Goal: Task Accomplishment & Management: Manage account settings

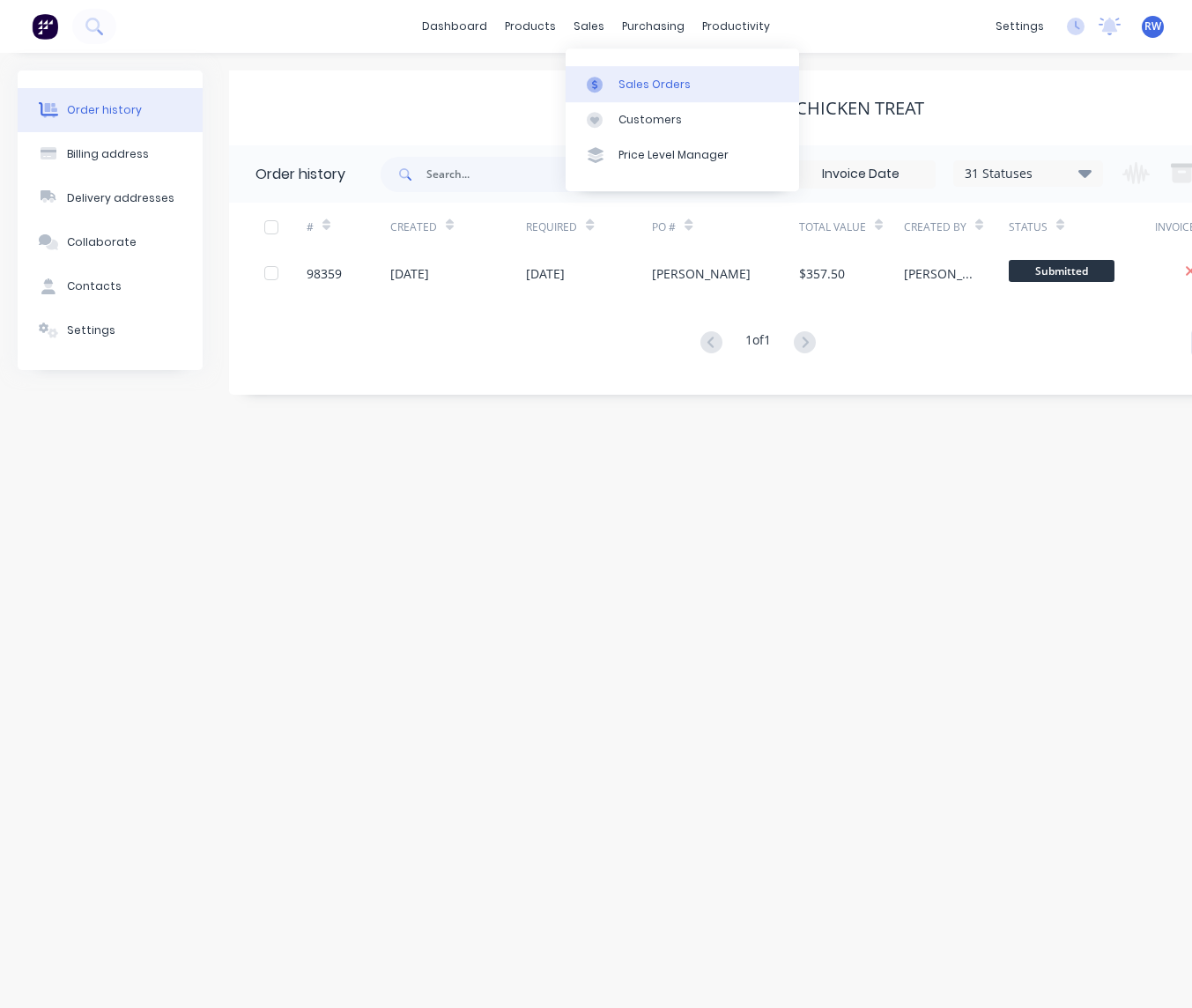
click at [644, 82] on div "Sales Orders" at bounding box center [654, 84] width 72 height 16
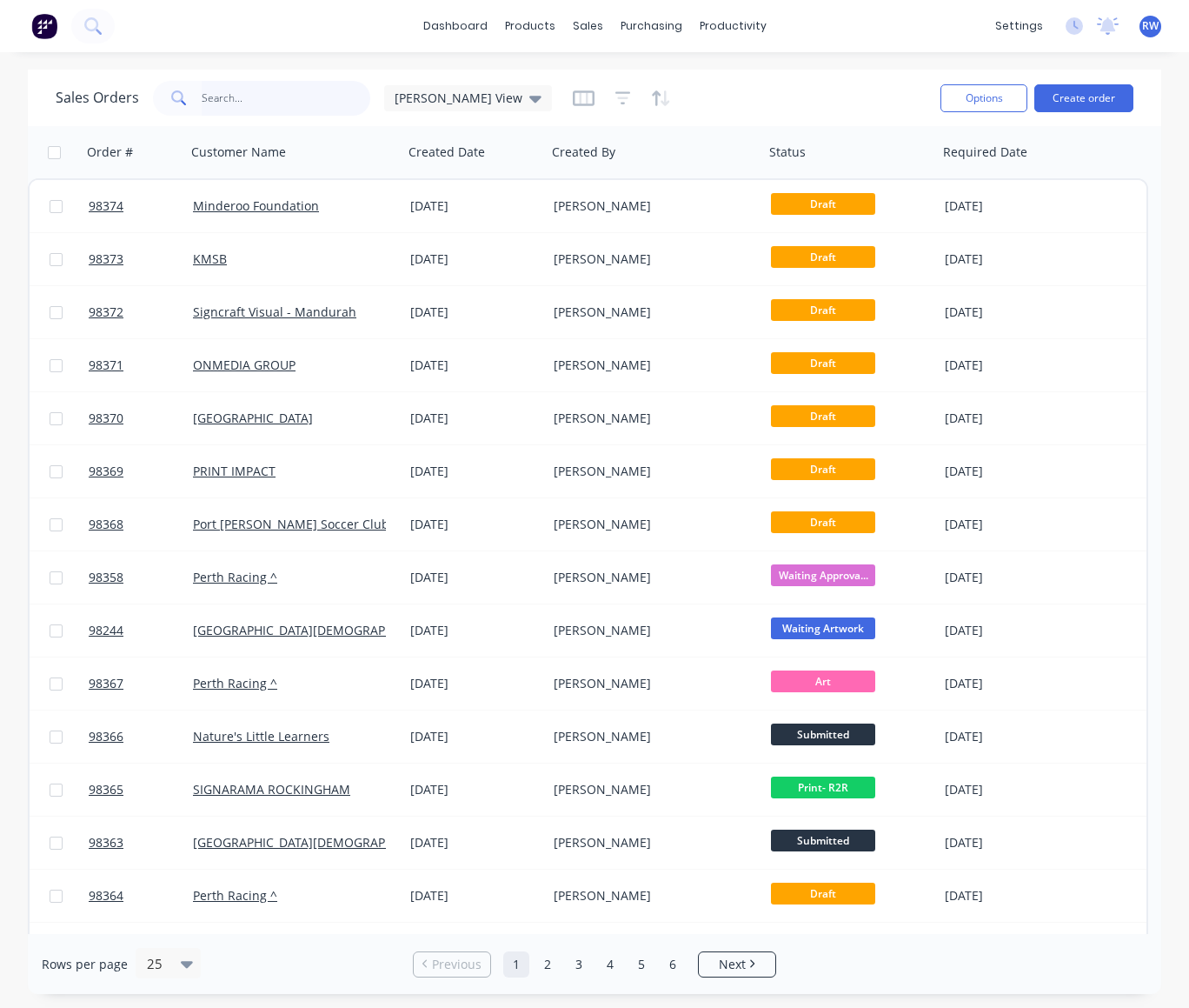
click at [313, 89] on input "text" at bounding box center [286, 98] width 170 height 34
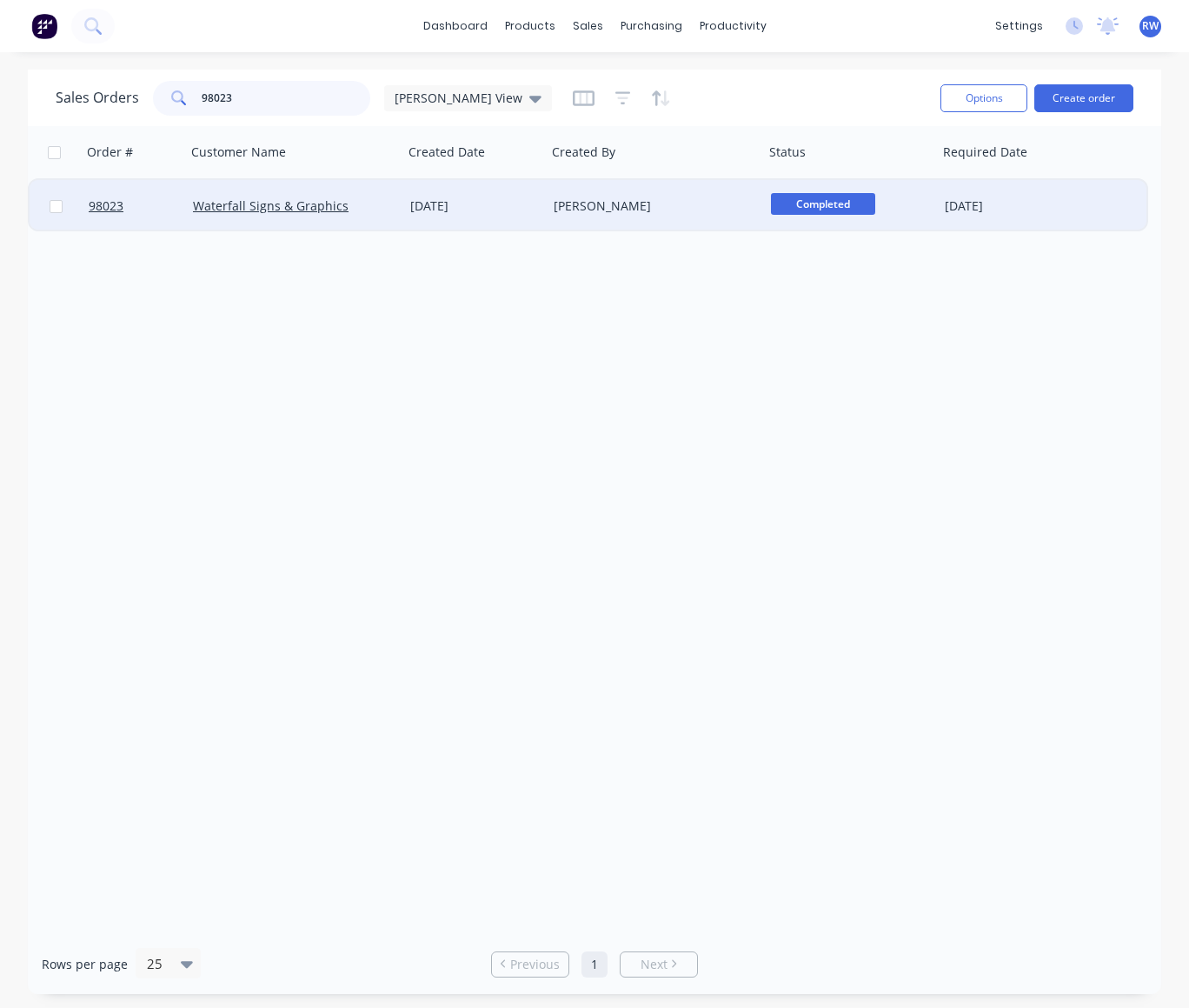
type input "98023"
click at [55, 208] on input "checkbox" at bounding box center [56, 206] width 13 height 13
checkbox input "true"
click at [988, 102] on button "Options" at bounding box center [985, 98] width 87 height 28
click at [902, 176] on div "Archive" at bounding box center [932, 177] width 160 height 25
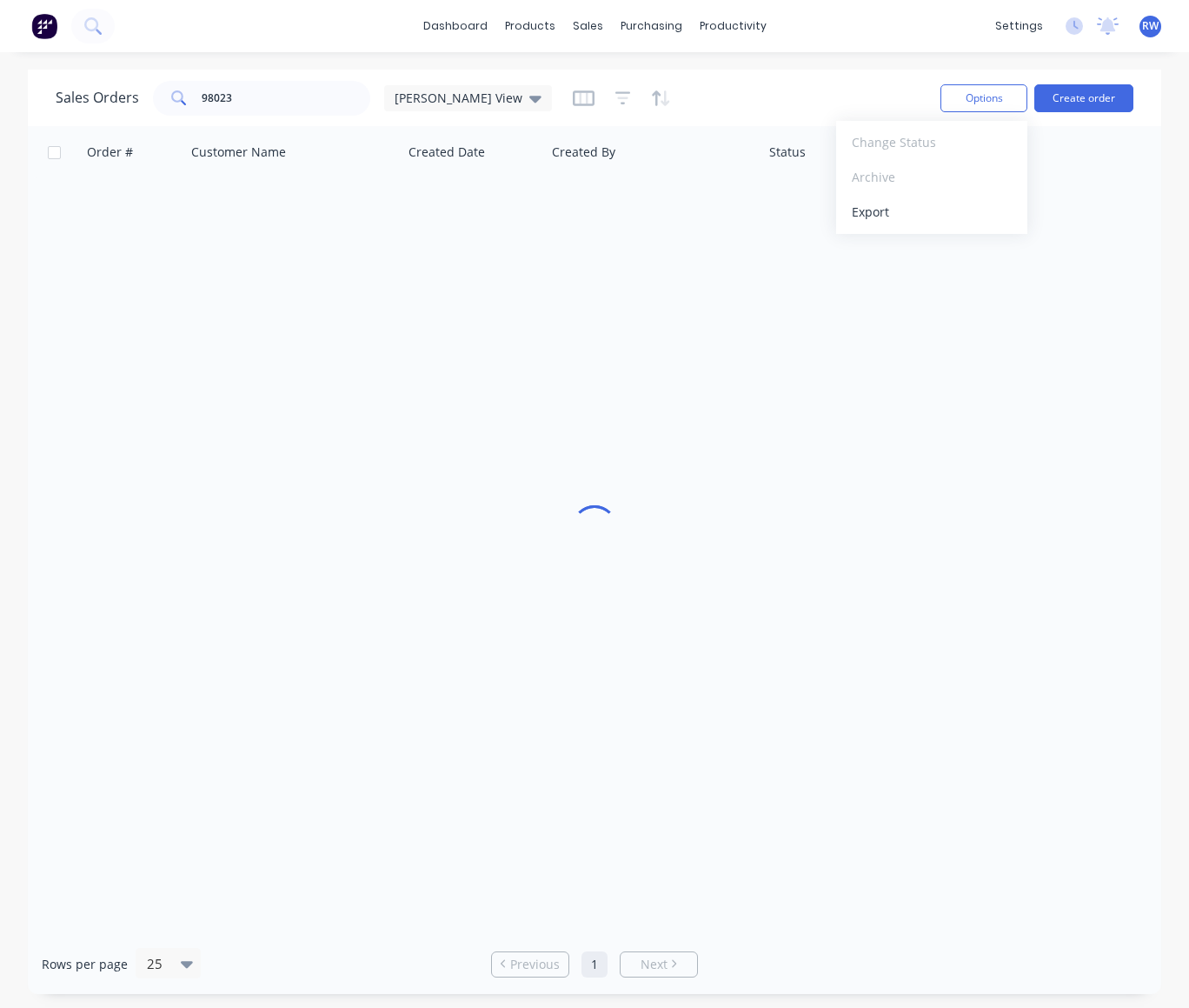
checkbox input "false"
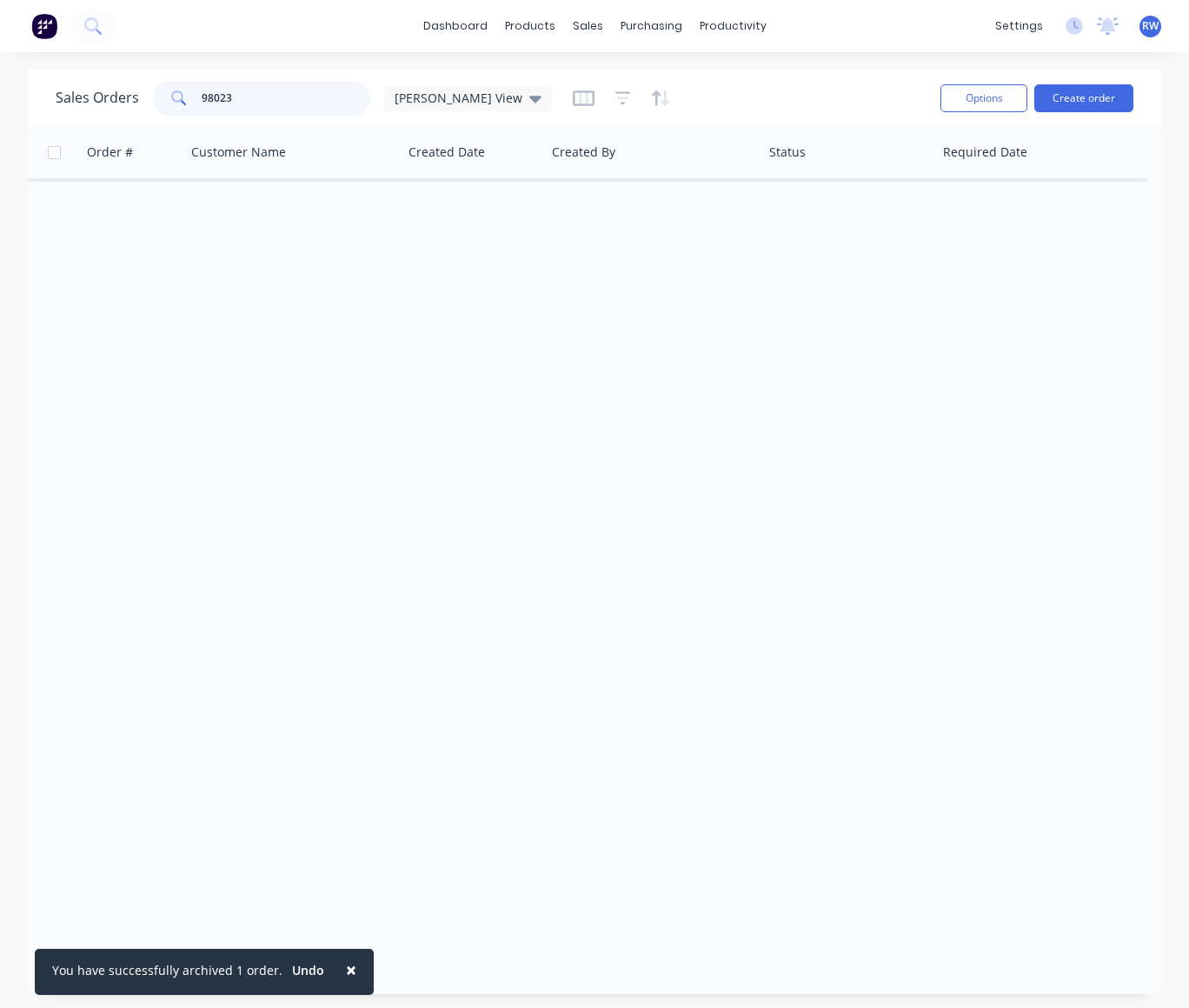
click at [265, 97] on input "98023" at bounding box center [286, 98] width 170 height 34
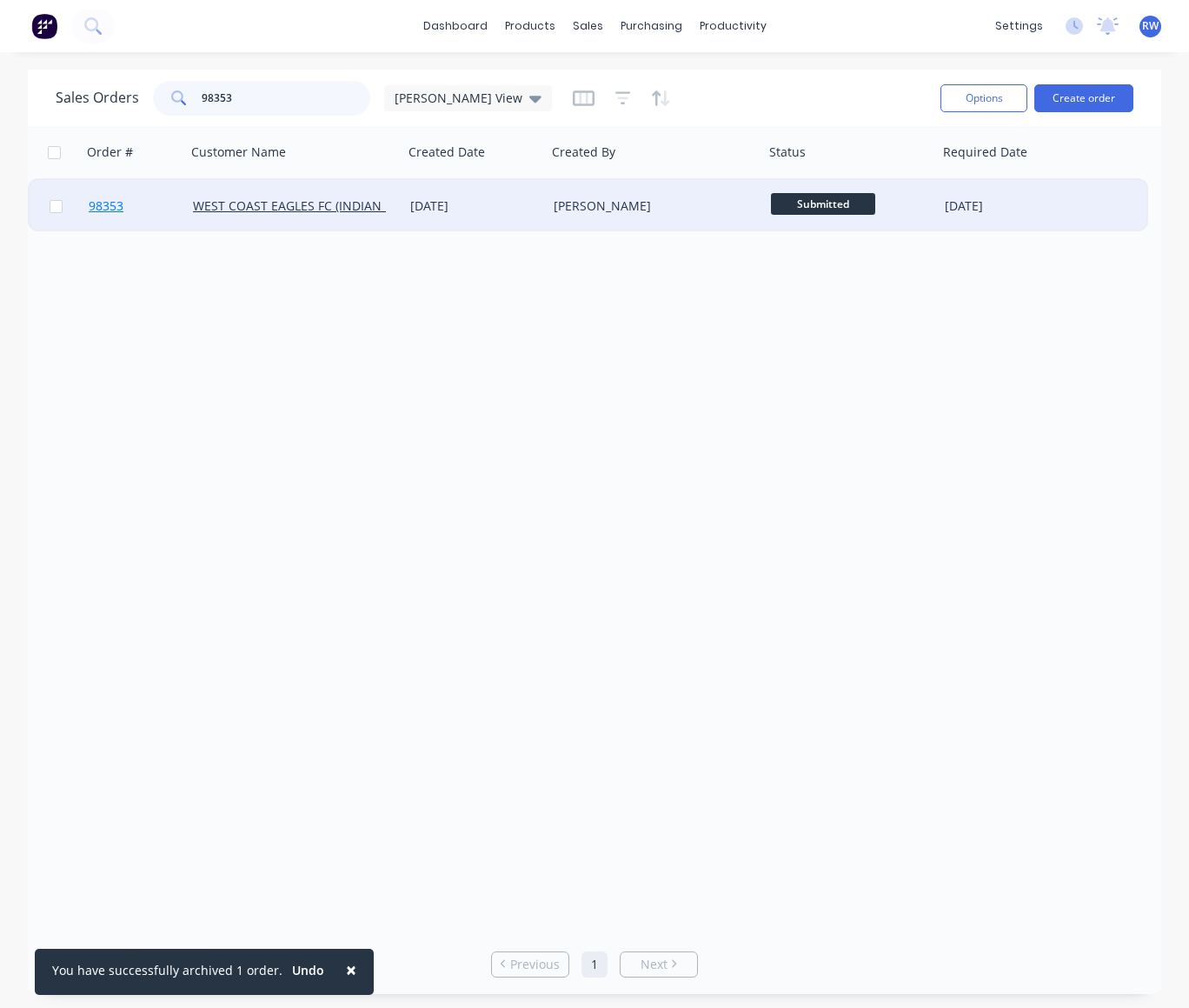
type input "98353"
click at [106, 209] on span "98353" at bounding box center [105, 205] width 34 height 18
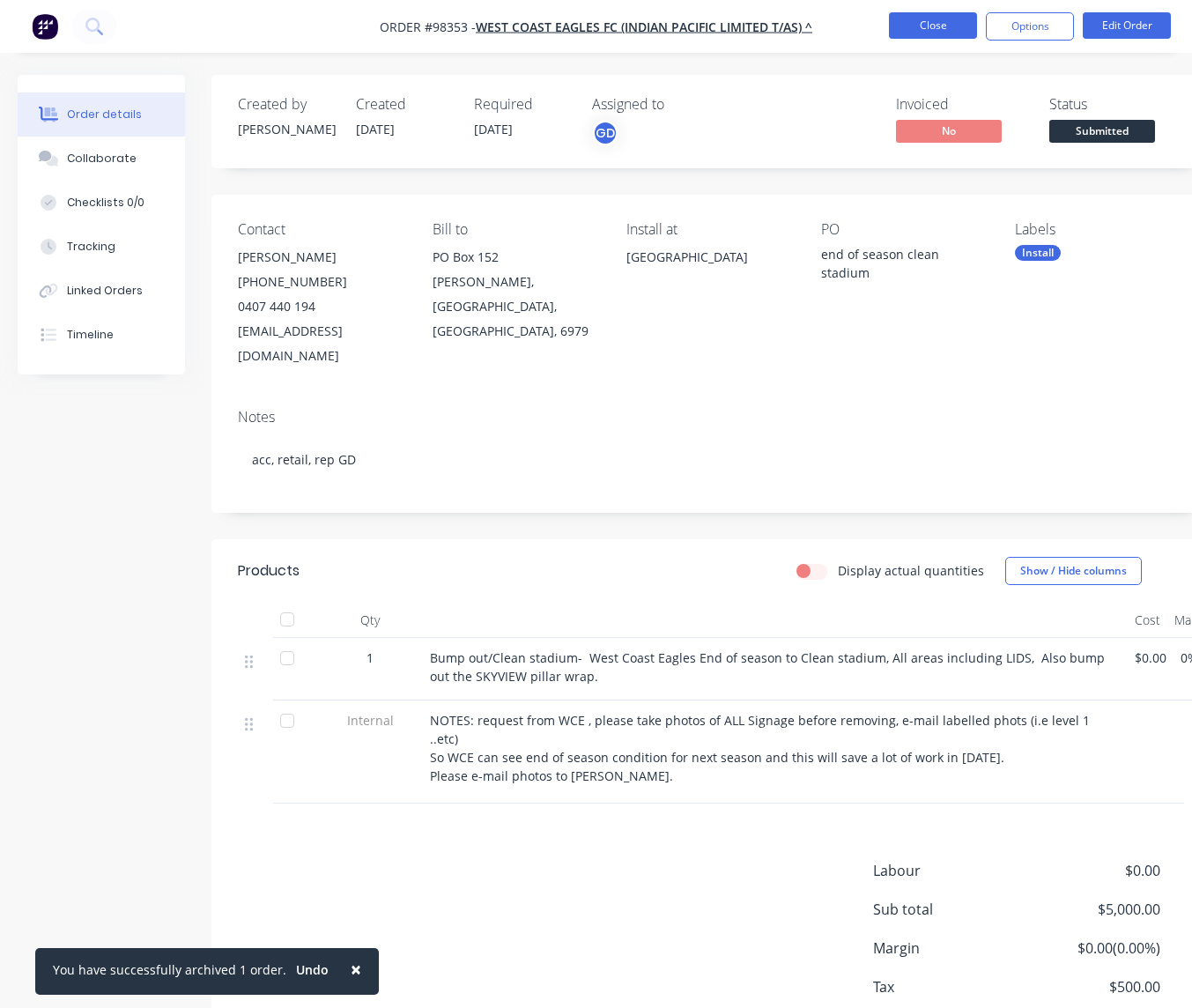
click at [925, 30] on button "Close" at bounding box center [933, 25] width 89 height 26
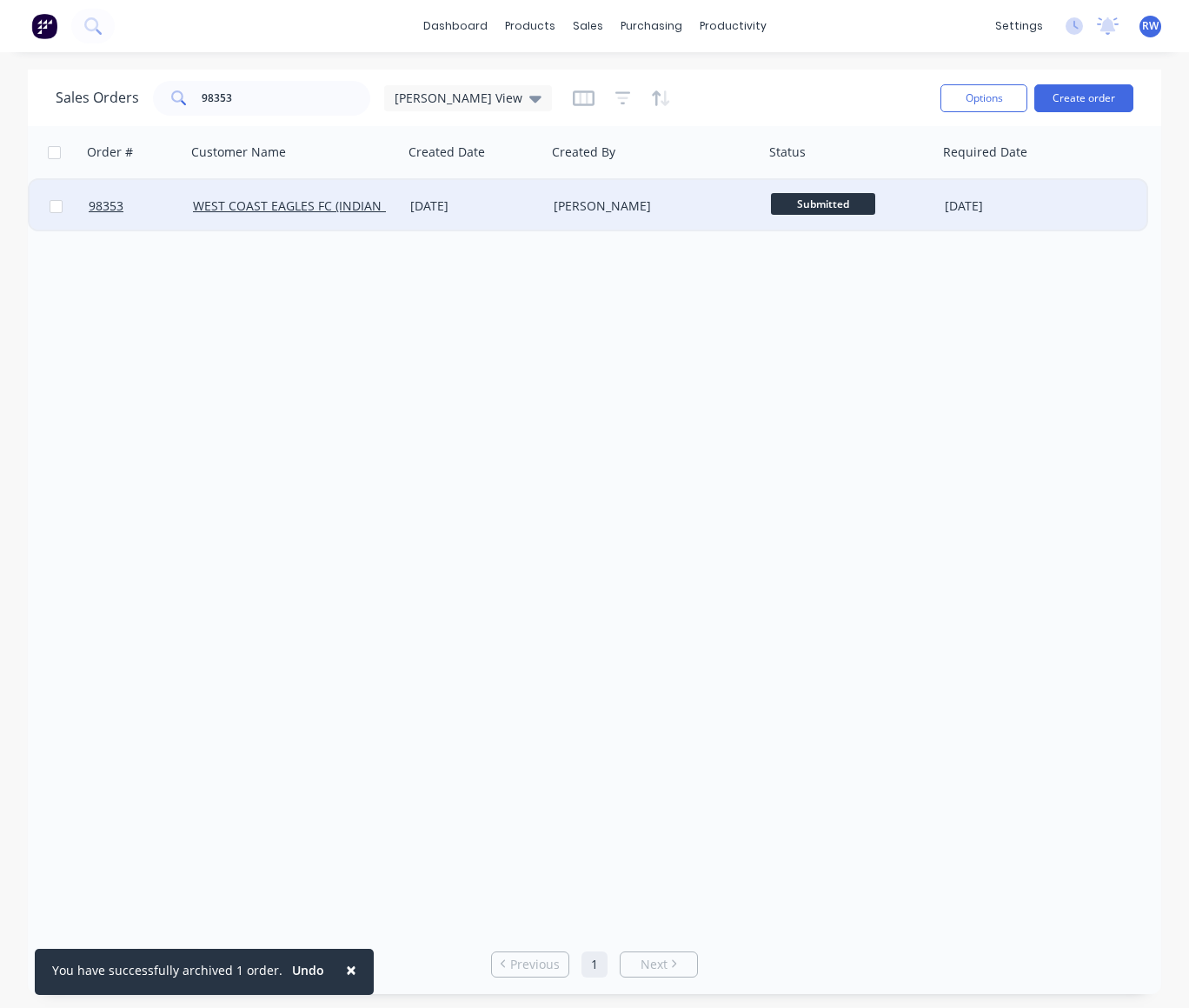
drag, startPoint x: 56, startPoint y: 208, endPoint x: 73, endPoint y: 208, distance: 17.0
click at [56, 208] on input "checkbox" at bounding box center [56, 206] width 13 height 13
checkbox input "true"
click at [978, 101] on button "Options" at bounding box center [985, 98] width 87 height 28
drag, startPoint x: 921, startPoint y: 174, endPoint x: 931, endPoint y: 172, distance: 10.2
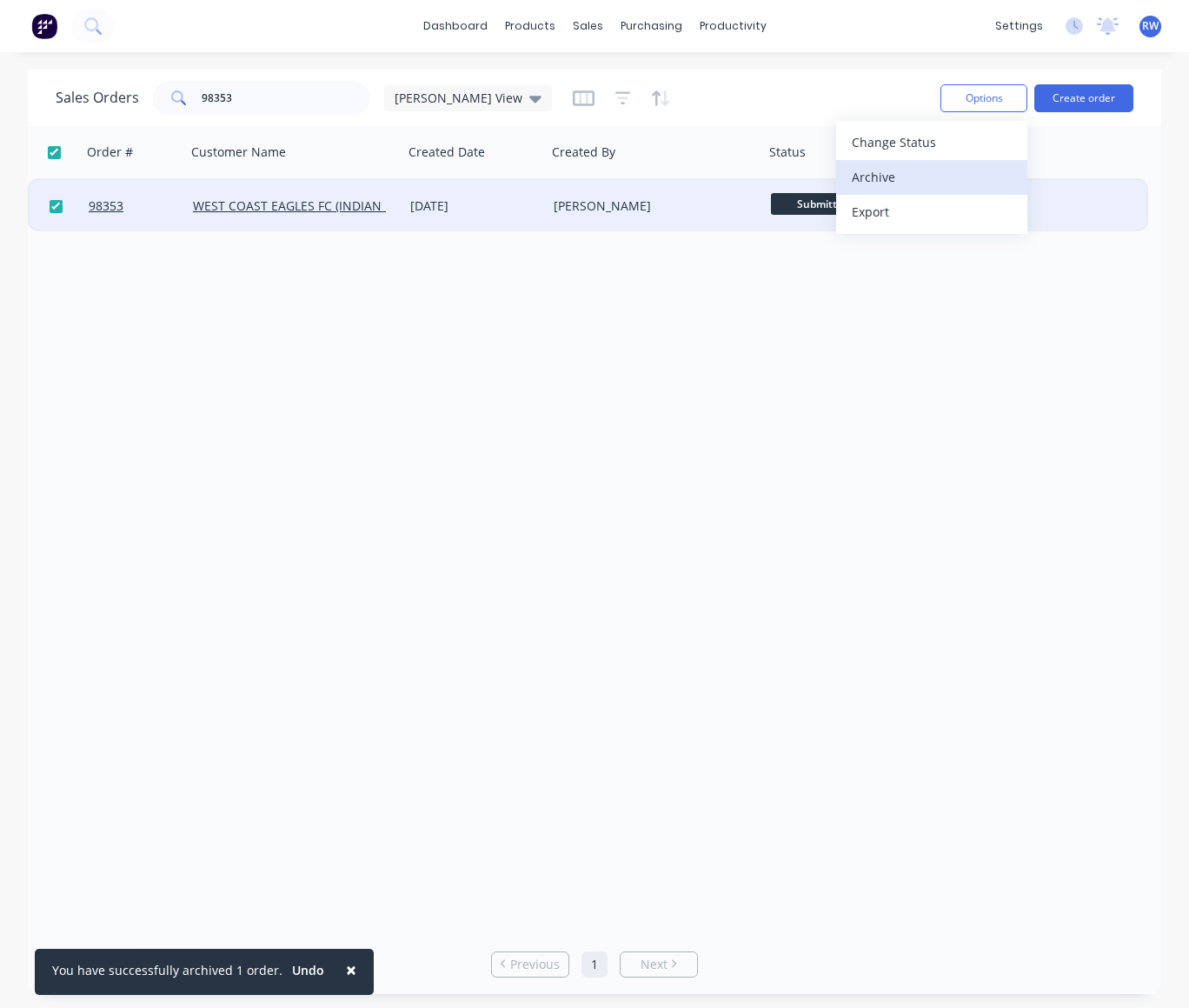
click at [929, 172] on div "Archive" at bounding box center [932, 177] width 160 height 25
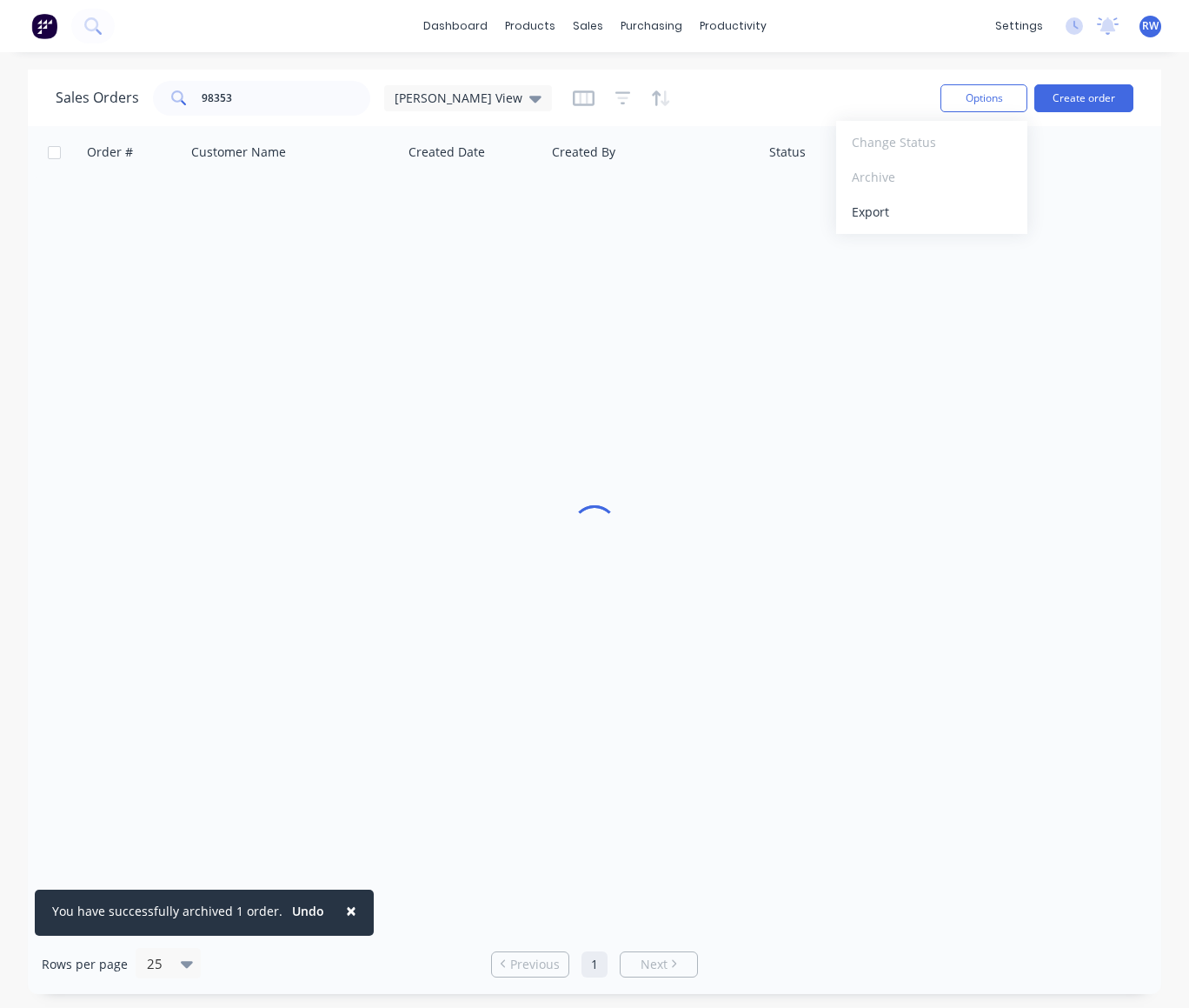
checkbox input "false"
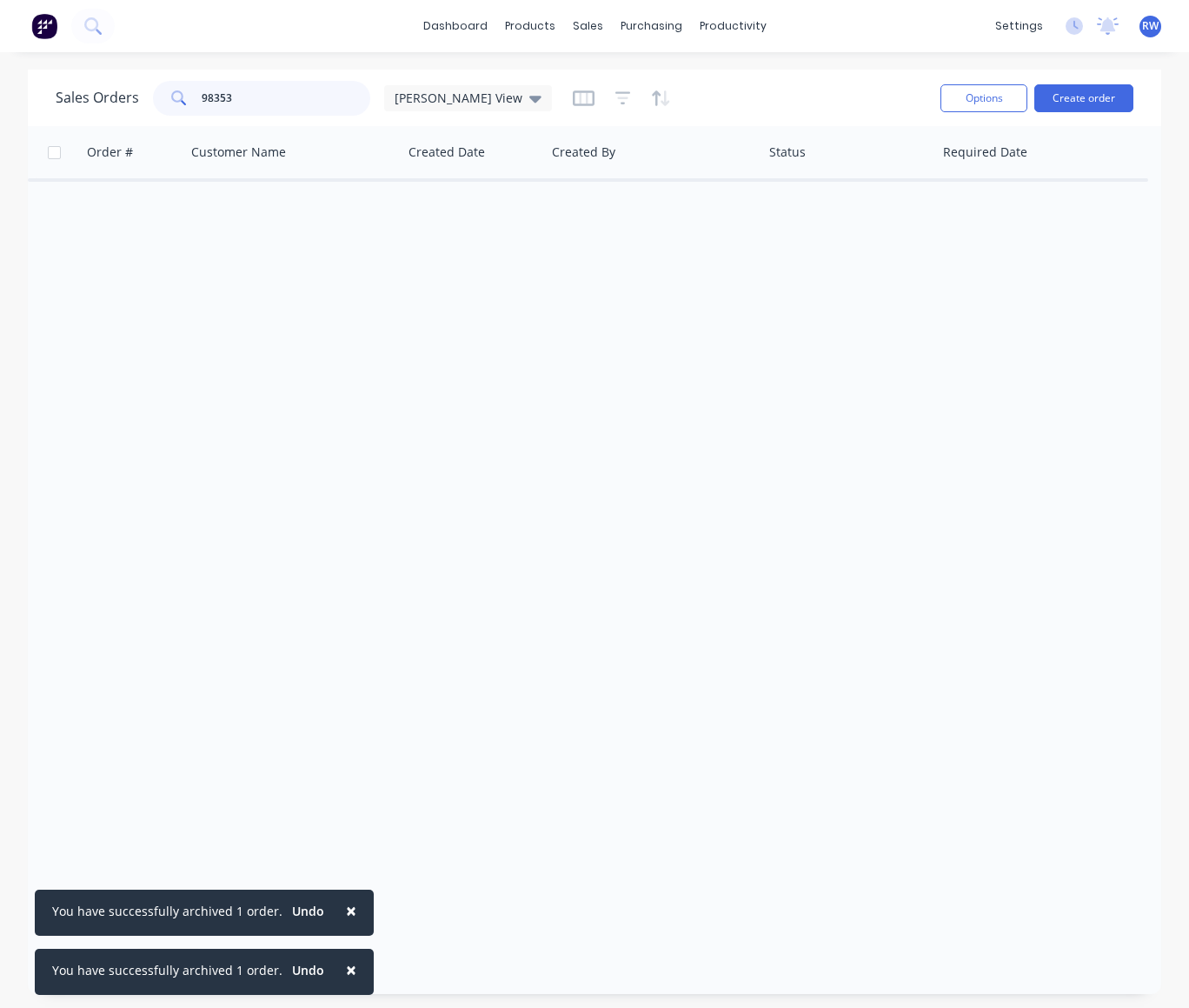
click at [251, 102] on input "98353" at bounding box center [286, 98] width 170 height 34
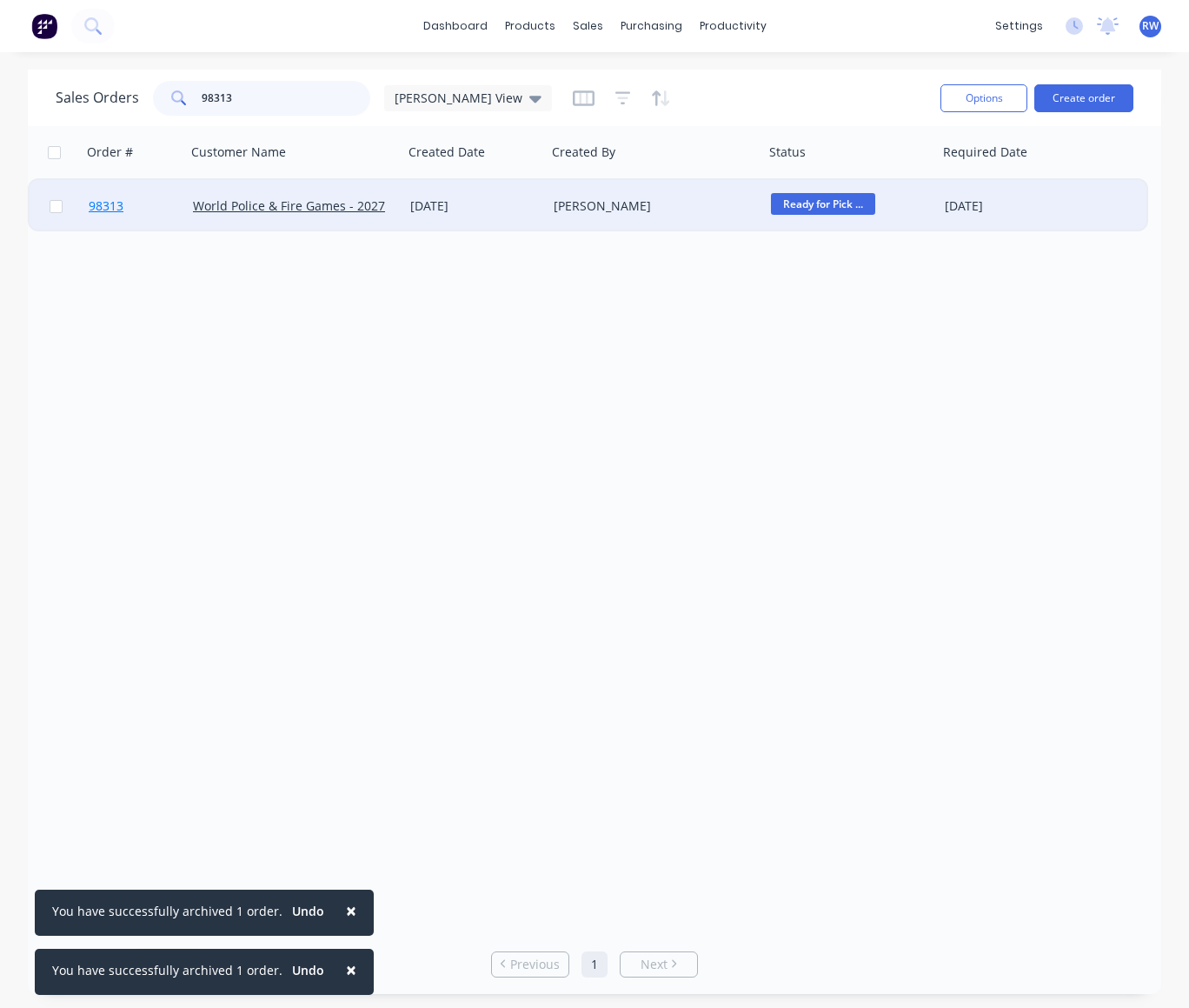
type input "98313"
click at [108, 206] on span "98313" at bounding box center [105, 205] width 34 height 18
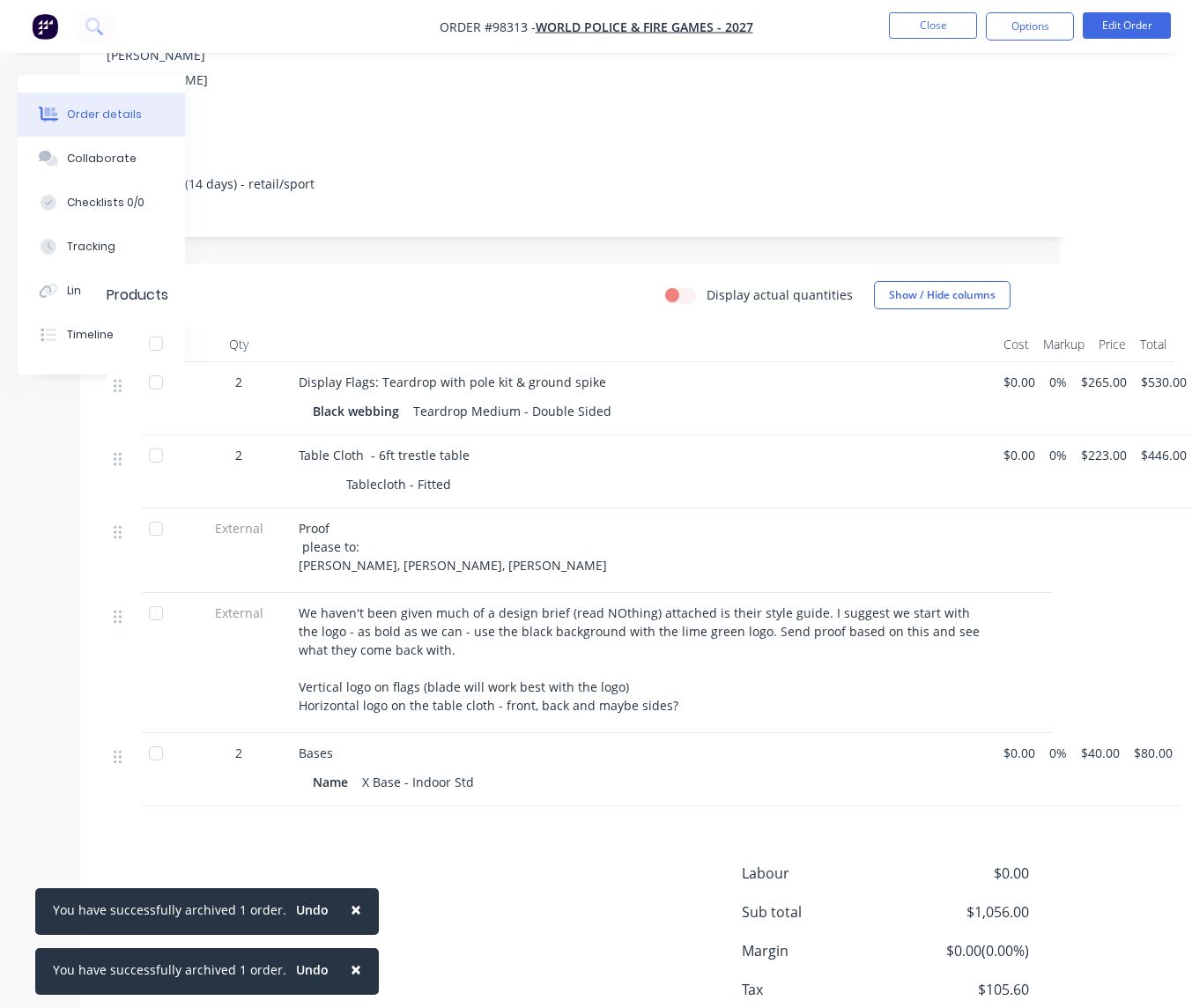
scroll to position [346, 131]
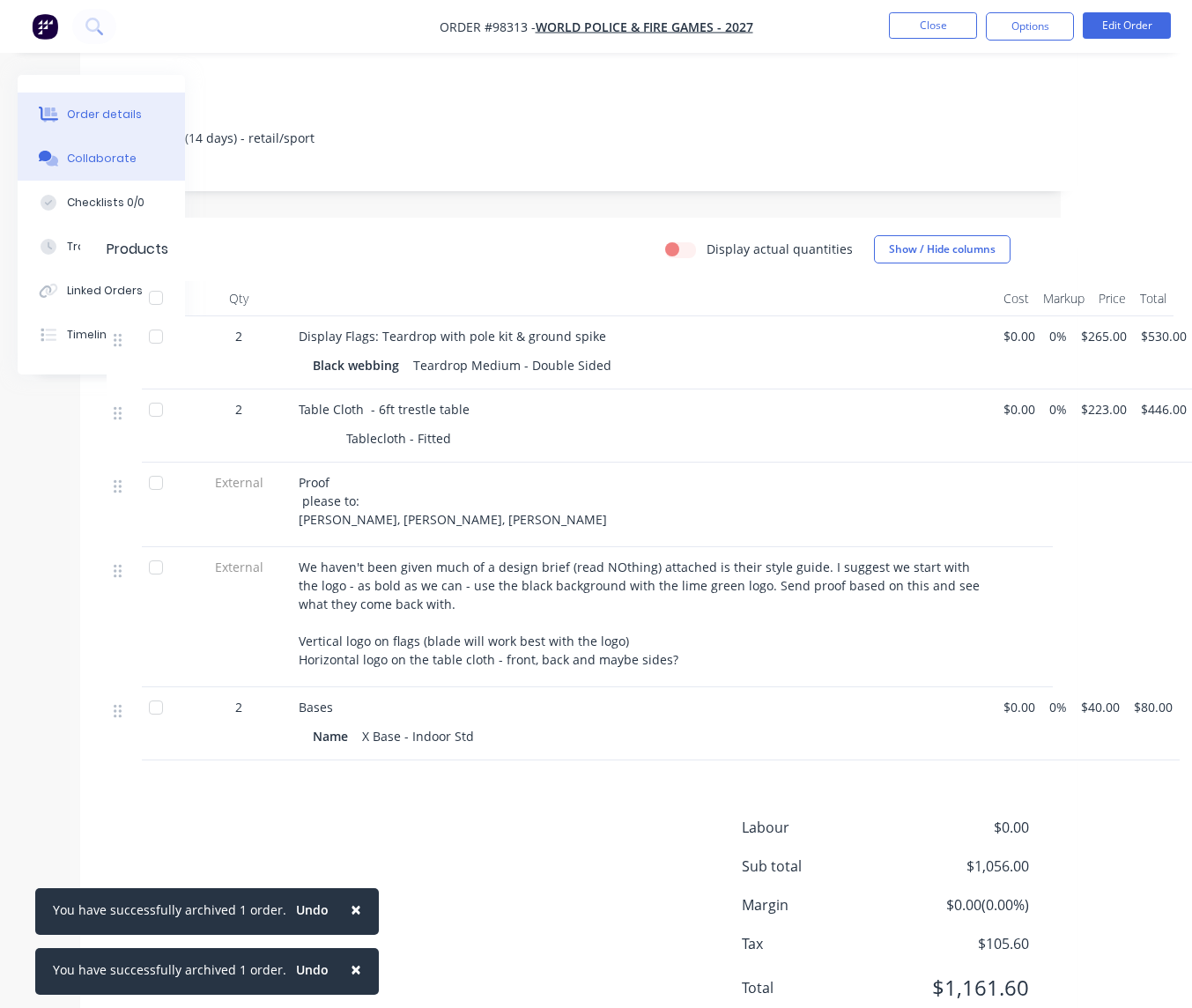
click at [59, 159] on div at bounding box center [48, 158] width 26 height 16
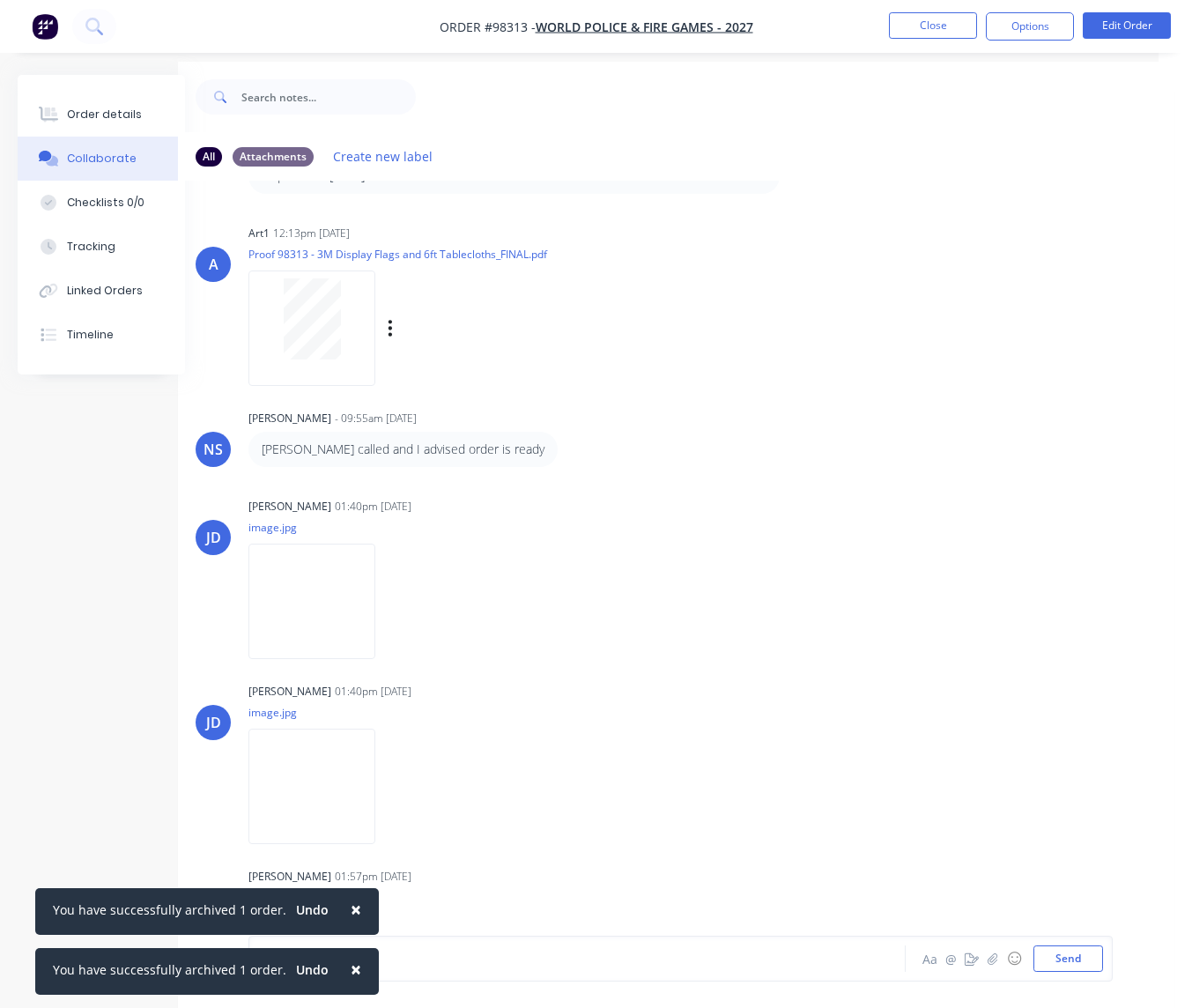
scroll to position [380, 0]
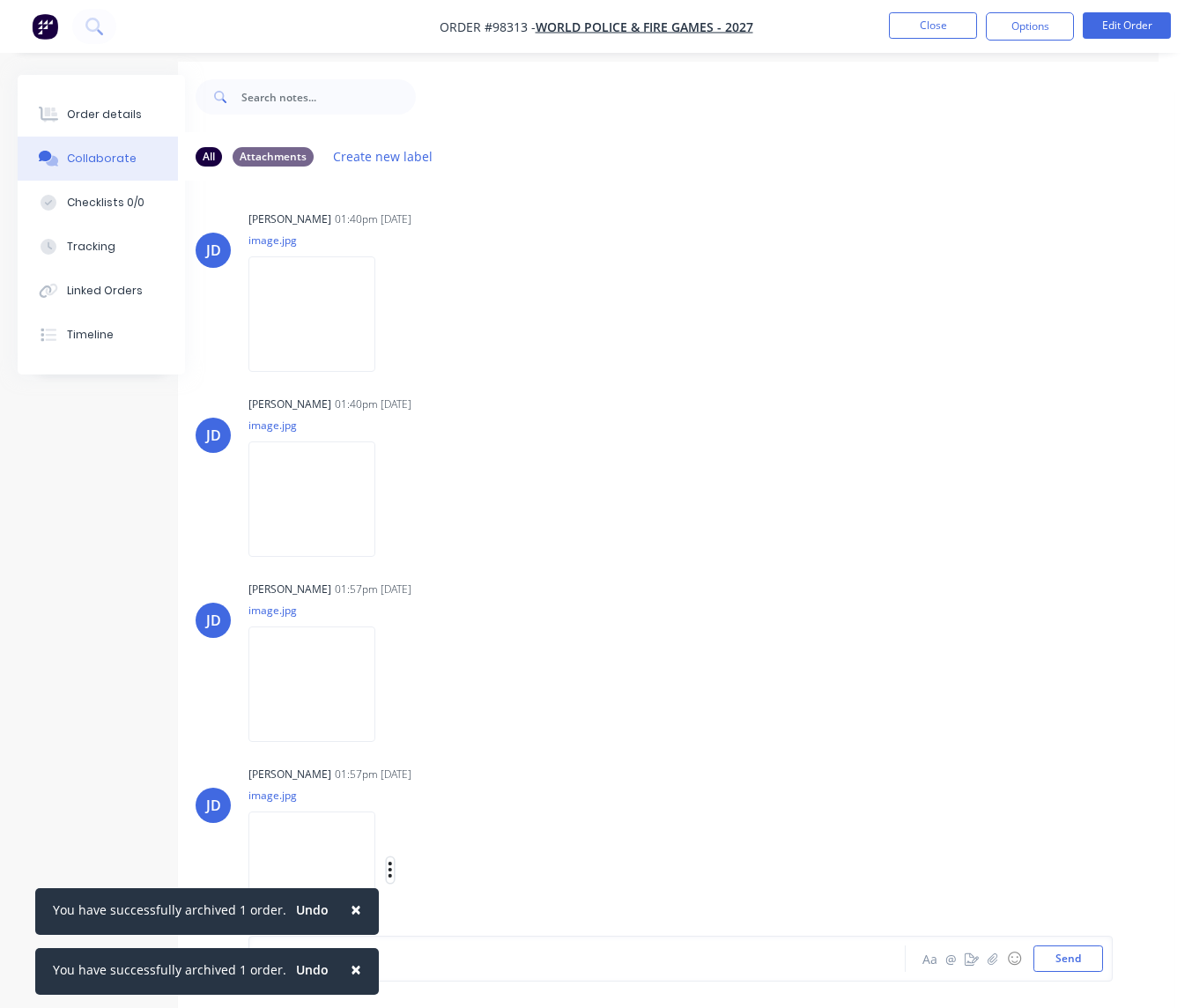
click at [393, 868] on icon "button" at bounding box center [391, 870] width 6 height 21
click at [459, 877] on button "Download" at bounding box center [505, 872] width 199 height 40
click at [393, 688] on icon "button" at bounding box center [391, 685] width 6 height 21
drag, startPoint x: 472, startPoint y: 737, endPoint x: 461, endPoint y: 720, distance: 20.2
click at [472, 736] on button "Download" at bounding box center [505, 731] width 199 height 40
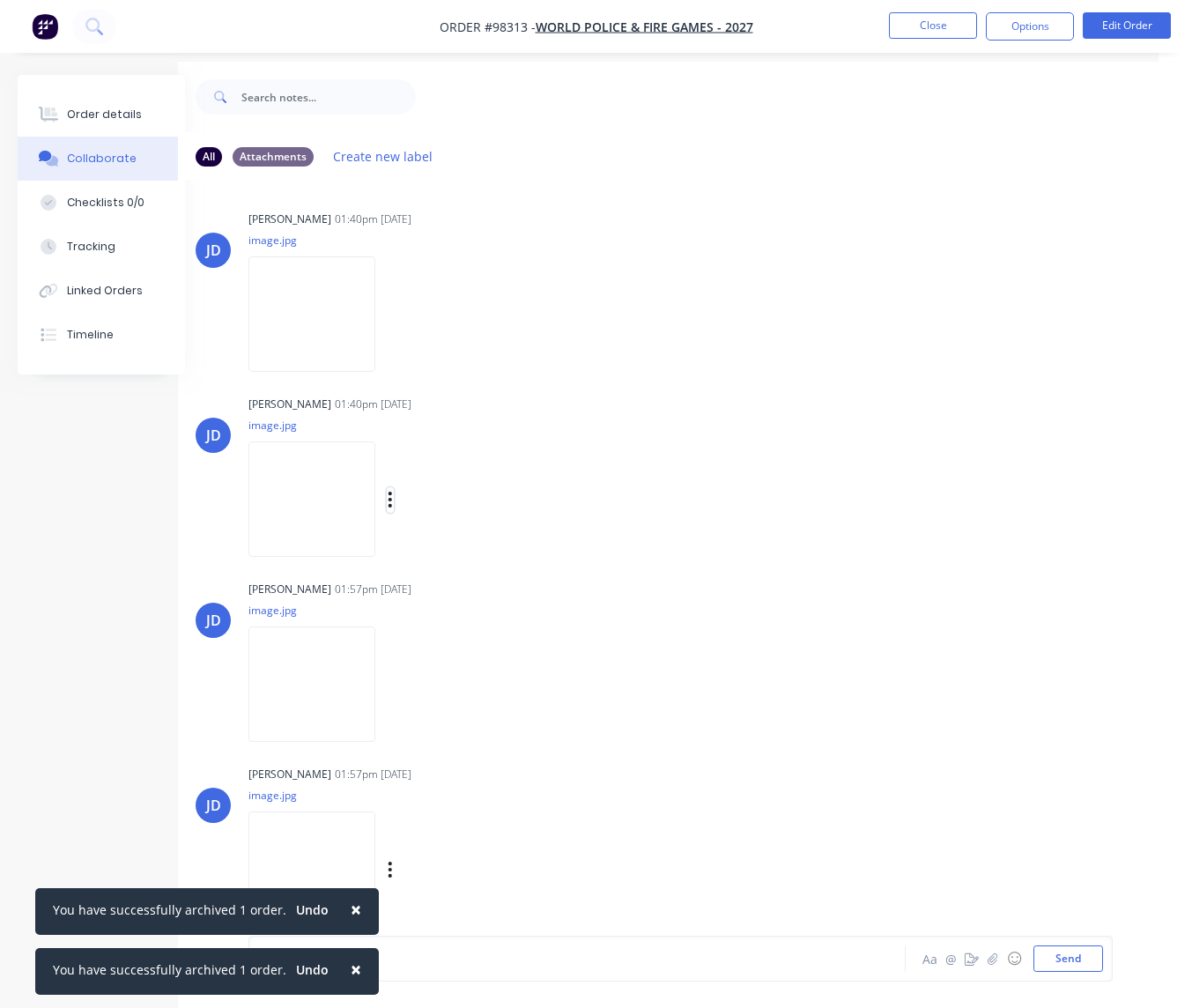
click at [390, 496] on icon "button" at bounding box center [391, 500] width 6 height 21
click at [465, 547] on button "Download" at bounding box center [505, 547] width 199 height 40
click at [390, 314] on icon "button" at bounding box center [391, 314] width 4 height 16
click at [438, 362] on button "Download" at bounding box center [505, 361] width 199 height 40
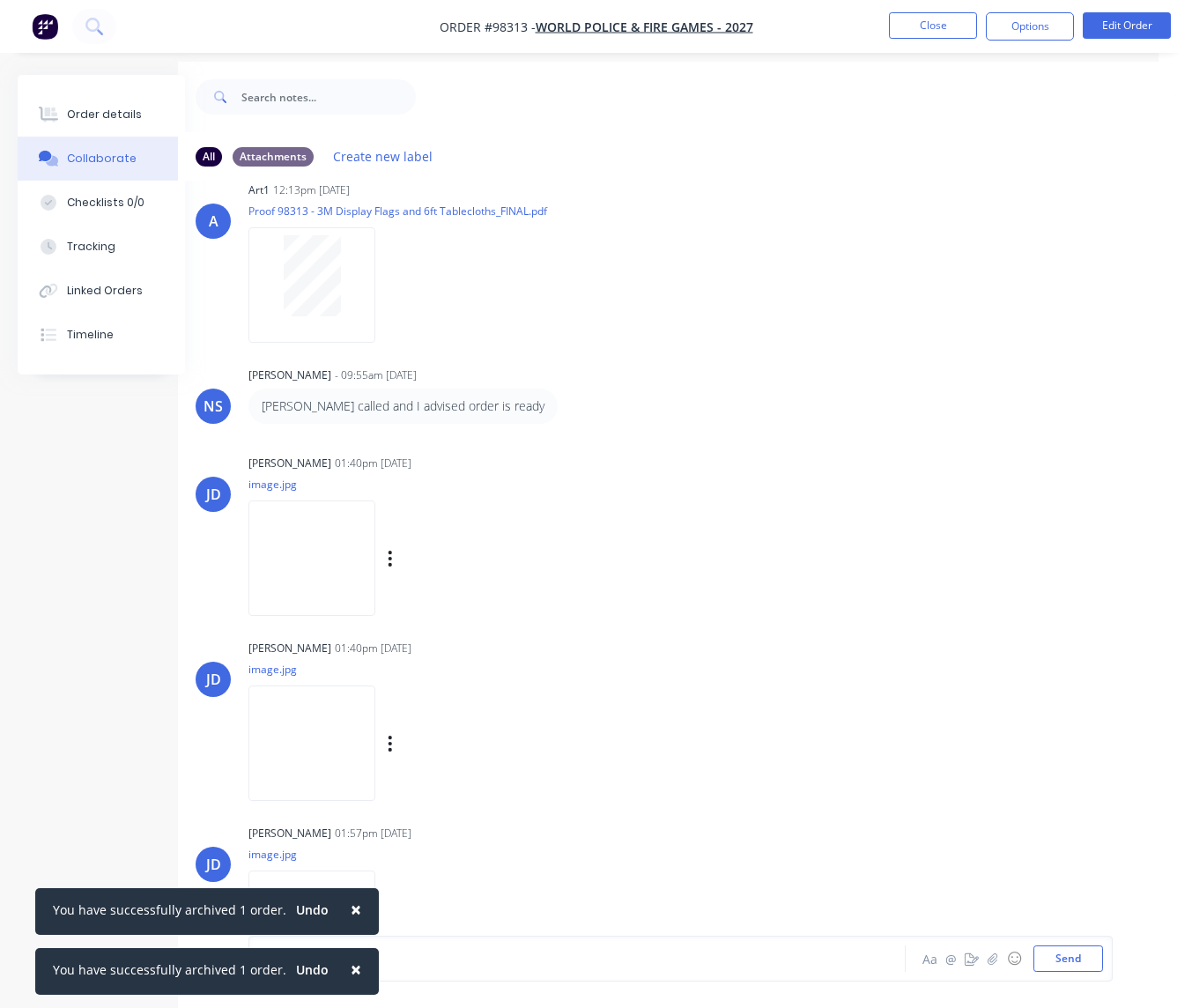
scroll to position [0, 0]
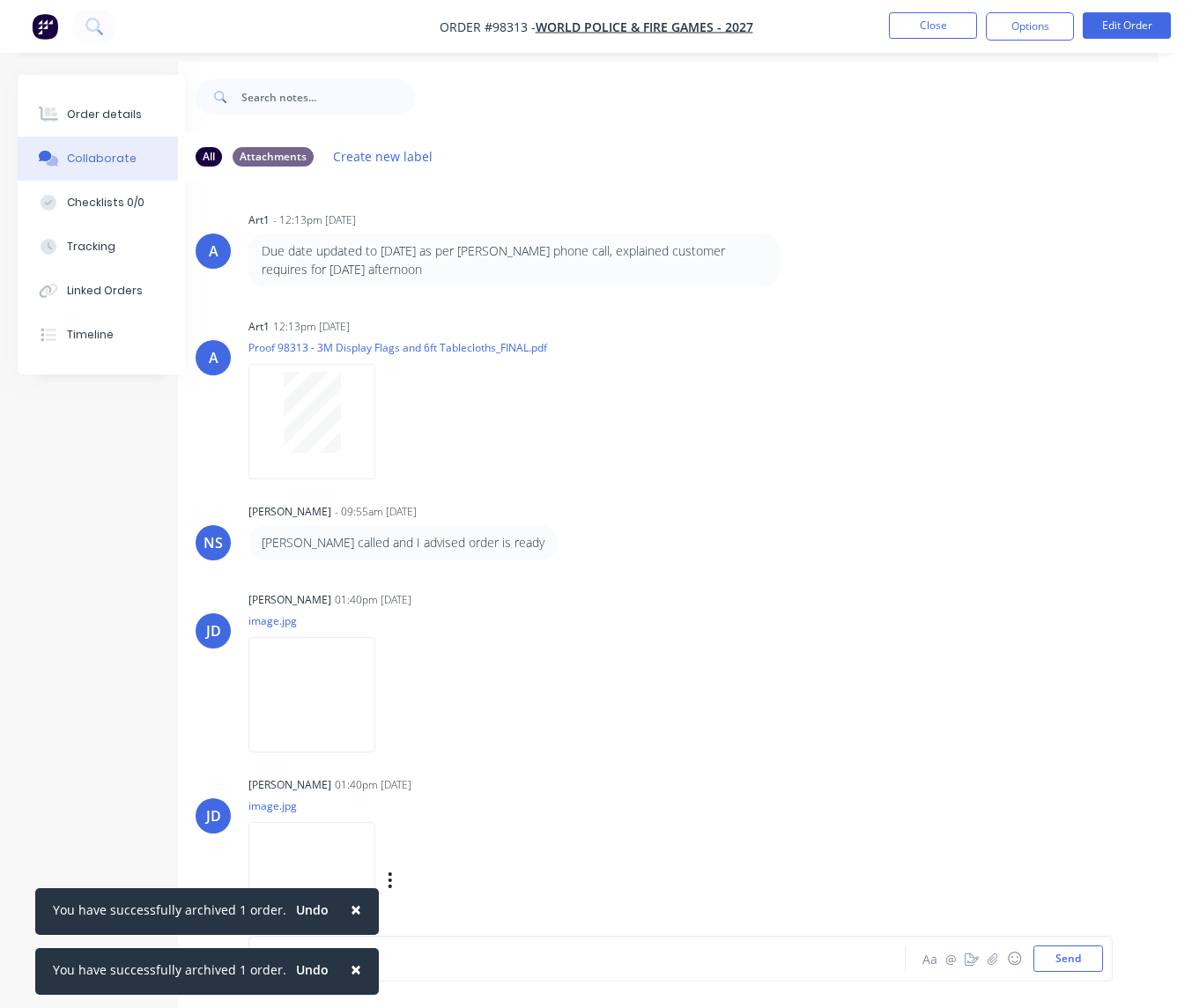
click at [929, 28] on button "Close" at bounding box center [933, 25] width 89 height 26
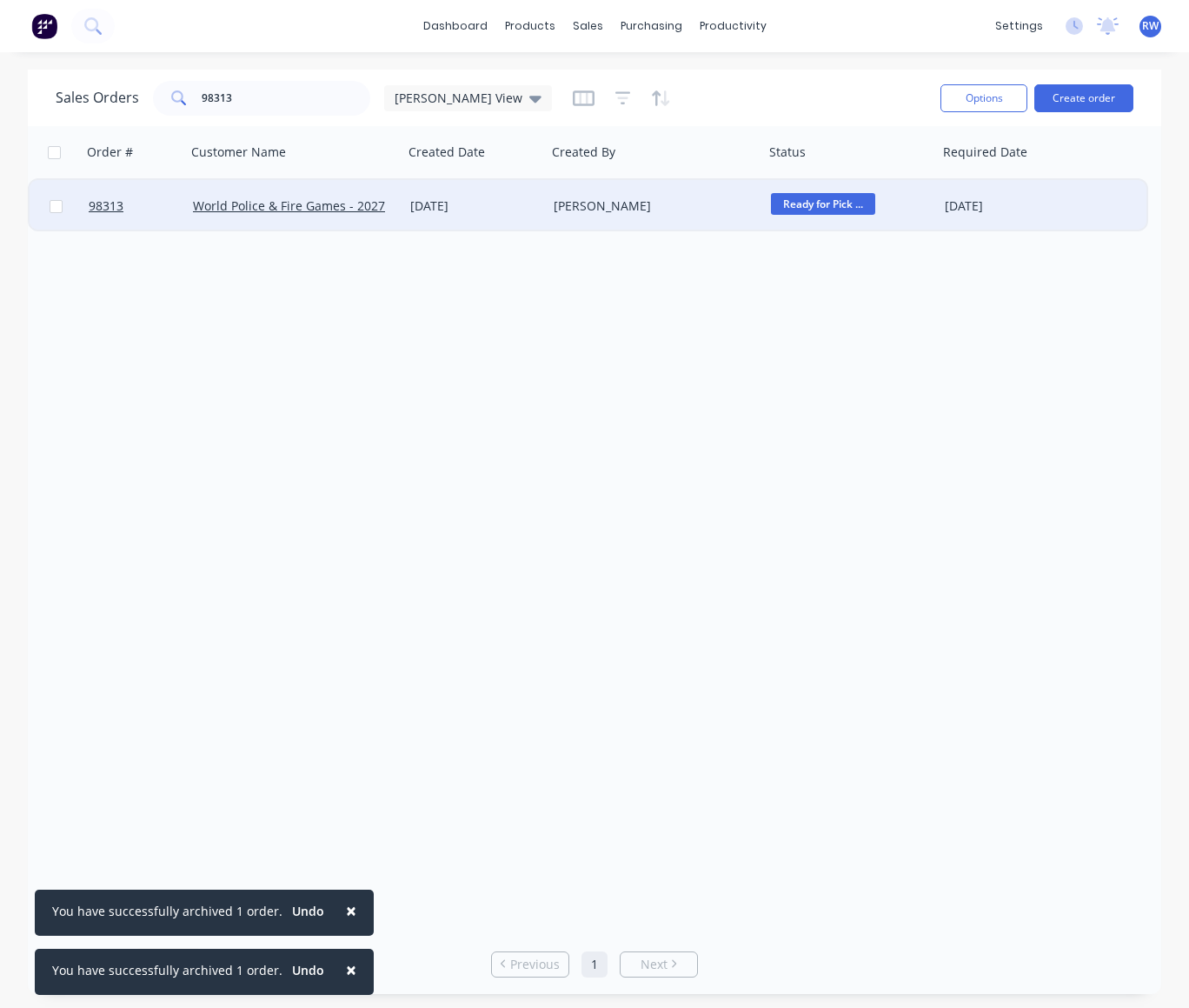
click at [58, 209] on input "checkbox" at bounding box center [56, 206] width 13 height 13
checkbox input "true"
click at [973, 101] on button "Options" at bounding box center [985, 98] width 87 height 28
click at [907, 177] on div "Archive" at bounding box center [932, 177] width 160 height 25
checkbox input "false"
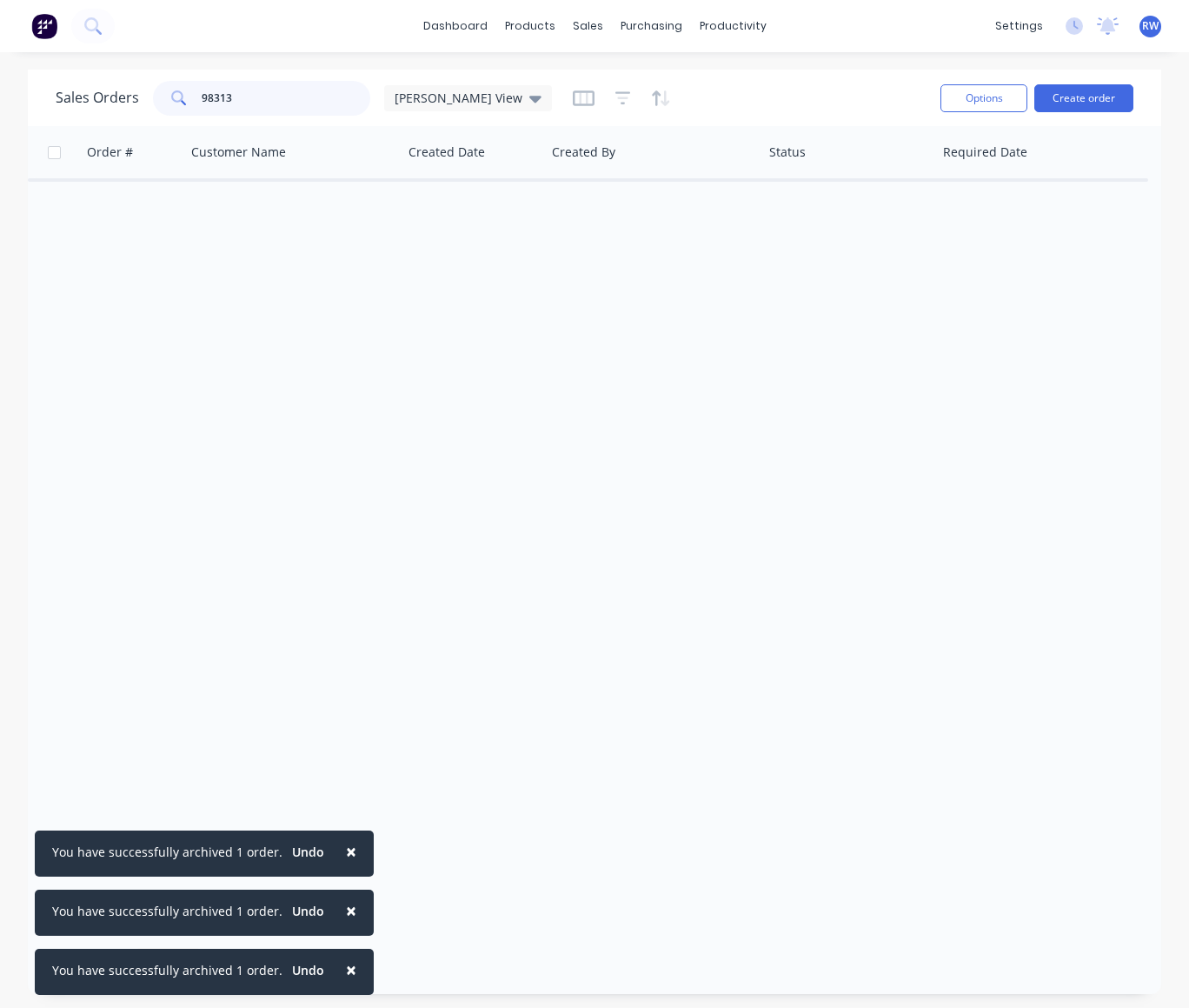
click at [255, 98] on input "98313" at bounding box center [286, 98] width 170 height 34
type input "98322"
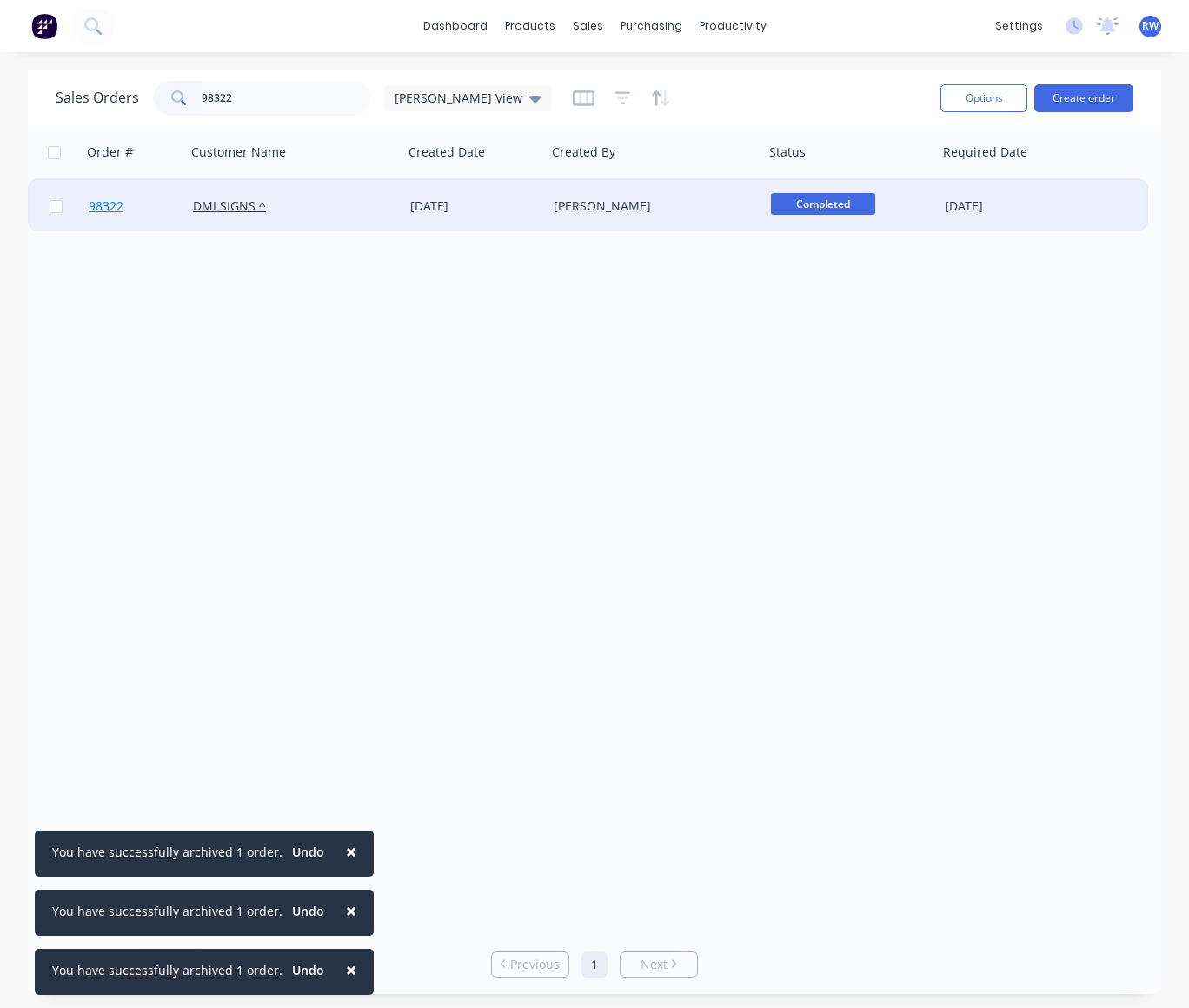
click at [109, 206] on span "98322" at bounding box center [105, 205] width 34 height 18
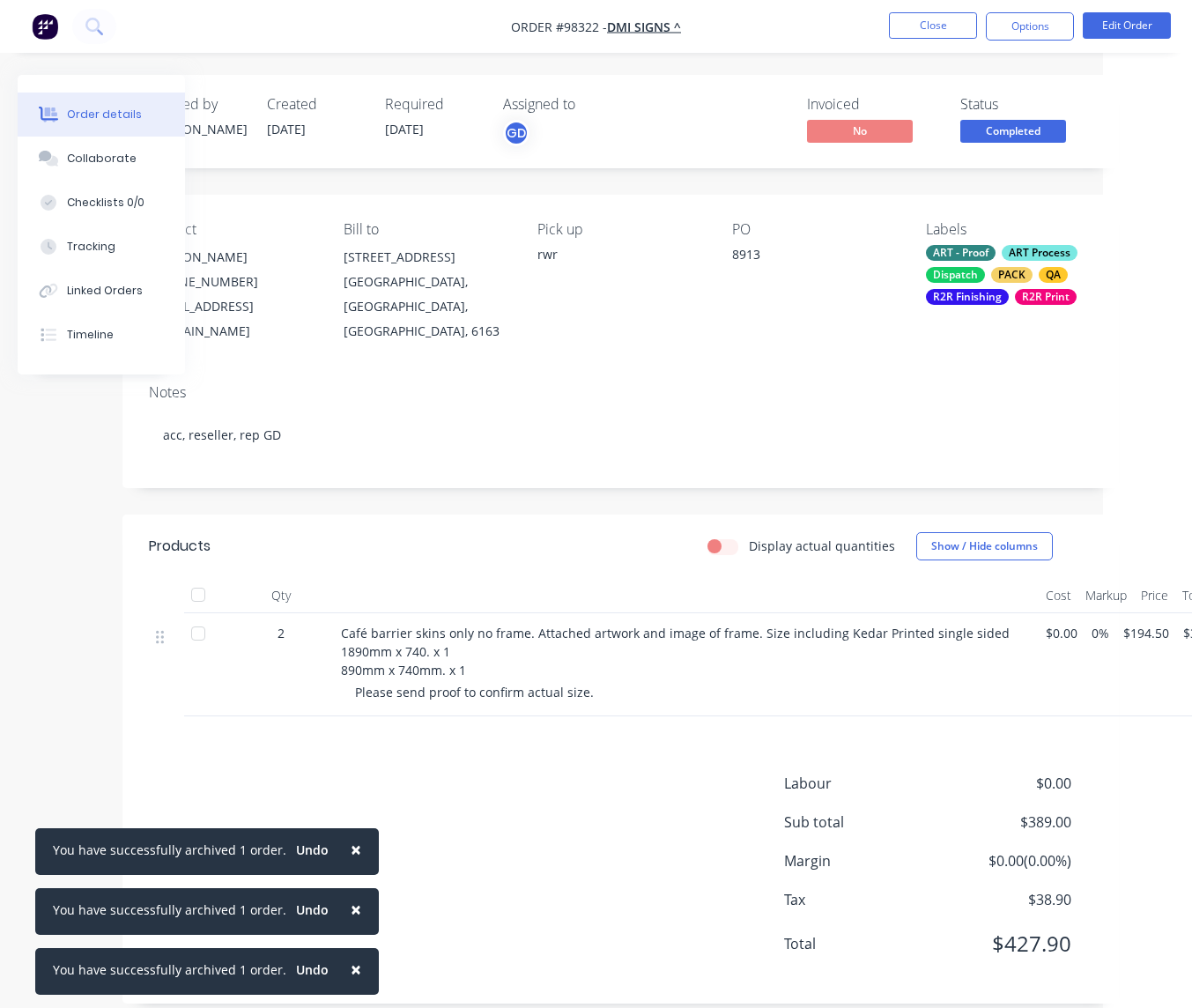
scroll to position [0, 131]
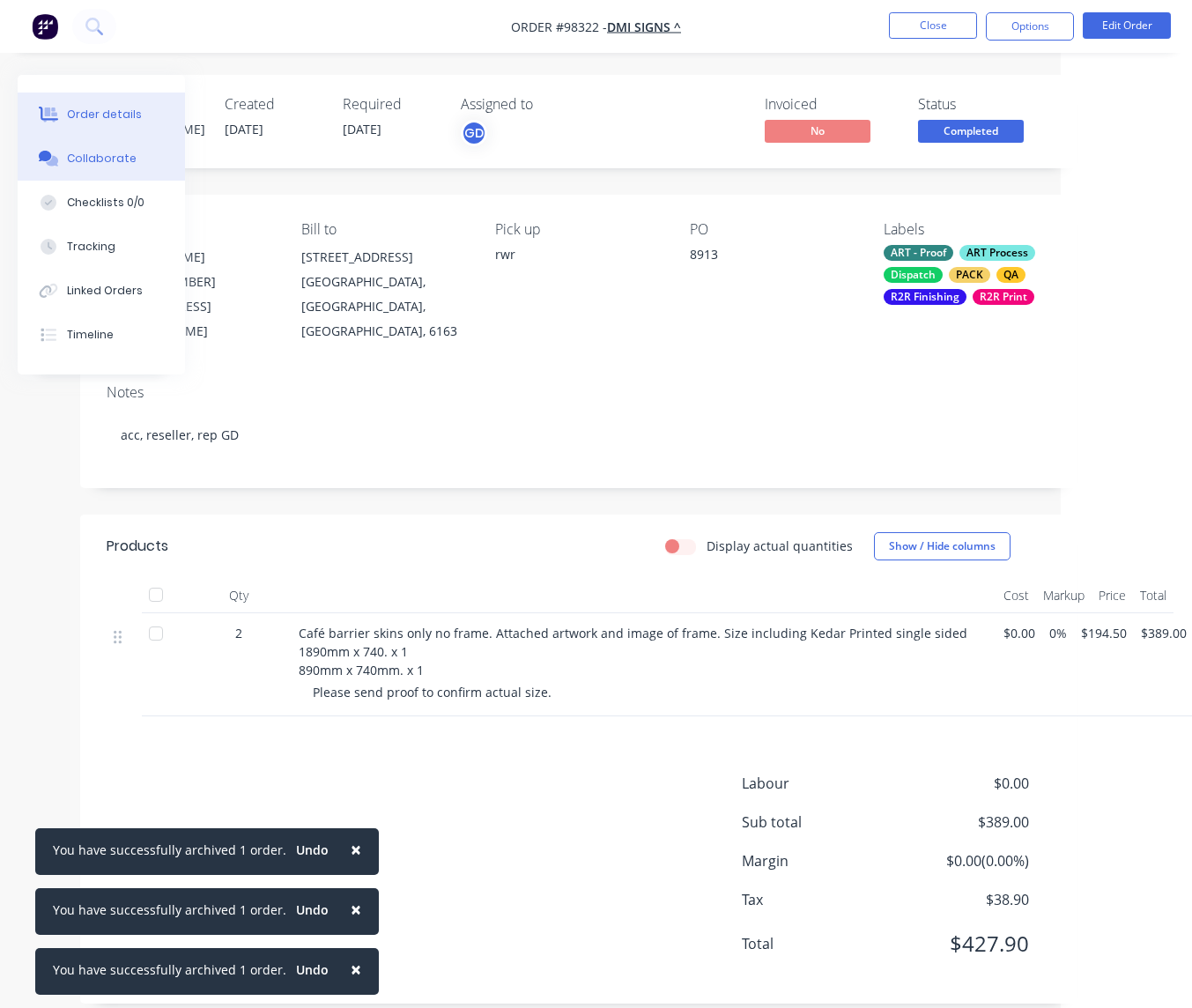
click at [104, 157] on div "Collaborate" at bounding box center [102, 158] width 70 height 16
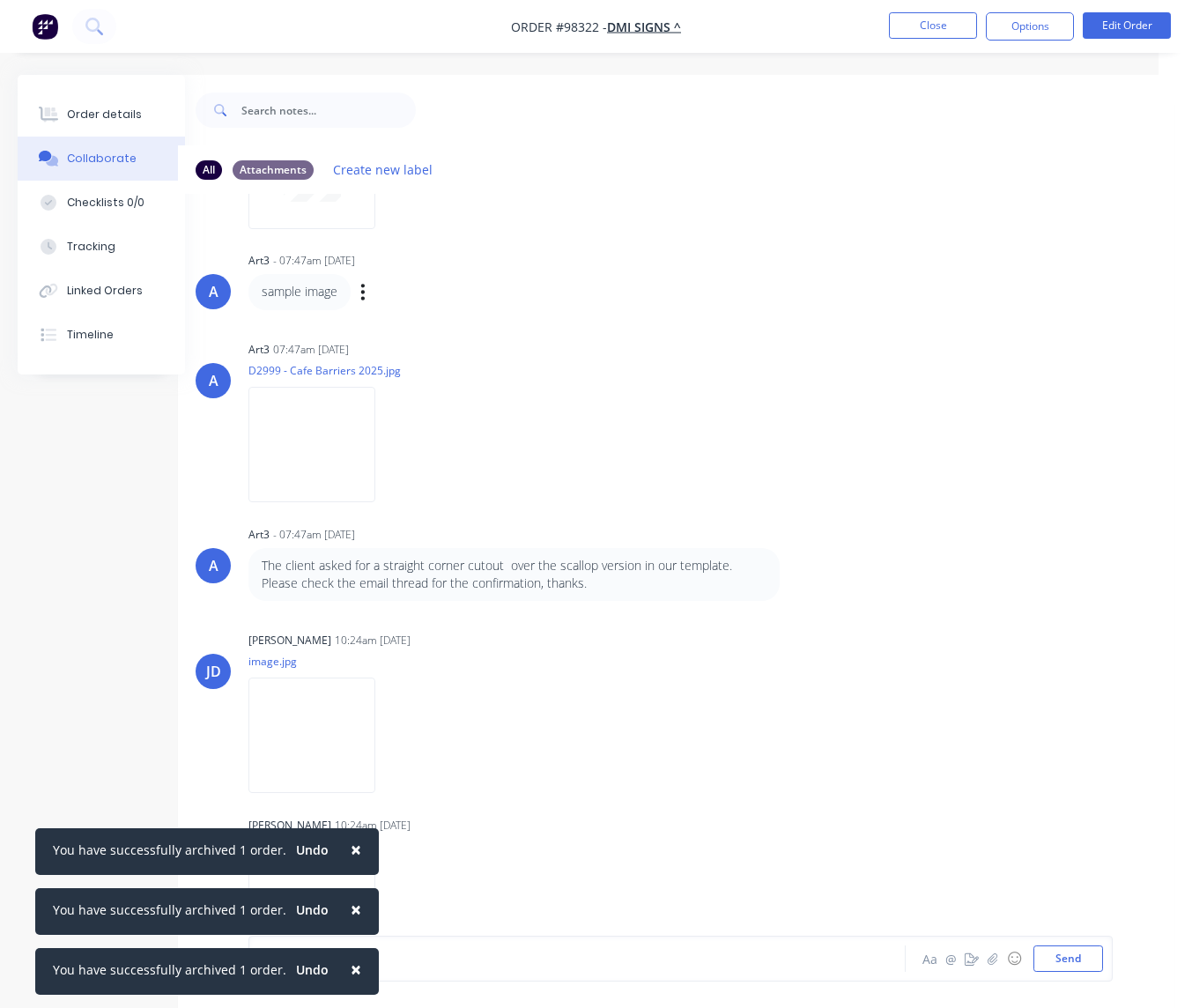
scroll to position [196, 0]
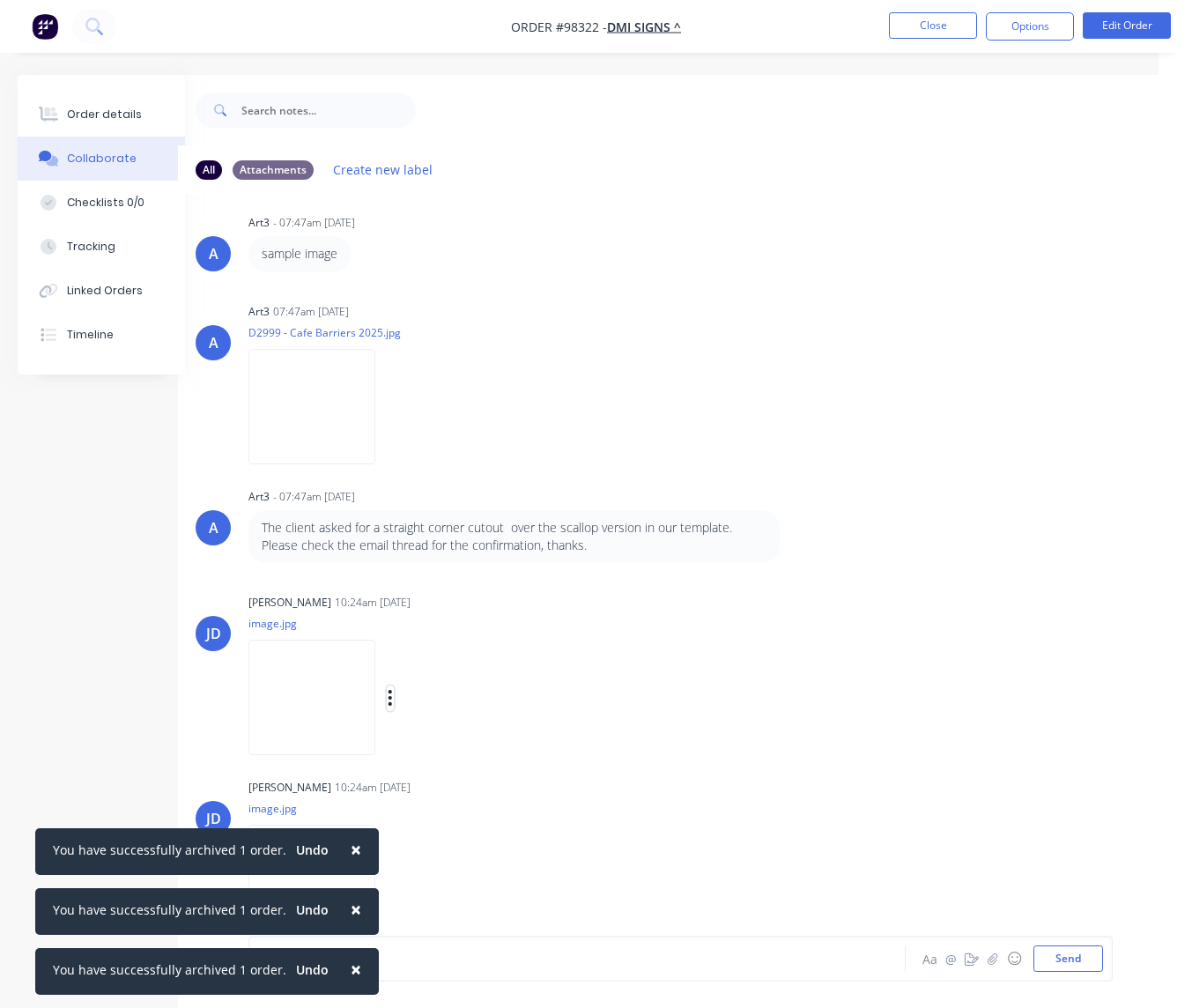
click at [393, 700] on icon "button" at bounding box center [391, 698] width 6 height 21
click at [462, 743] on button "Download" at bounding box center [505, 744] width 199 height 40
click at [392, 878] on icon "button" at bounding box center [391, 882] width 4 height 16
click at [462, 885] on button "Download" at bounding box center [505, 885] width 199 height 40
click at [917, 26] on button "Close" at bounding box center [933, 25] width 89 height 26
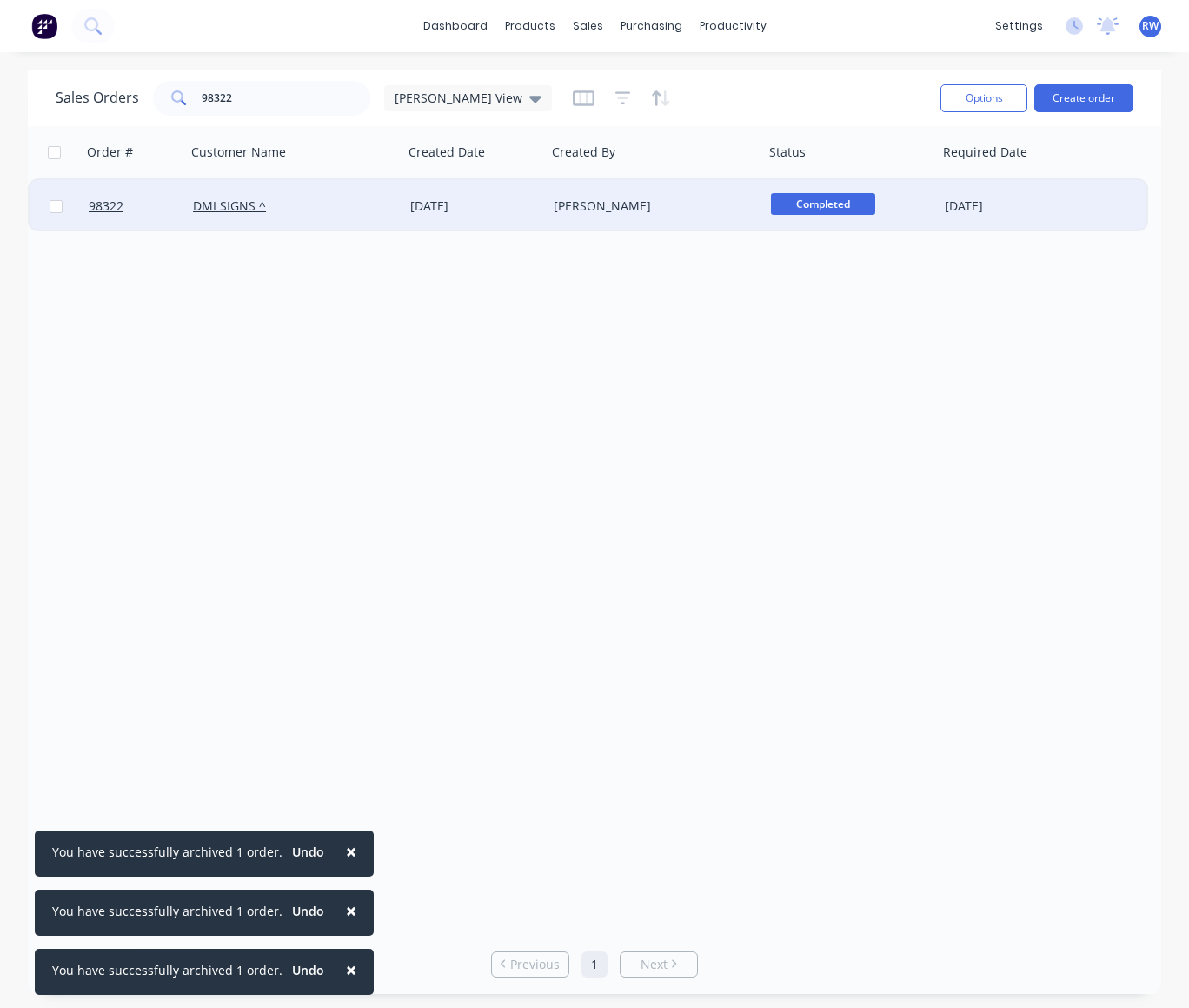
click at [59, 209] on input "checkbox" at bounding box center [56, 206] width 13 height 13
checkbox input "true"
click at [1001, 98] on button "Options" at bounding box center [985, 98] width 87 height 28
click at [921, 170] on div "Archive" at bounding box center [932, 177] width 160 height 25
checkbox input "false"
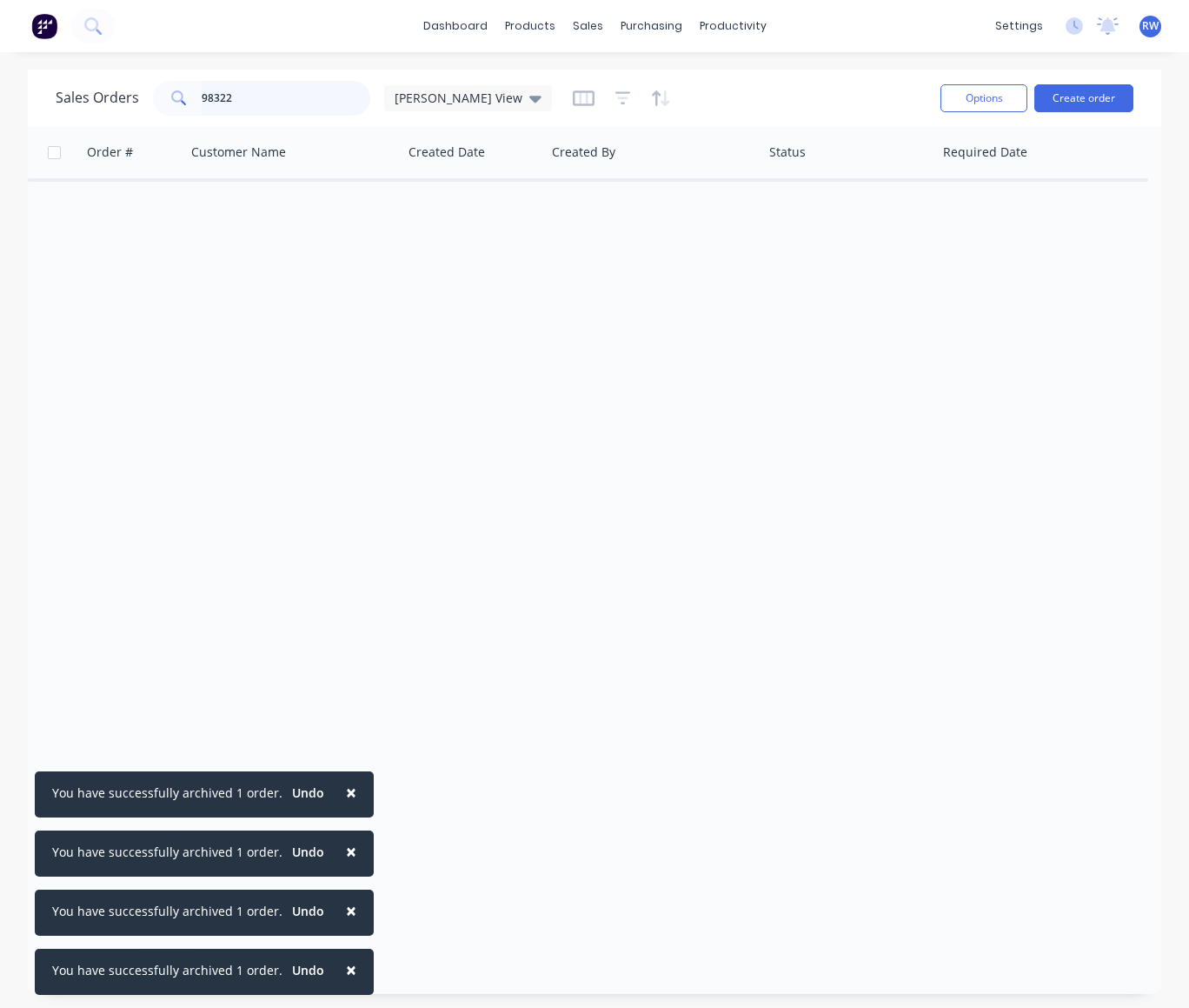
click at [277, 93] on input "98322" at bounding box center [286, 98] width 170 height 34
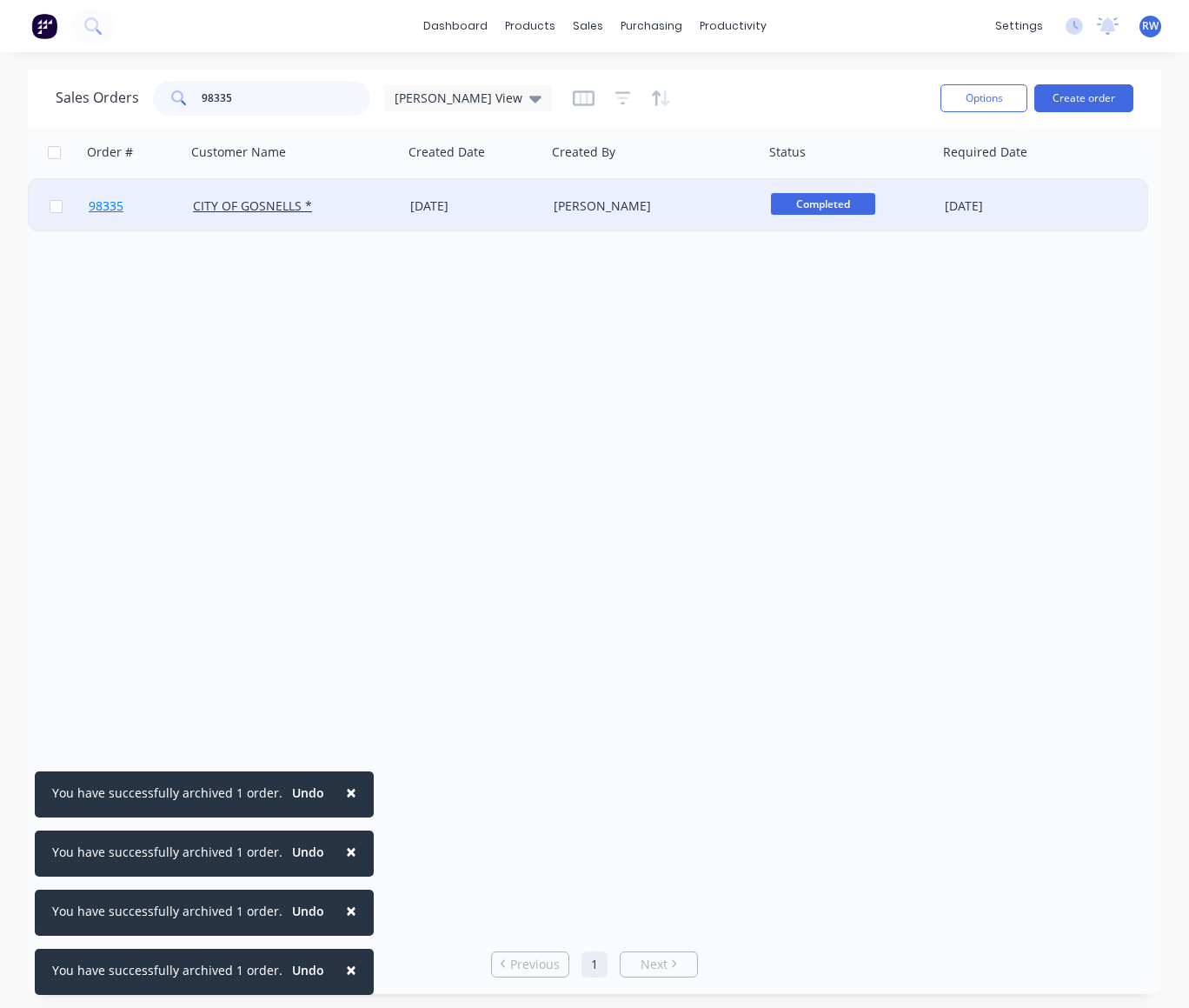
type input "98335"
click at [111, 205] on span "98335" at bounding box center [105, 205] width 34 height 18
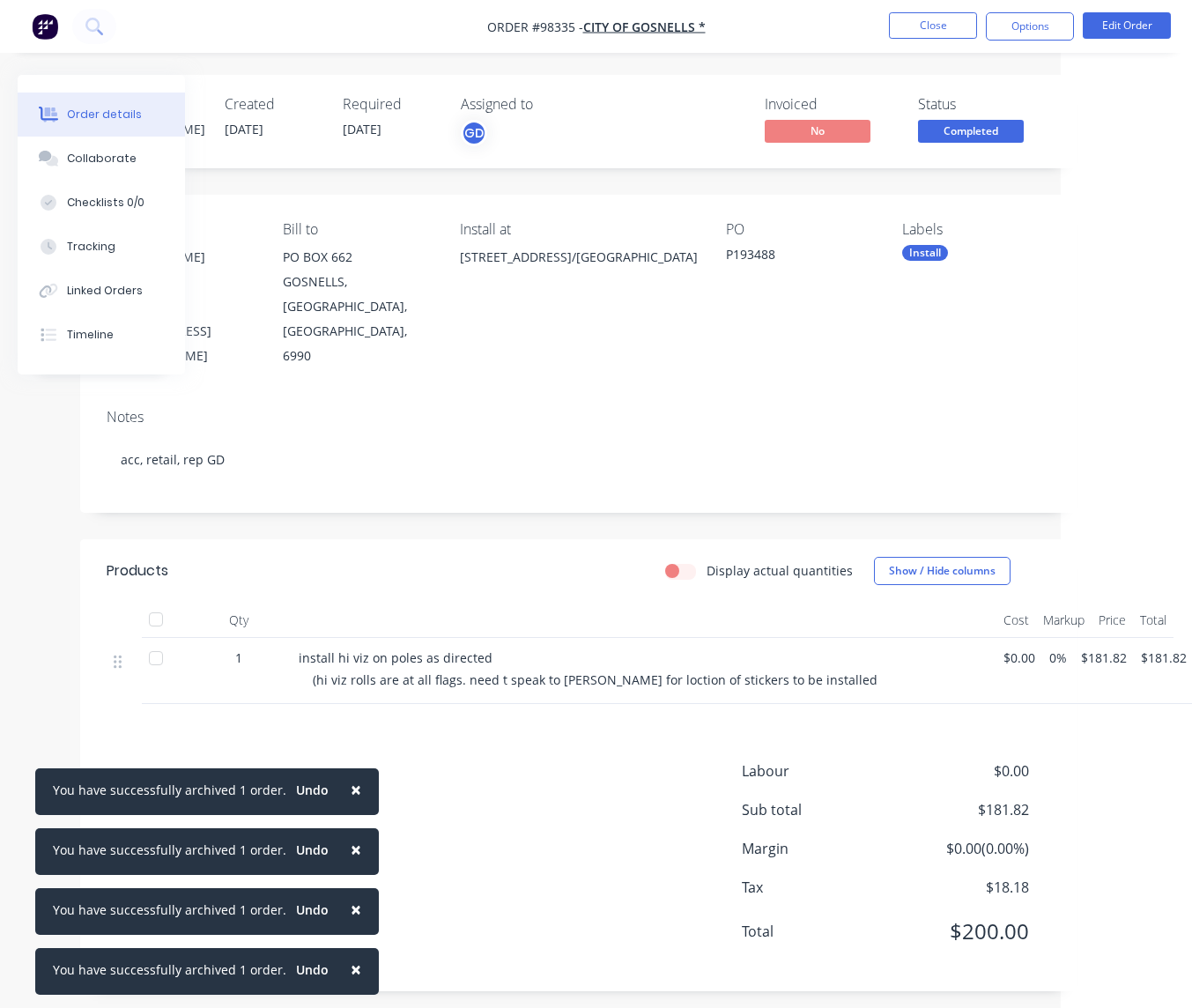
scroll to position [0, 131]
click at [917, 24] on button "Close" at bounding box center [933, 25] width 89 height 26
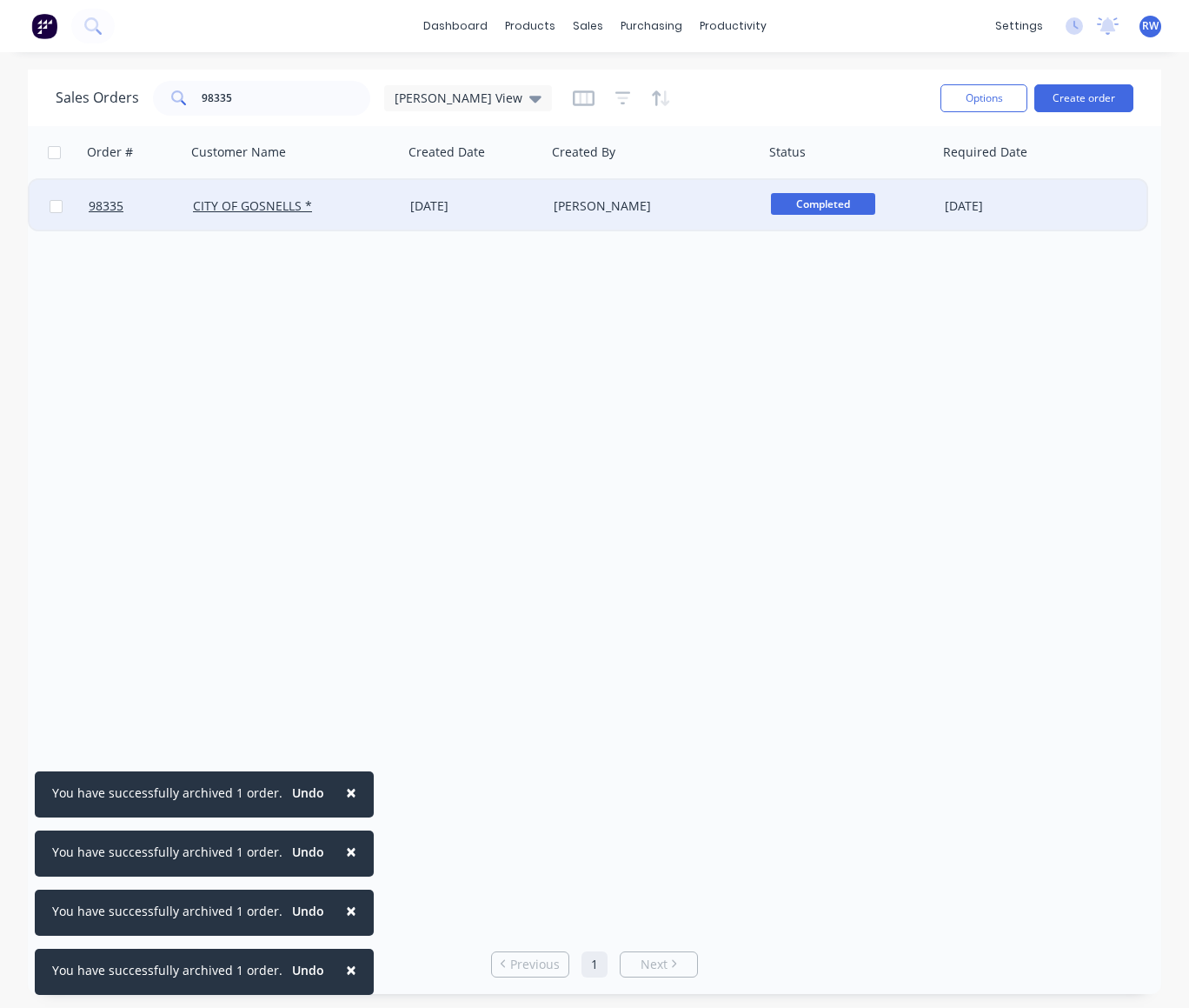
drag, startPoint x: 59, startPoint y: 207, endPoint x: 72, endPoint y: 207, distance: 13.0
click at [60, 206] on input "checkbox" at bounding box center [56, 206] width 13 height 13
checkbox input "true"
click at [958, 101] on button "Options" at bounding box center [985, 98] width 87 height 28
click at [904, 180] on div "Archive" at bounding box center [932, 177] width 160 height 25
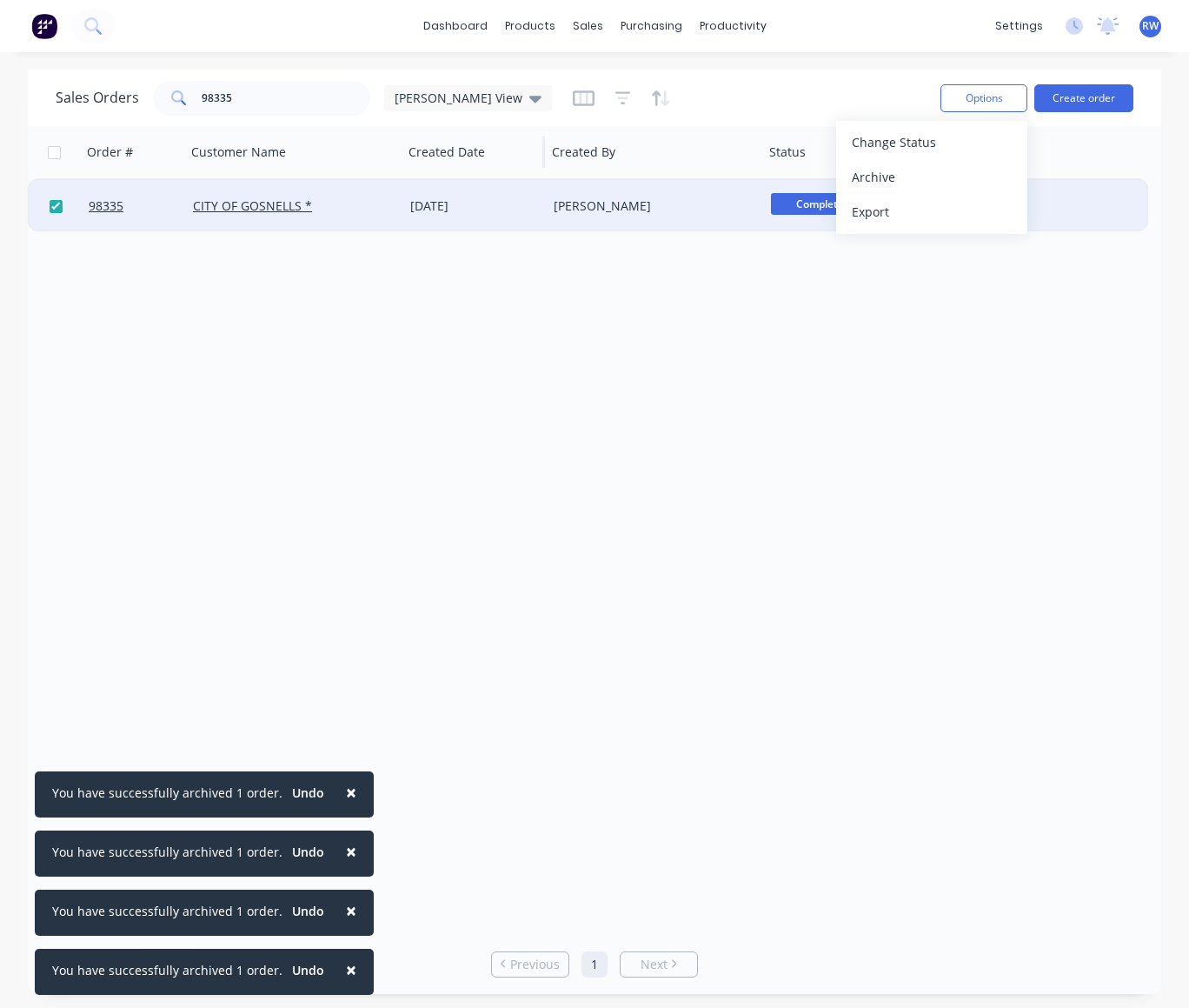
checkbox input "false"
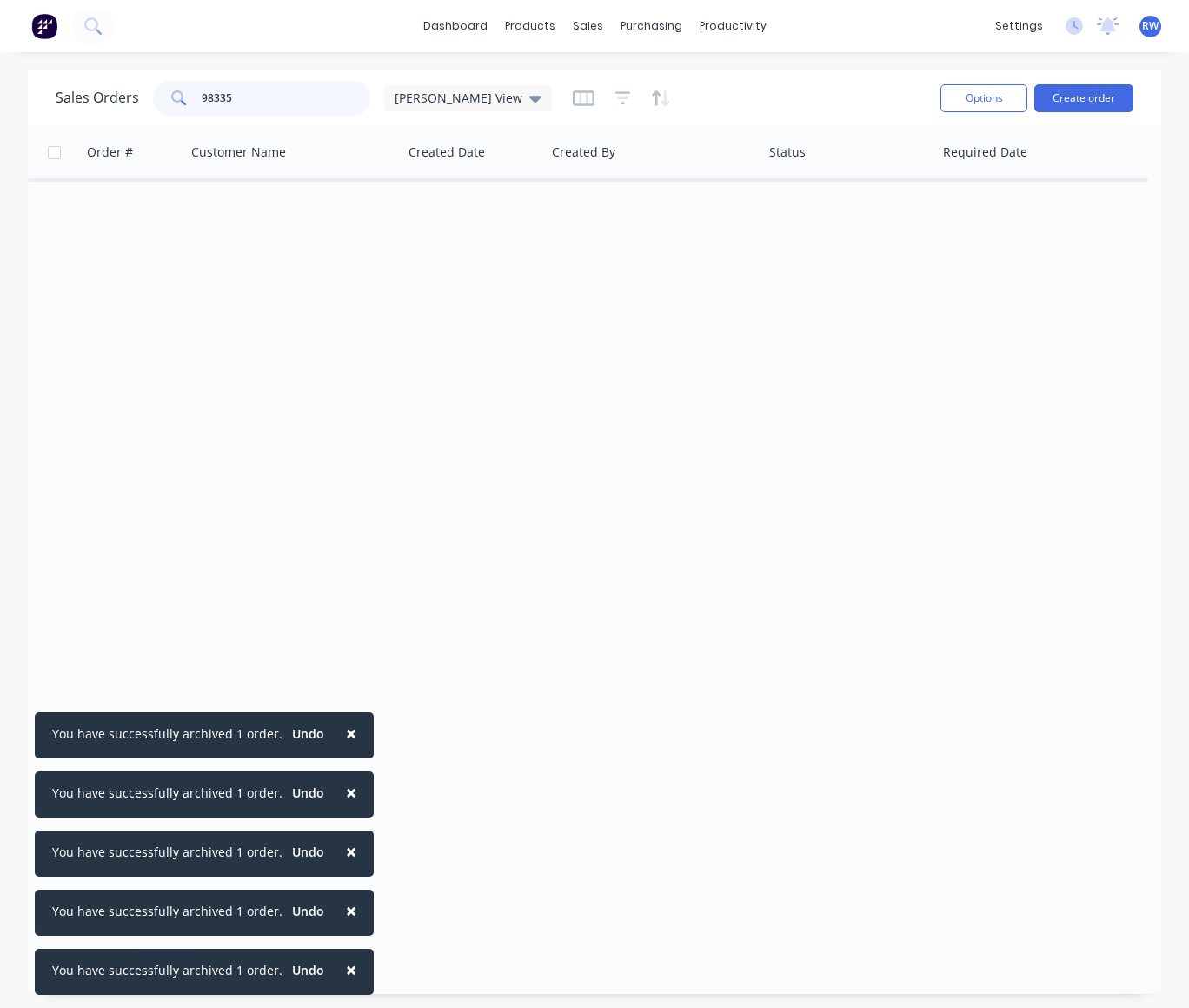
drag, startPoint x: 319, startPoint y: 106, endPoint x: 162, endPoint y: 101, distance: 157.1
click at [202, 101] on input "98335" at bounding box center [286, 98] width 170 height 34
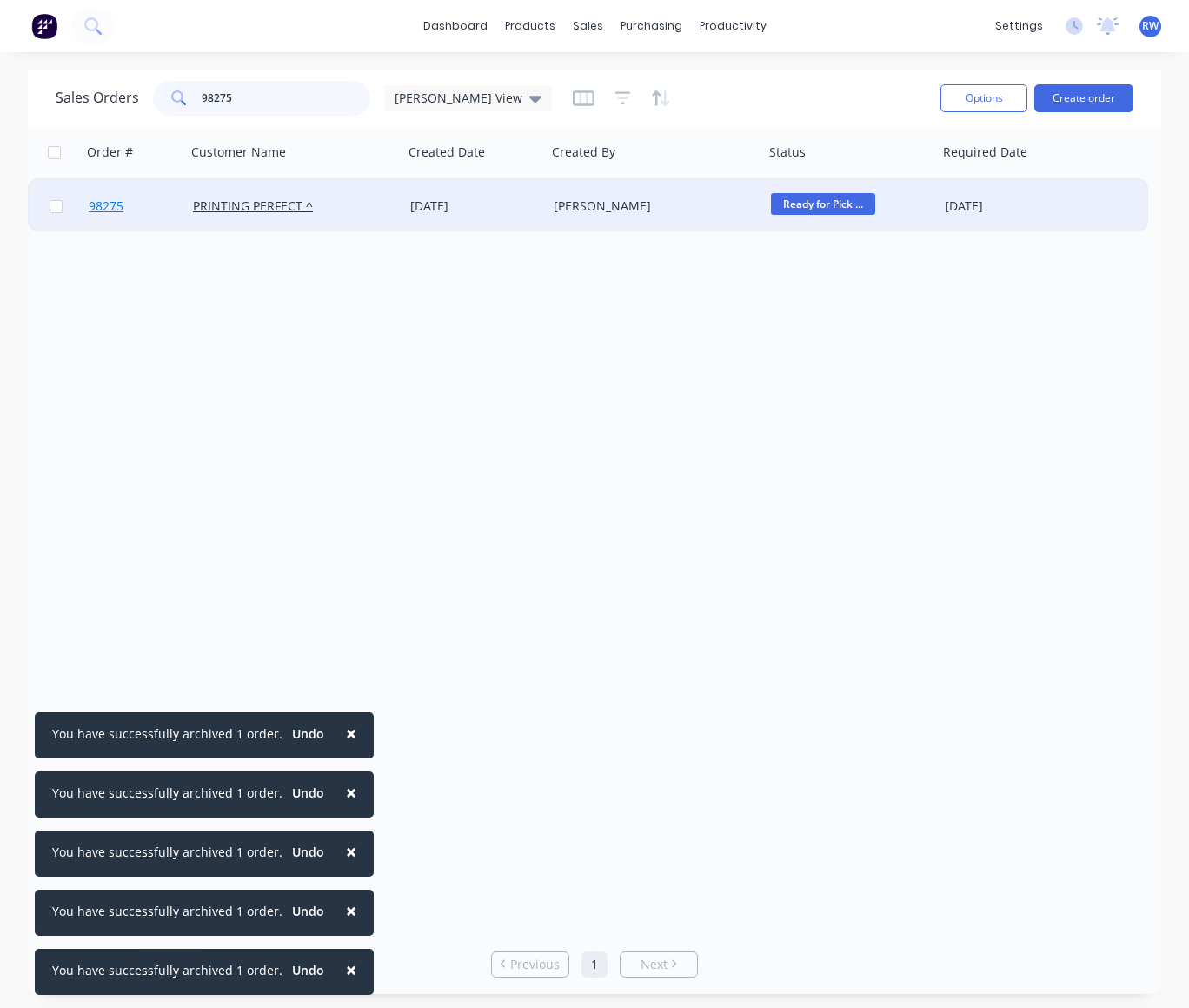
type input "98275"
click at [98, 204] on span "98275" at bounding box center [105, 205] width 34 height 18
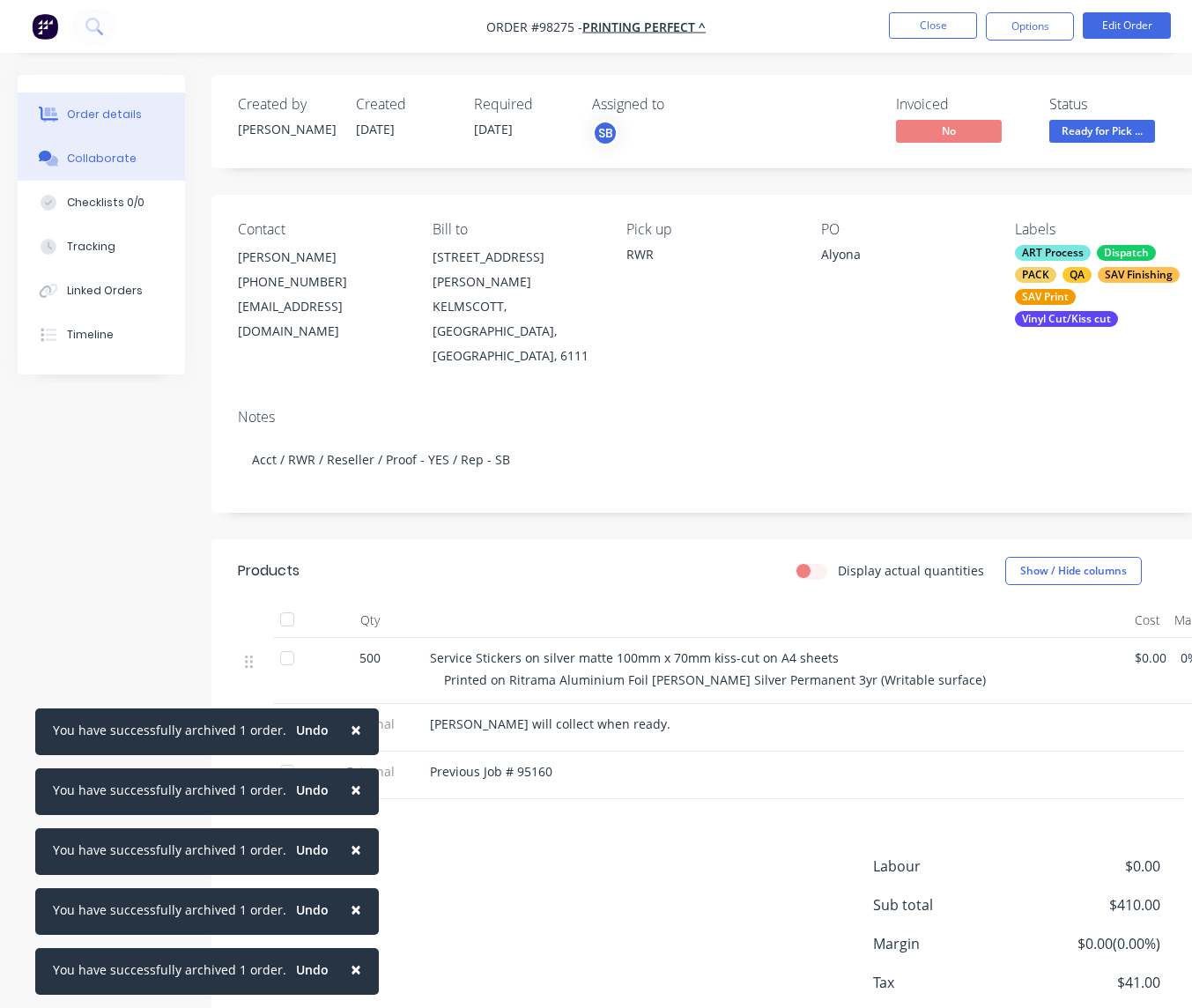
click at [104, 160] on div "Collaborate" at bounding box center [102, 158] width 70 height 16
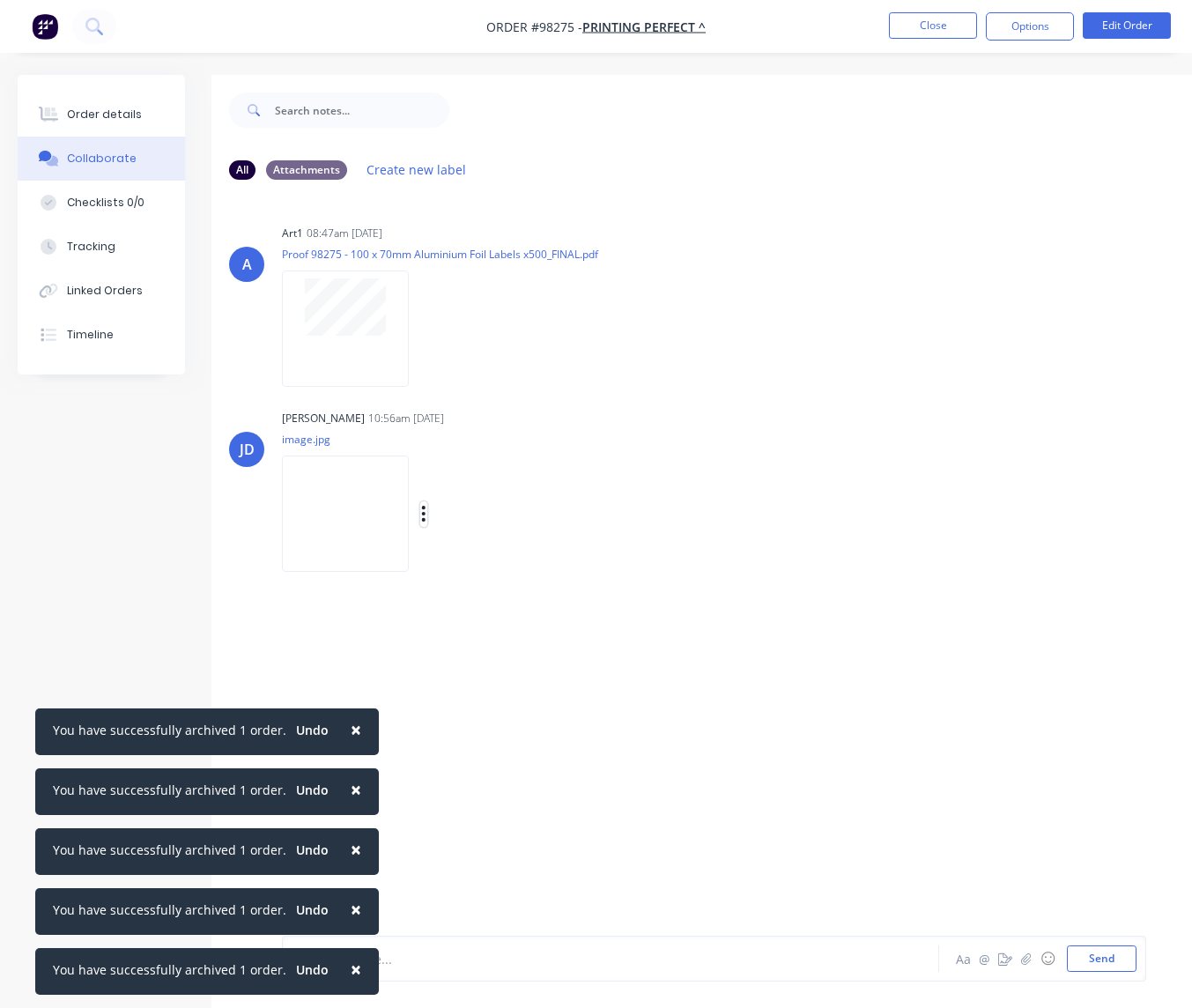
click at [427, 512] on button "button" at bounding box center [423, 514] width 7 height 25
click at [505, 564] on button "Download" at bounding box center [539, 561] width 199 height 40
click at [937, 34] on button "Close" at bounding box center [933, 25] width 89 height 26
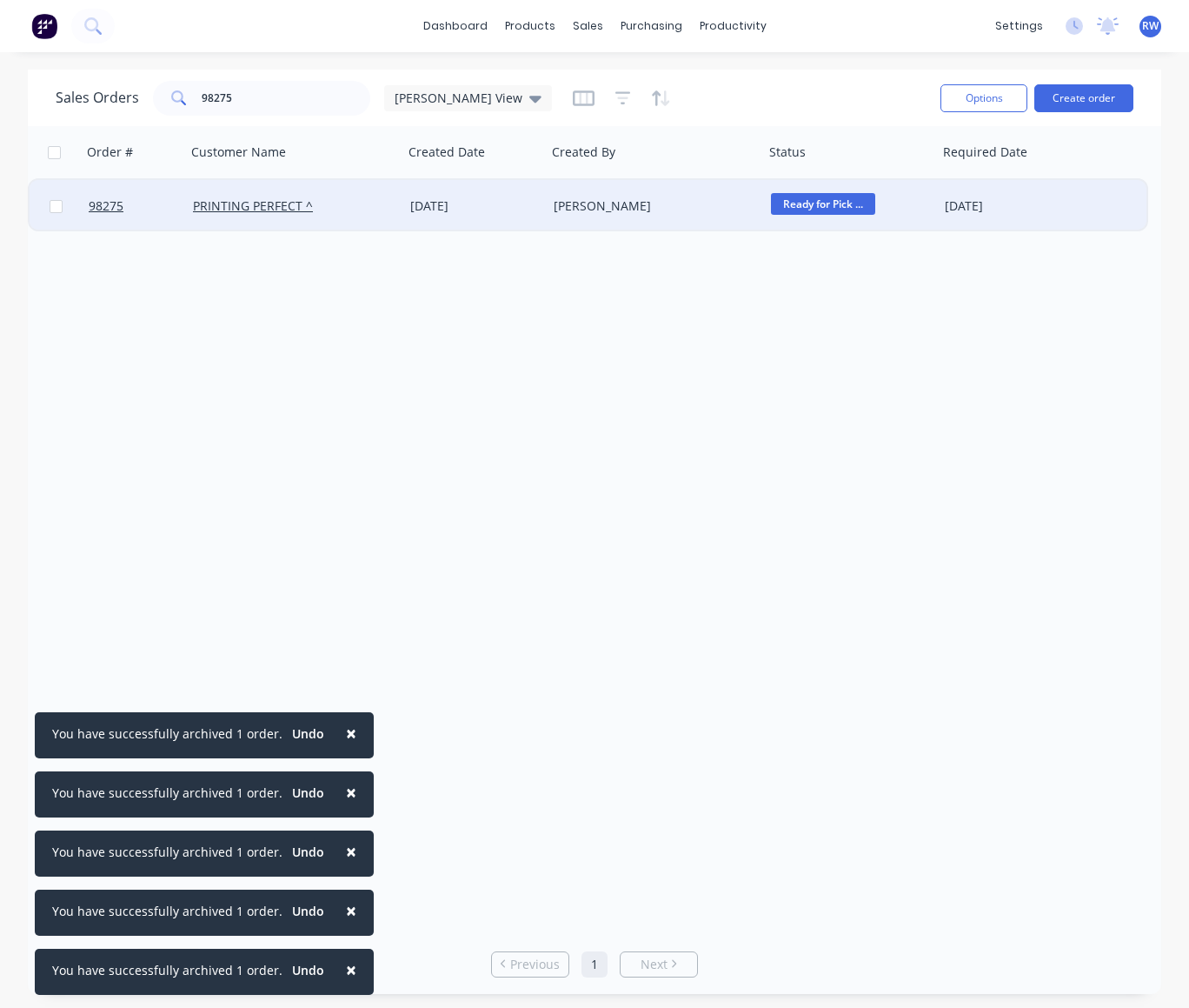
click at [59, 206] on input "checkbox" at bounding box center [56, 206] width 13 height 13
checkbox input "true"
click at [975, 90] on button "Options" at bounding box center [985, 98] width 87 height 28
click at [880, 181] on div "Archive" at bounding box center [932, 177] width 160 height 25
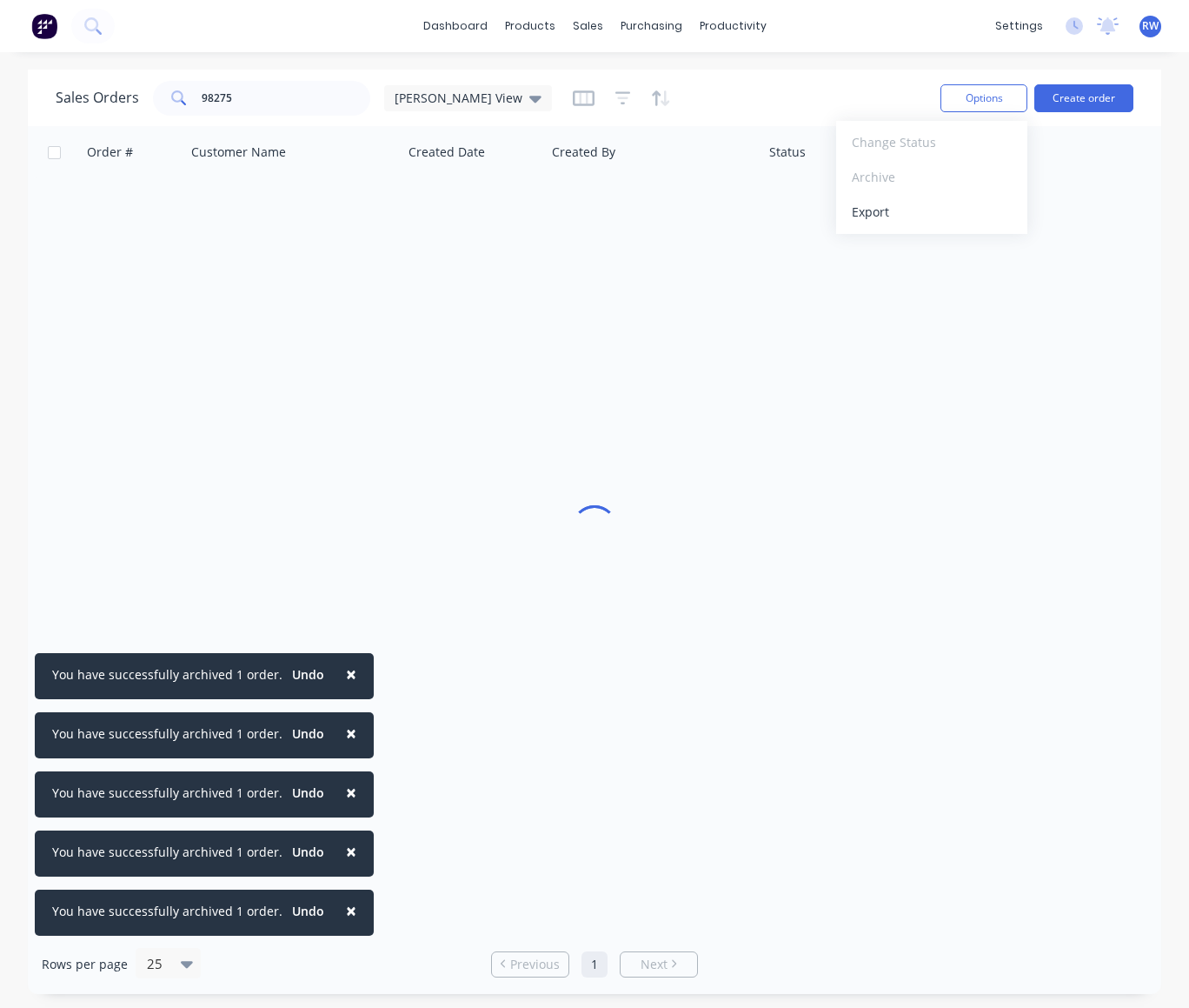
checkbox input "false"
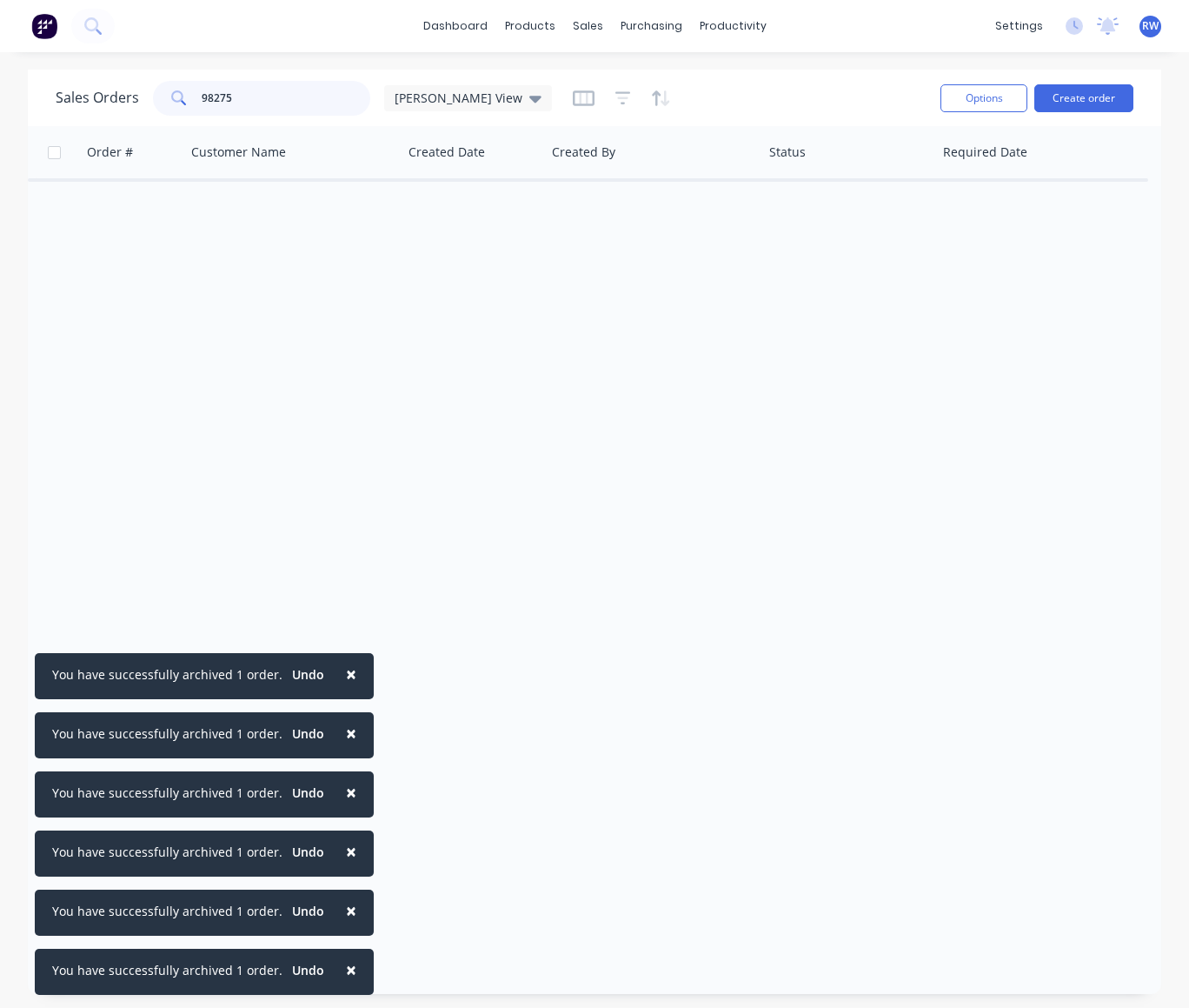
click at [243, 94] on input "98275" at bounding box center [286, 98] width 170 height 34
type input "98327"
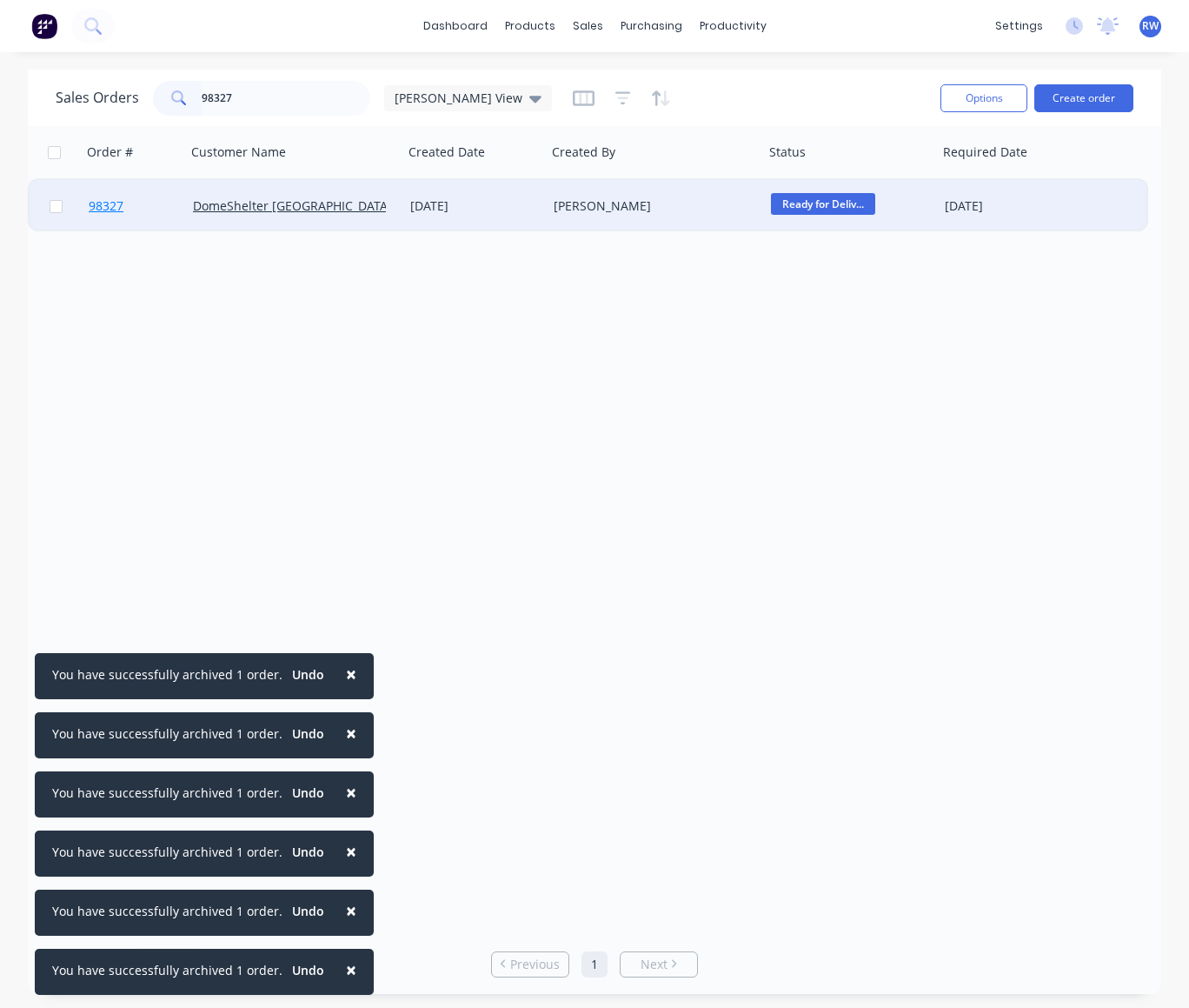
click at [111, 207] on span "98327" at bounding box center [105, 205] width 34 height 18
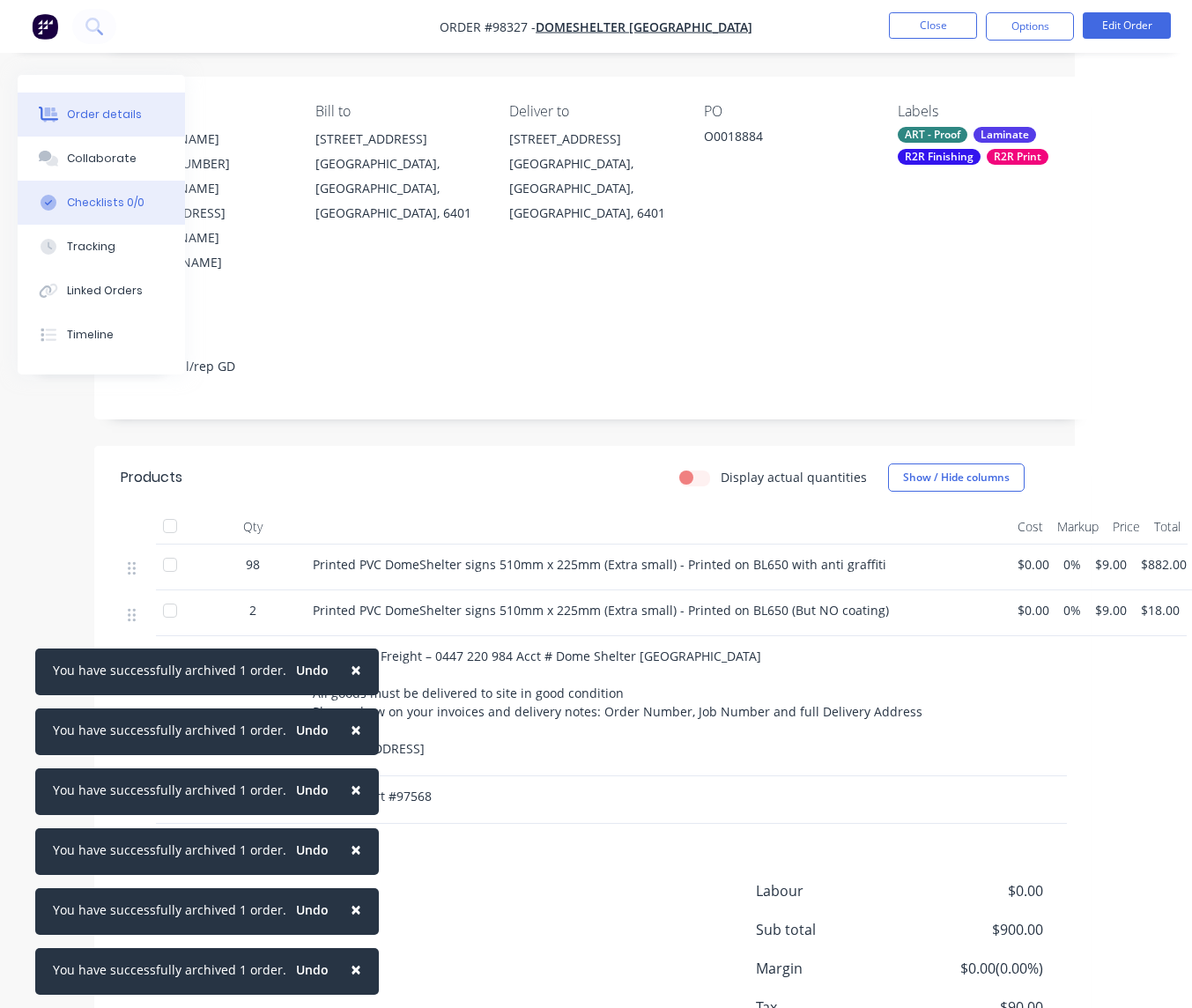
scroll to position [117, 117]
click at [104, 161] on div "Collaborate" at bounding box center [102, 158] width 70 height 16
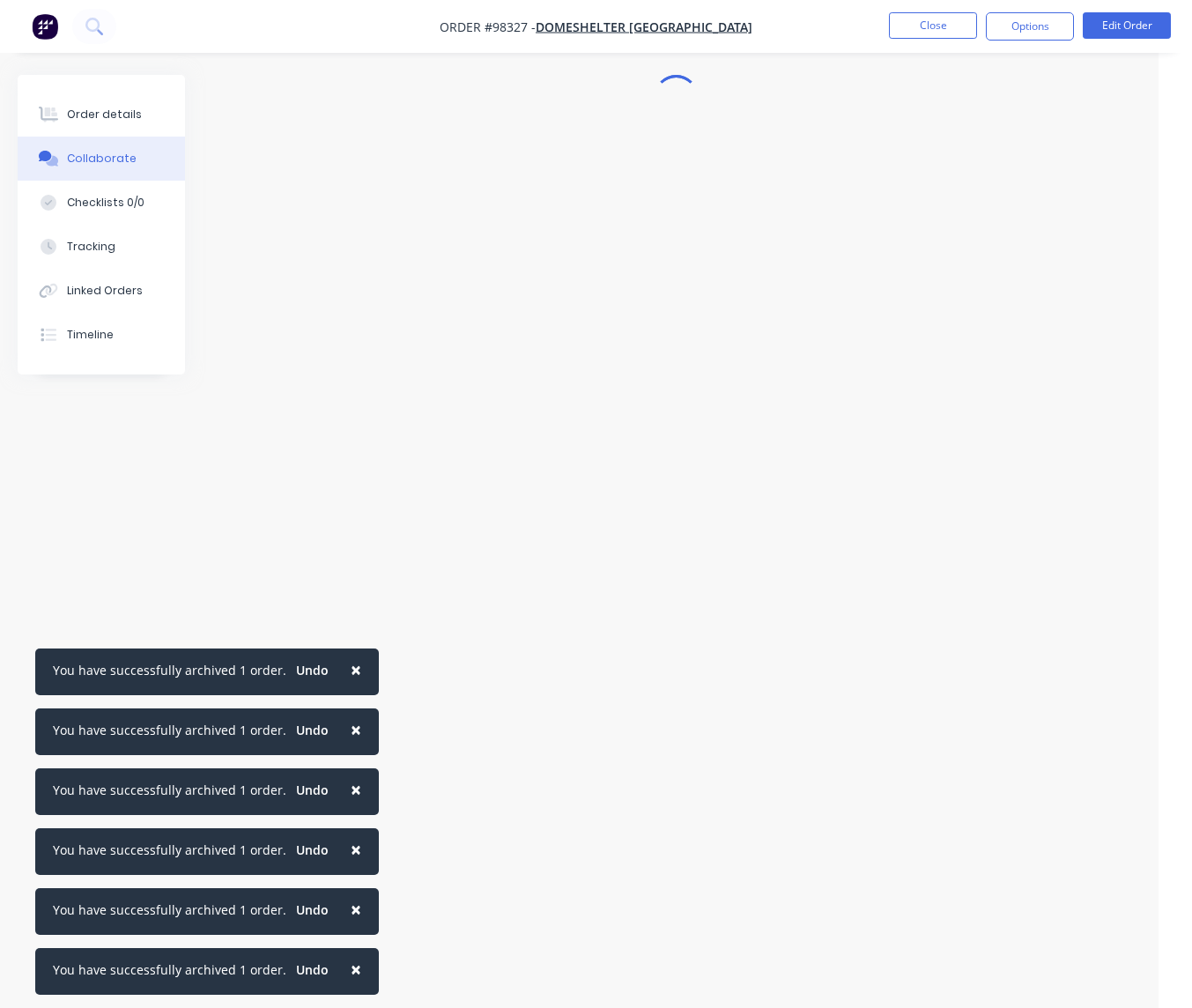
scroll to position [13, 34]
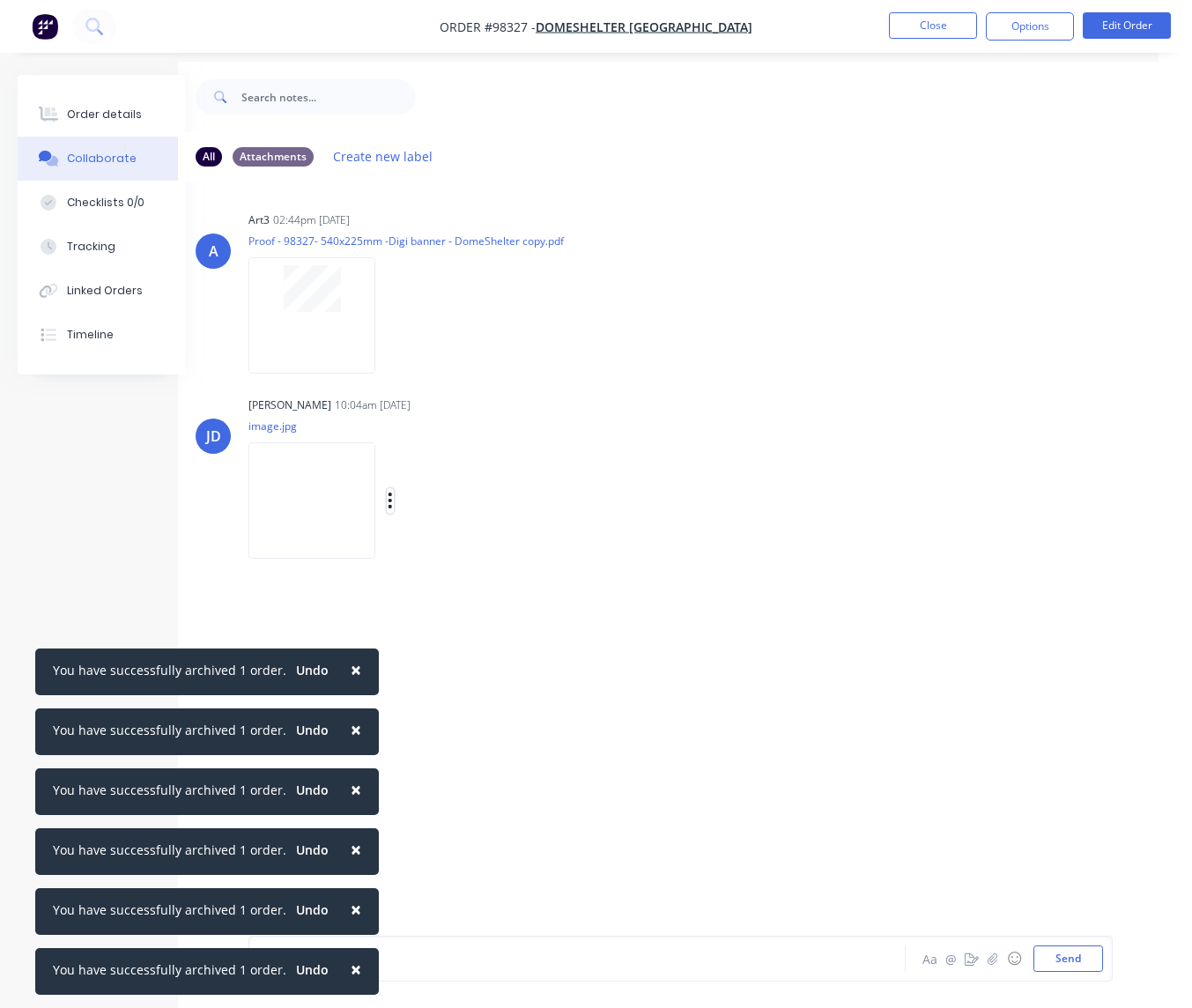
click at [394, 501] on button "button" at bounding box center [390, 500] width 7 height 25
click at [481, 543] on button "Download" at bounding box center [505, 548] width 199 height 40
click at [923, 27] on button "Close" at bounding box center [933, 25] width 89 height 26
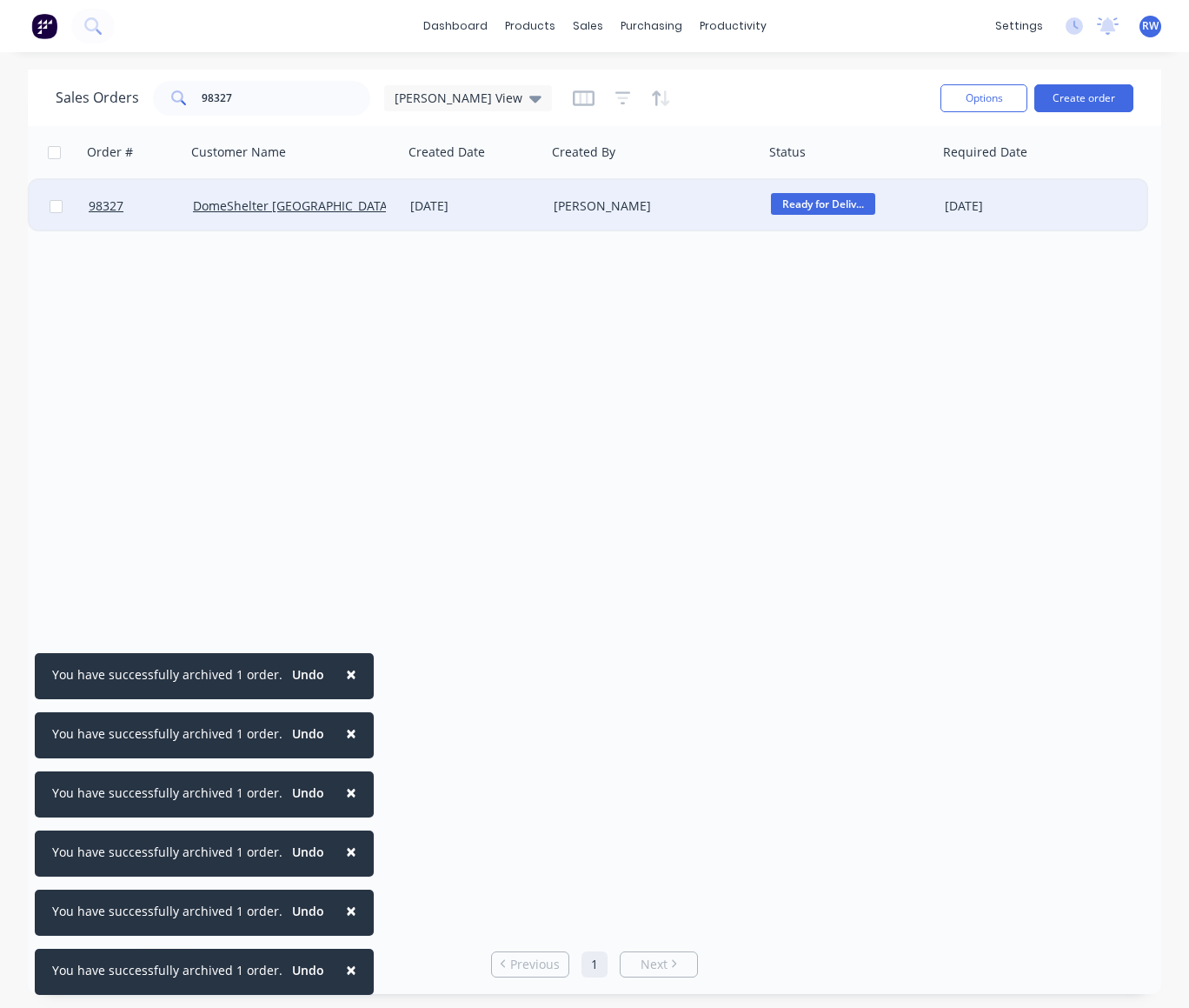
click at [60, 206] on input "checkbox" at bounding box center [56, 206] width 13 height 13
checkbox input "true"
click at [966, 91] on button "Options" at bounding box center [985, 98] width 87 height 28
click at [935, 172] on div "Archive" at bounding box center [932, 177] width 160 height 25
checkbox input "false"
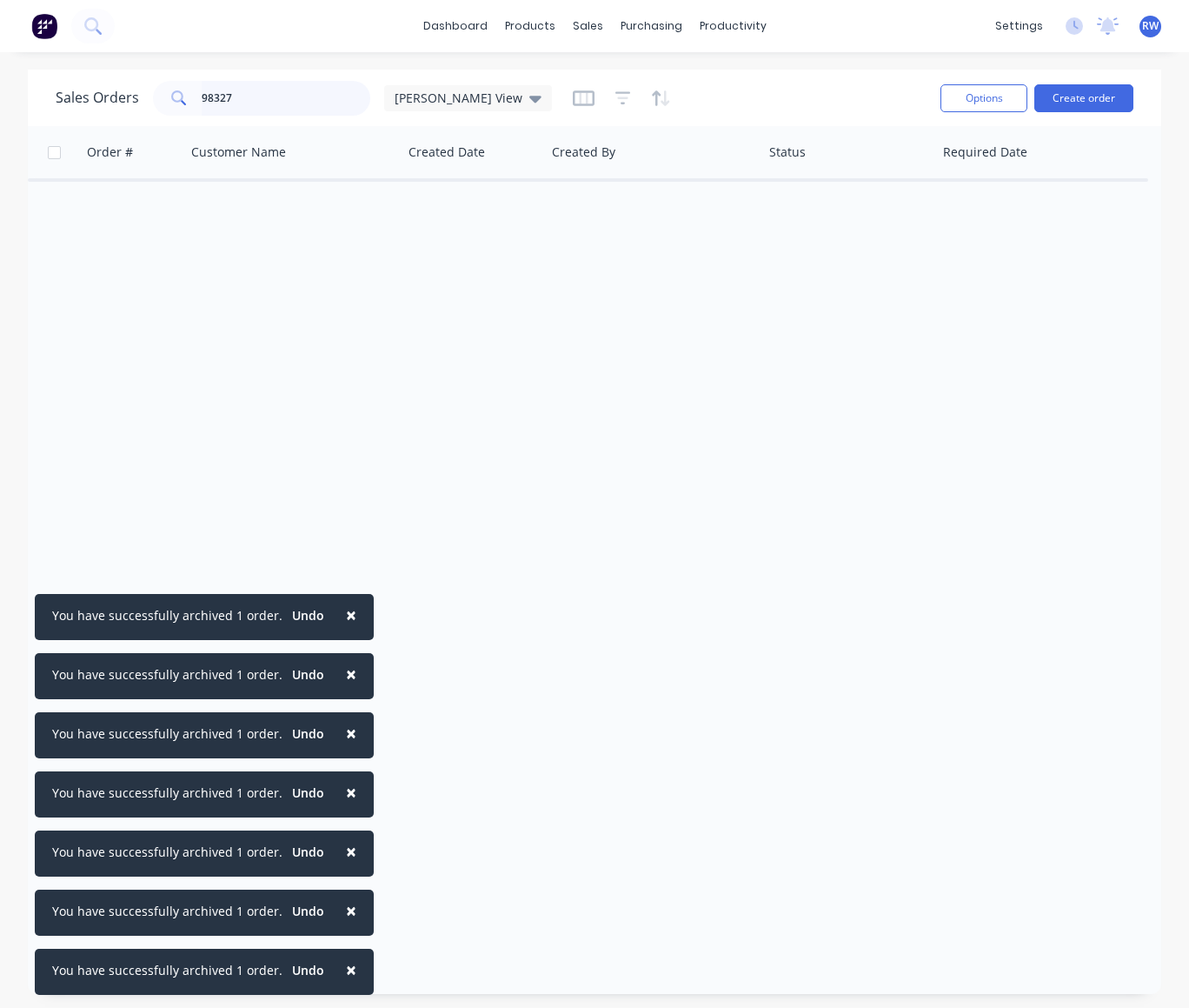
click at [241, 95] on input "98327" at bounding box center [286, 98] width 170 height 34
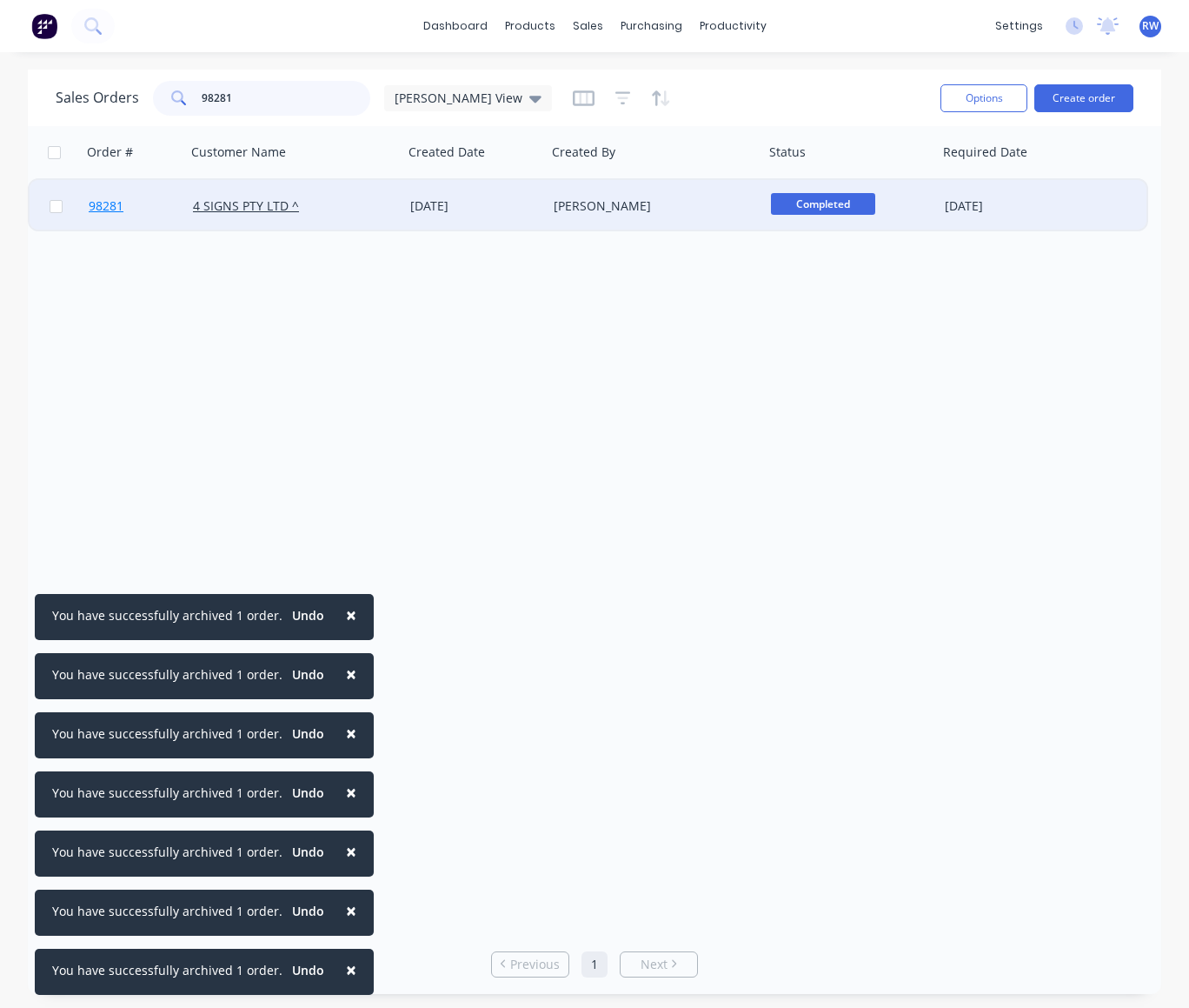
type input "98281"
click at [102, 210] on span "98281" at bounding box center [105, 205] width 34 height 18
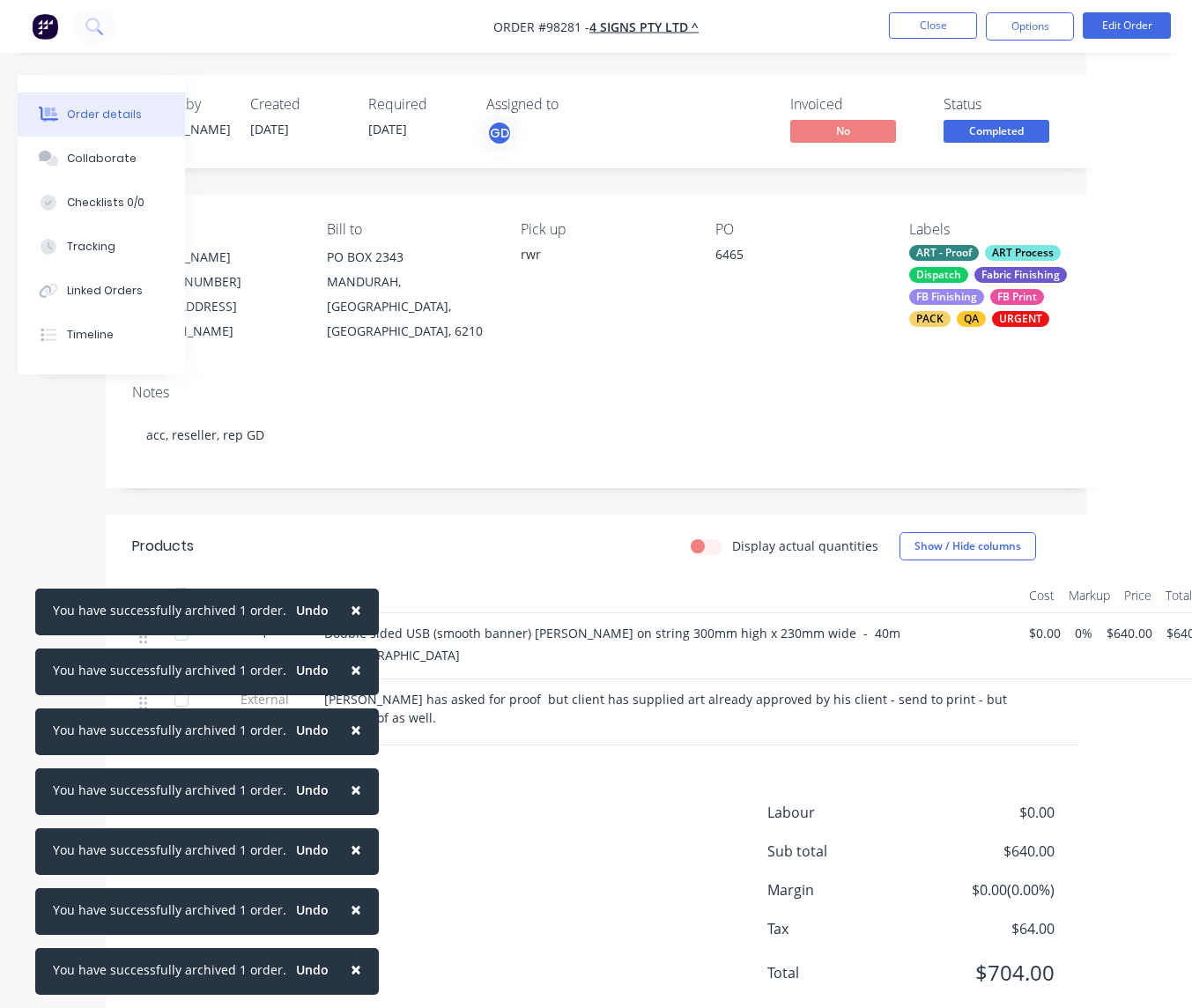
scroll to position [0, 131]
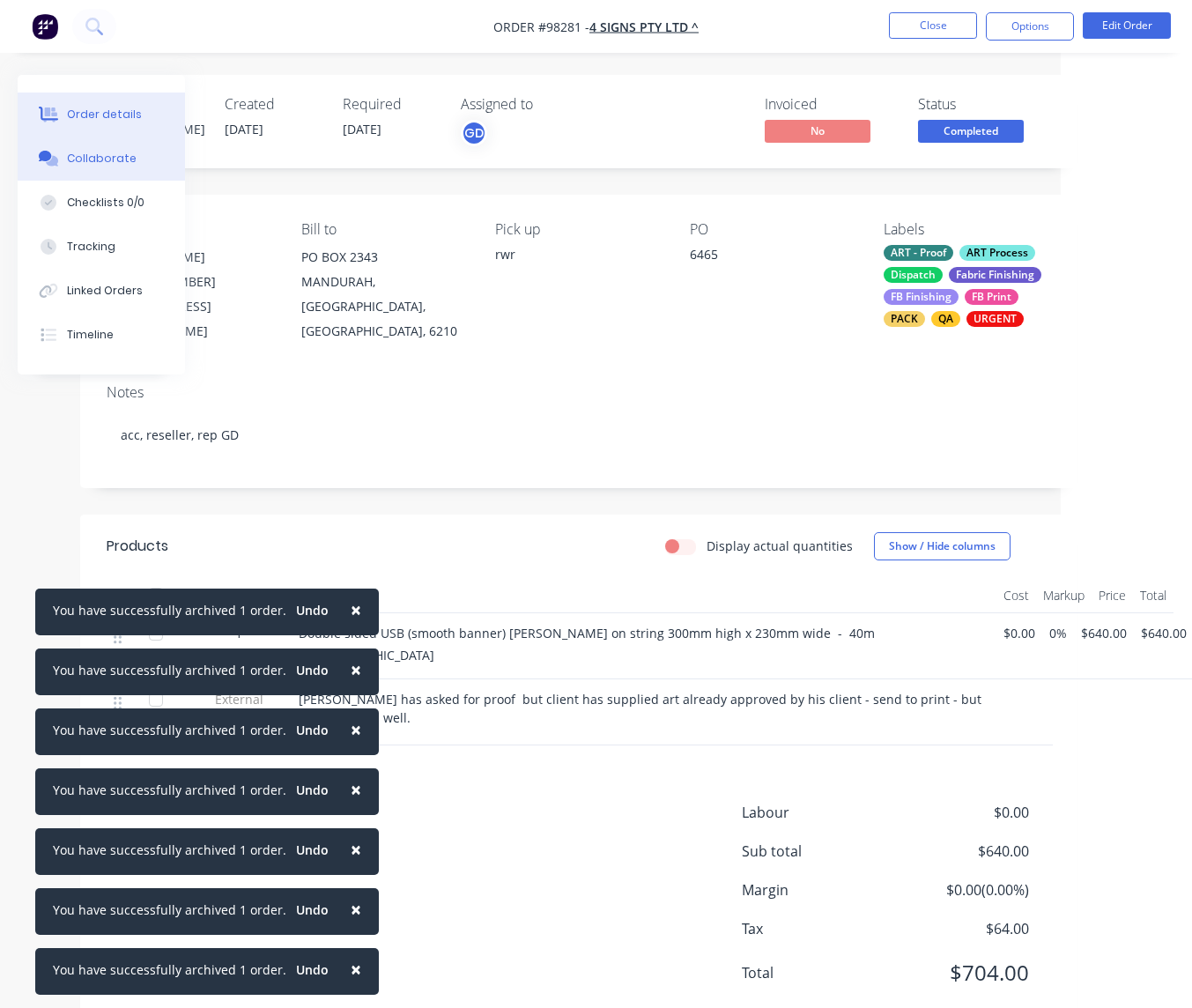
click at [121, 153] on div "Collaborate" at bounding box center [102, 158] width 70 height 16
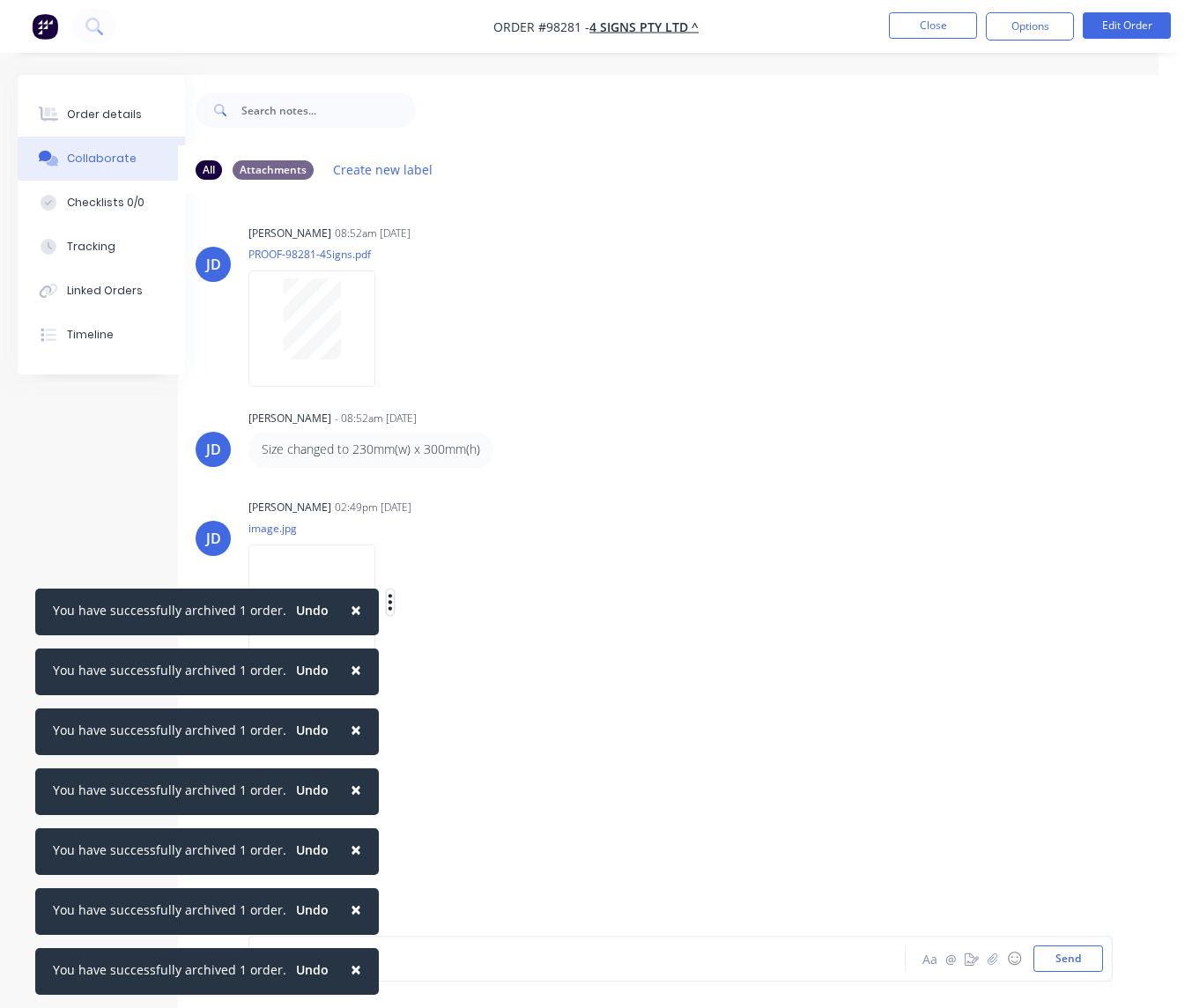
click at [392, 601] on icon "button" at bounding box center [391, 601] width 4 height 16
click at [462, 648] on button "Download" at bounding box center [505, 648] width 199 height 40
click at [917, 20] on button "Close" at bounding box center [933, 25] width 89 height 26
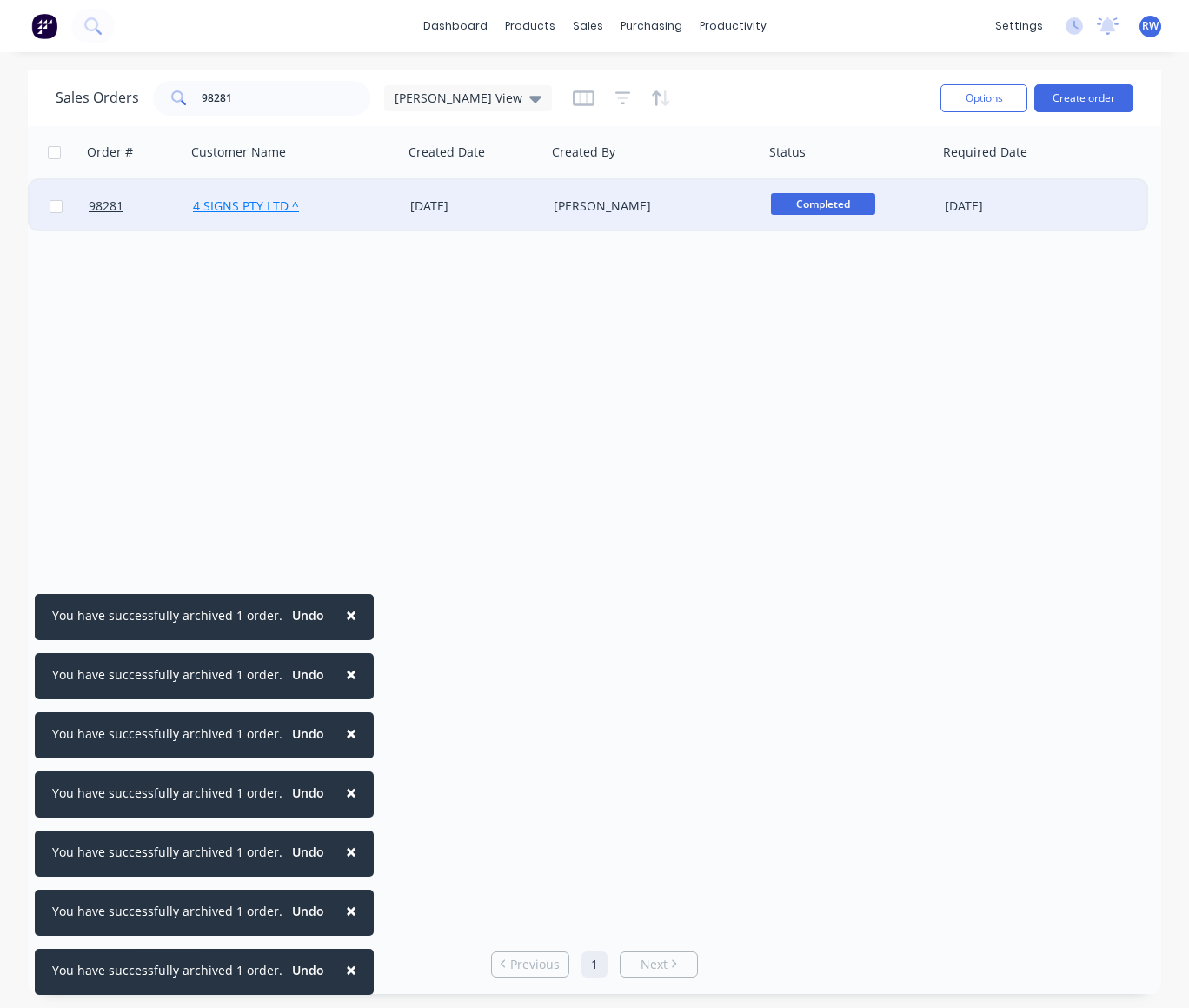
drag, startPoint x: 59, startPoint y: 209, endPoint x: 272, endPoint y: 204, distance: 213.1
click at [59, 209] on input "checkbox" at bounding box center [56, 206] width 13 height 13
checkbox input "true"
click at [994, 99] on button "Options" at bounding box center [985, 98] width 87 height 28
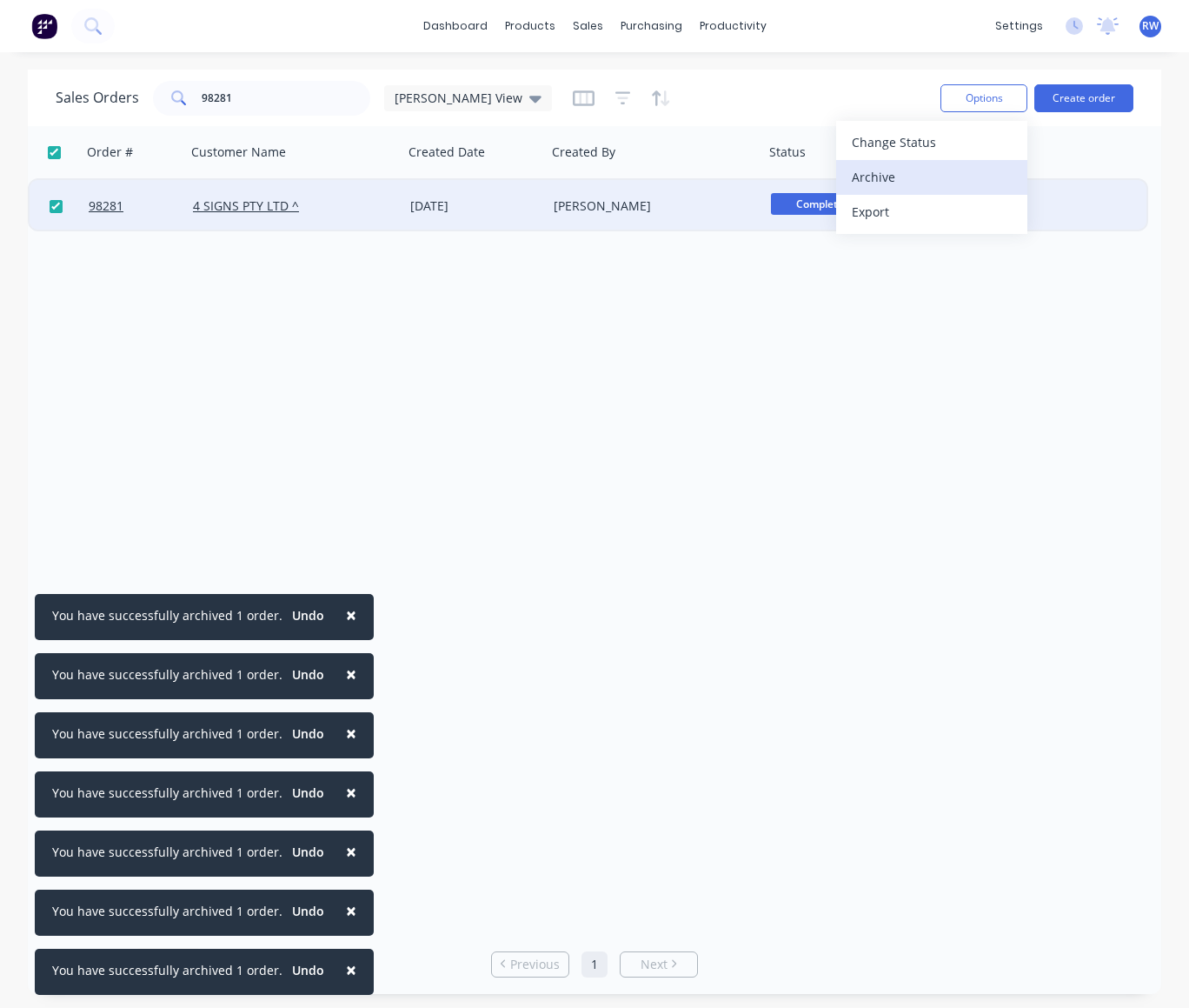
click at [879, 180] on div "Archive" at bounding box center [932, 177] width 160 height 25
checkbox input "false"
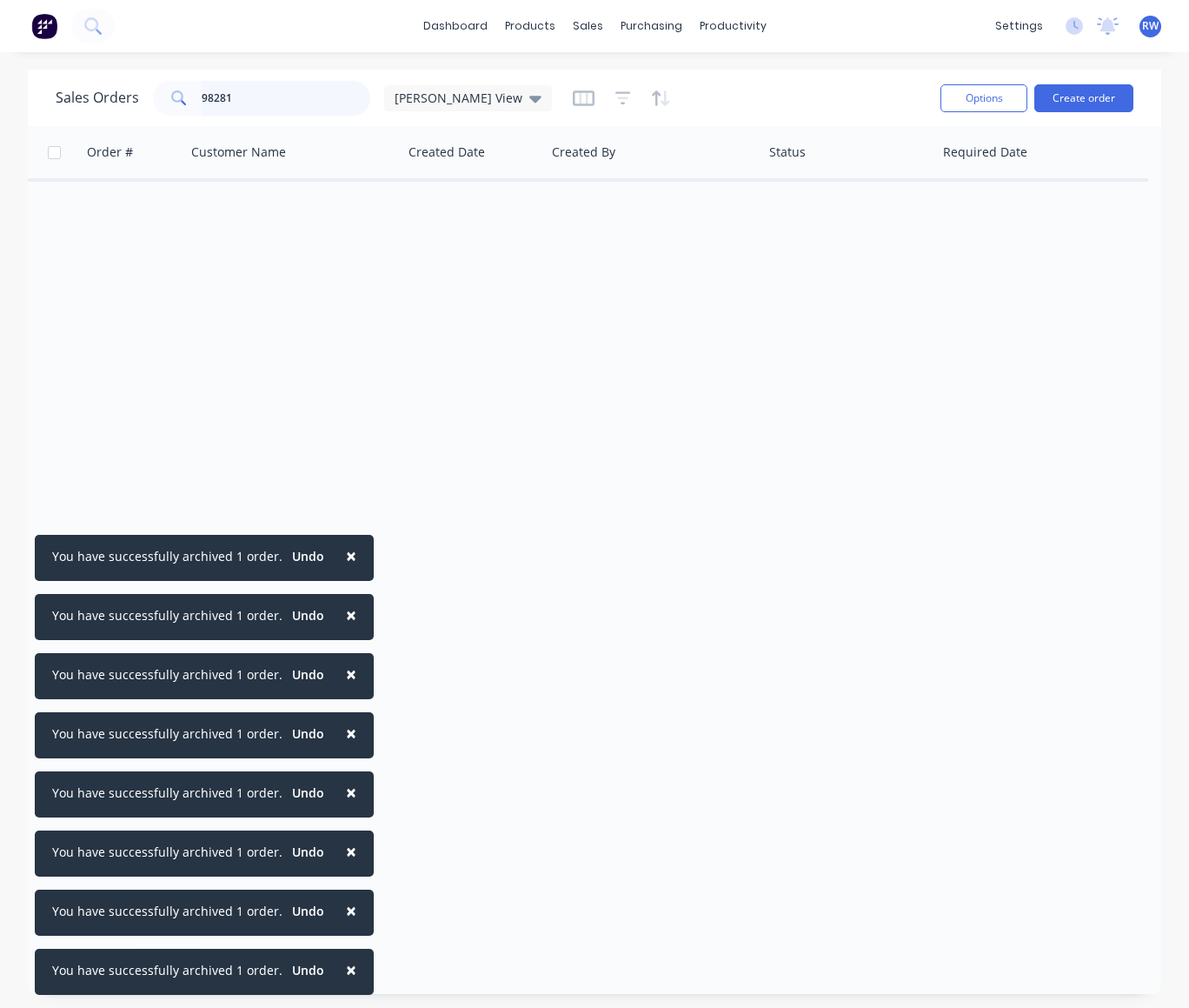
click at [239, 99] on input "98281" at bounding box center [286, 98] width 170 height 34
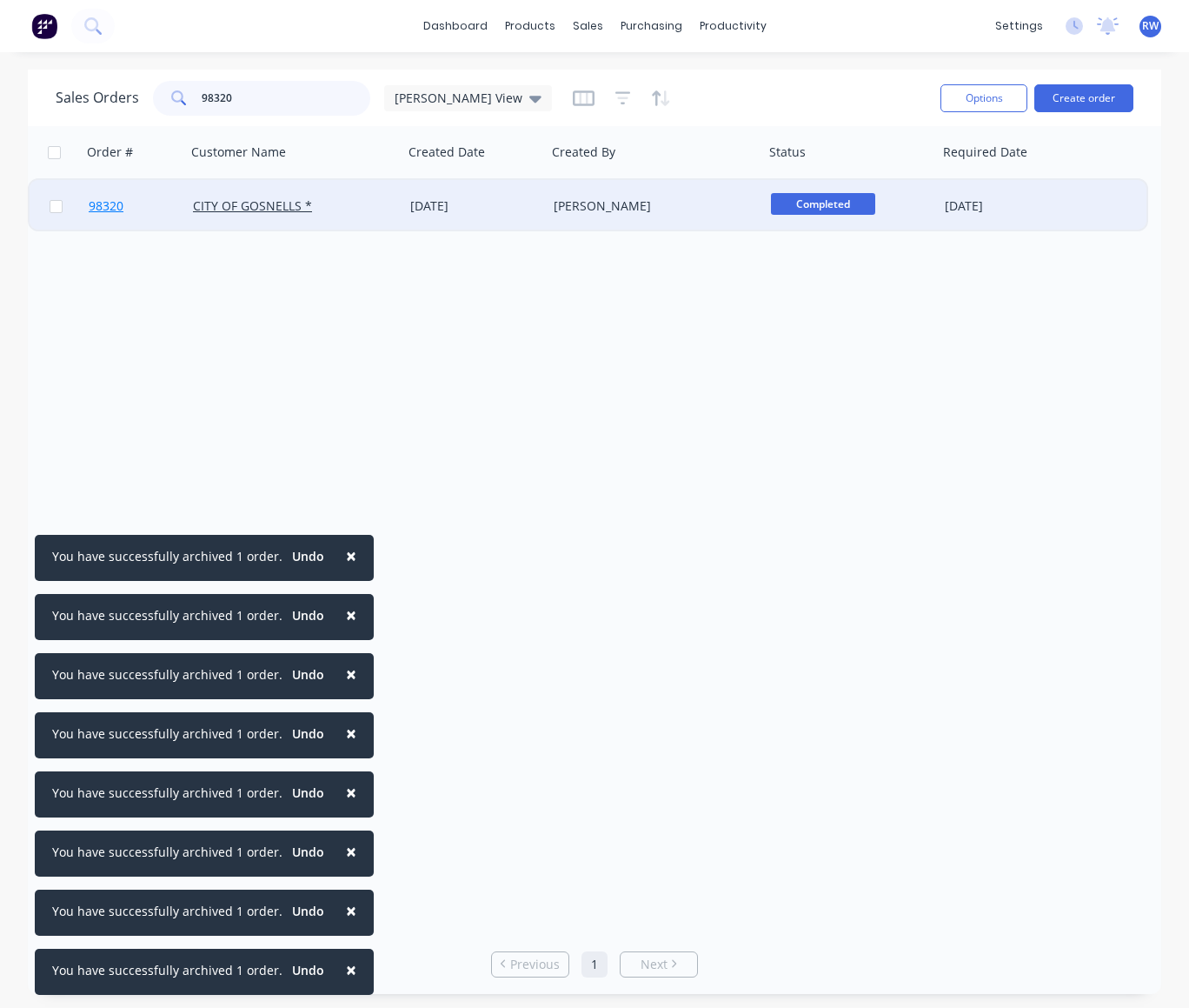
type input "98320"
click at [110, 209] on span "98320" at bounding box center [105, 205] width 34 height 18
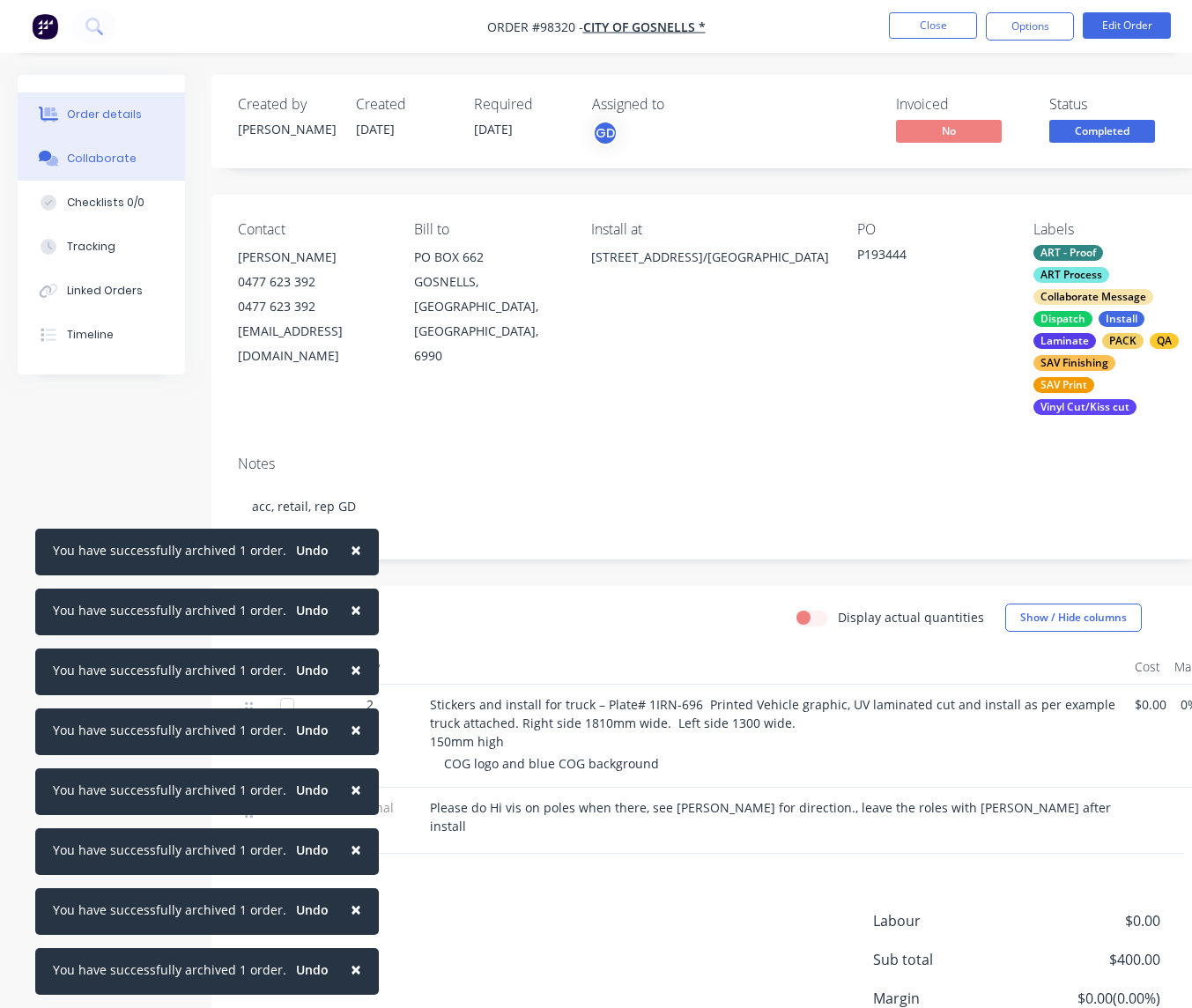
click at [76, 164] on div "Collaborate" at bounding box center [102, 158] width 70 height 16
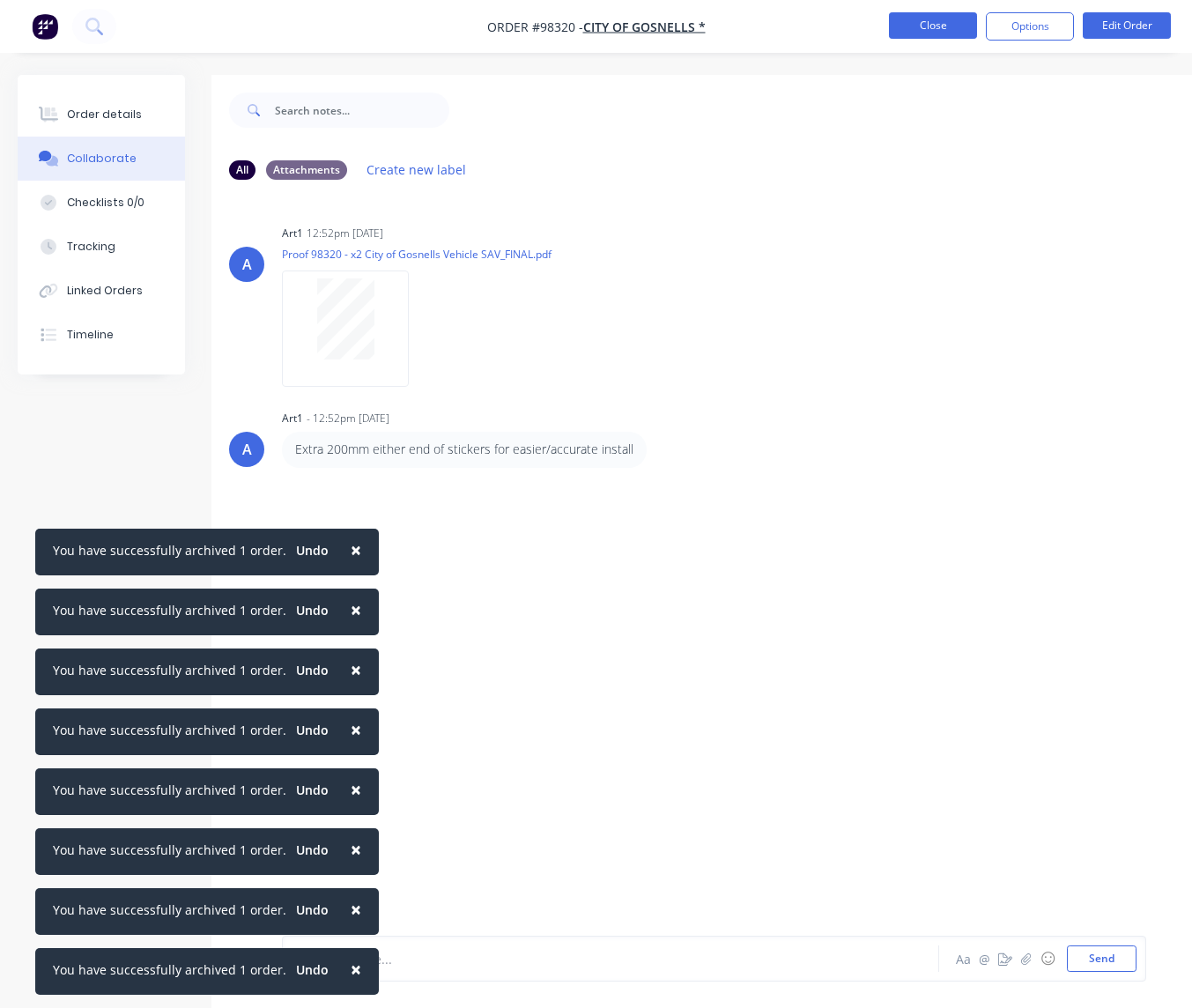
click at [921, 24] on button "Close" at bounding box center [933, 25] width 89 height 26
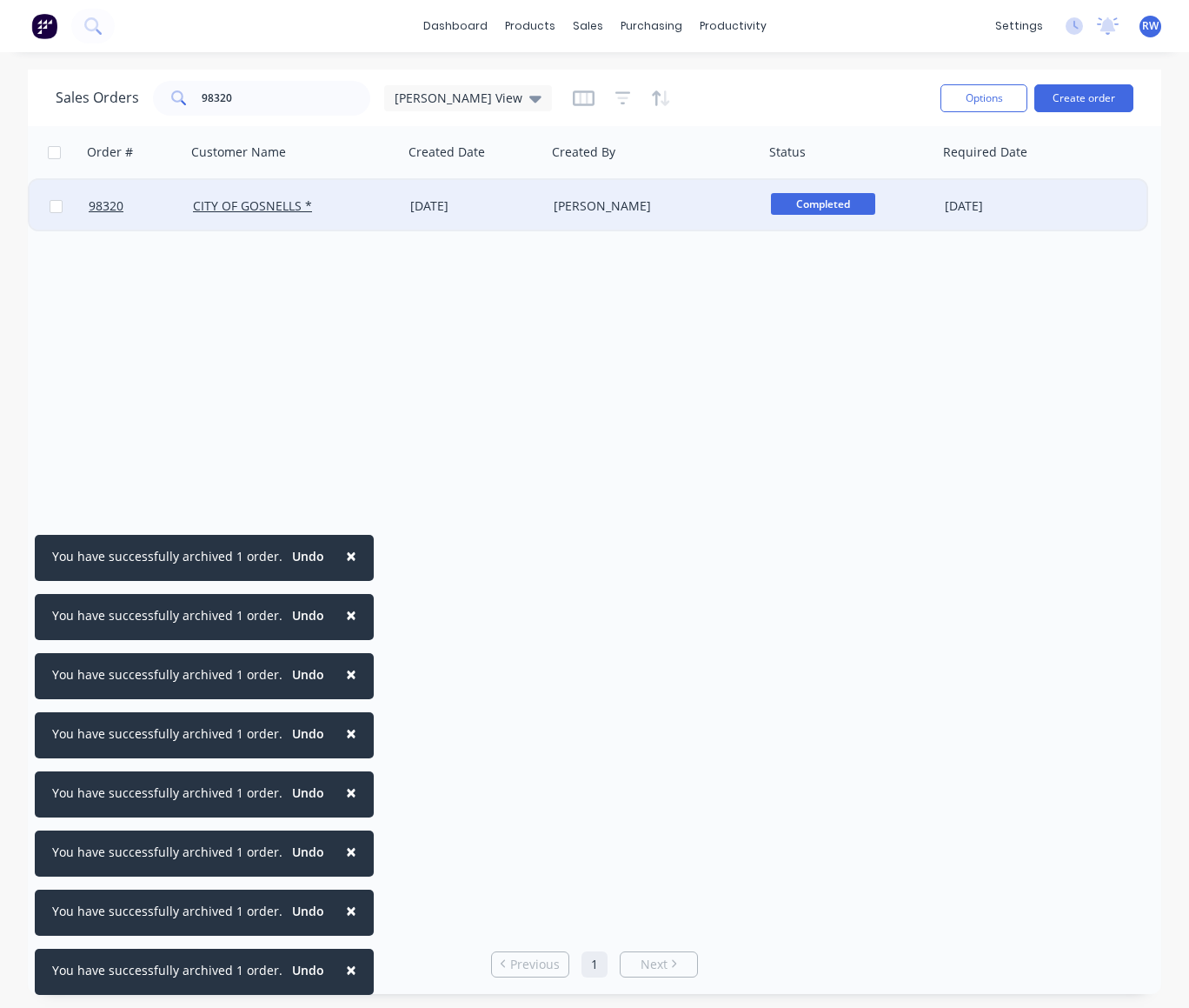
click at [57, 208] on input "checkbox" at bounding box center [56, 206] width 13 height 13
checkbox input "true"
drag, startPoint x: 993, startPoint y: 100, endPoint x: 986, endPoint y: 115, distance: 16.6
click at [993, 101] on button "Options" at bounding box center [985, 98] width 87 height 28
click at [921, 185] on div "Archive" at bounding box center [932, 177] width 160 height 25
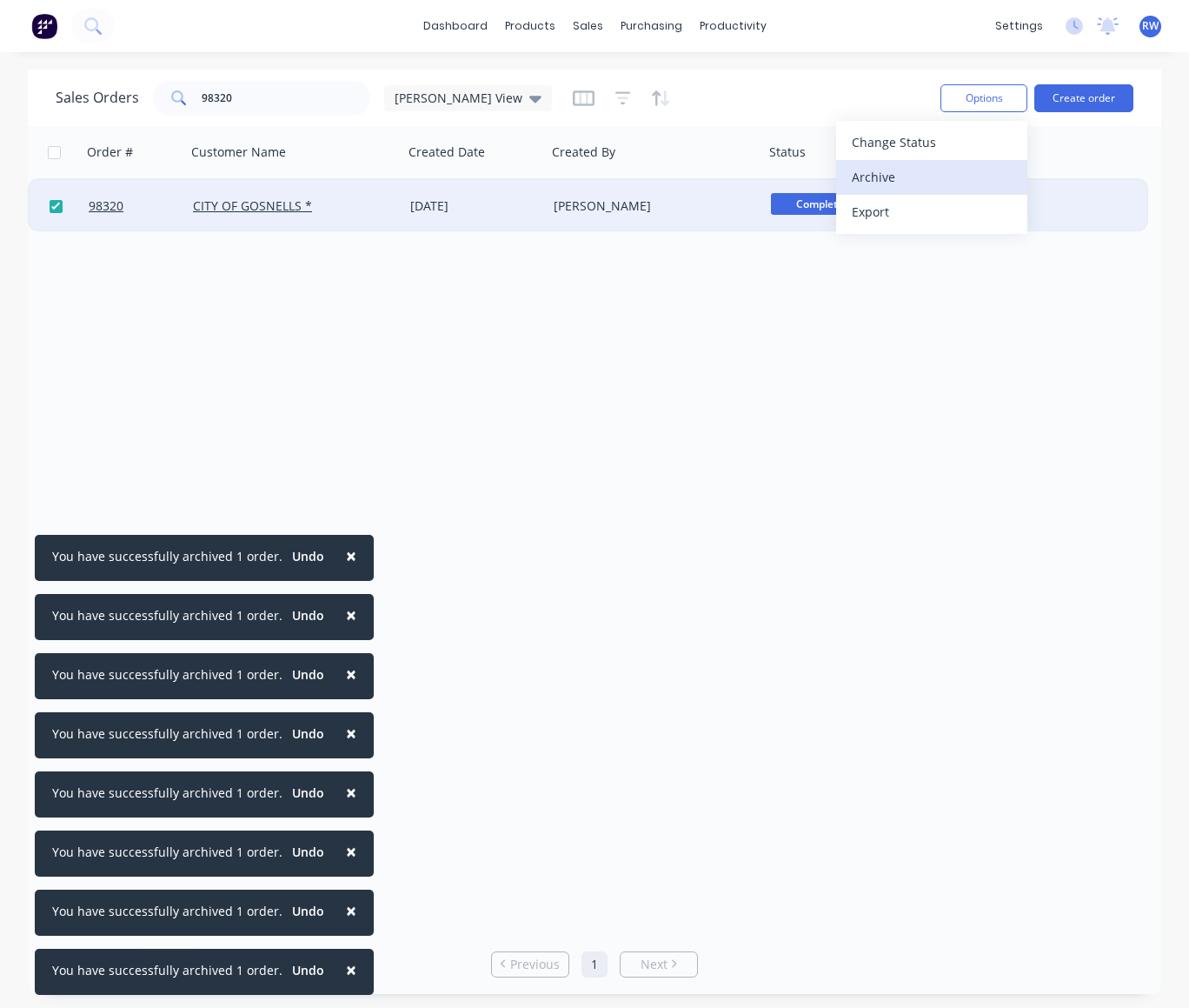
checkbox input "false"
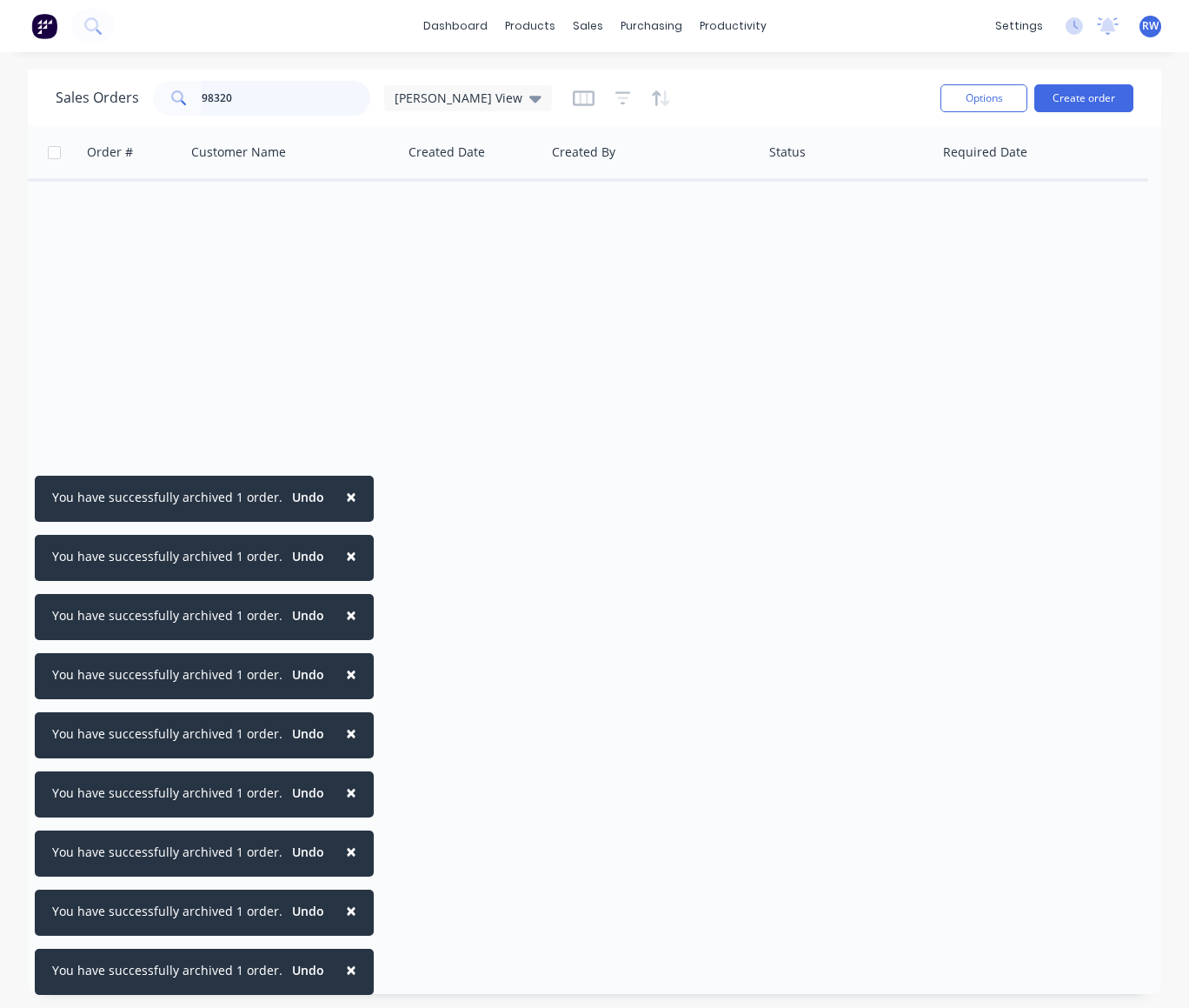
click at [280, 100] on input "98320" at bounding box center [286, 98] width 170 height 34
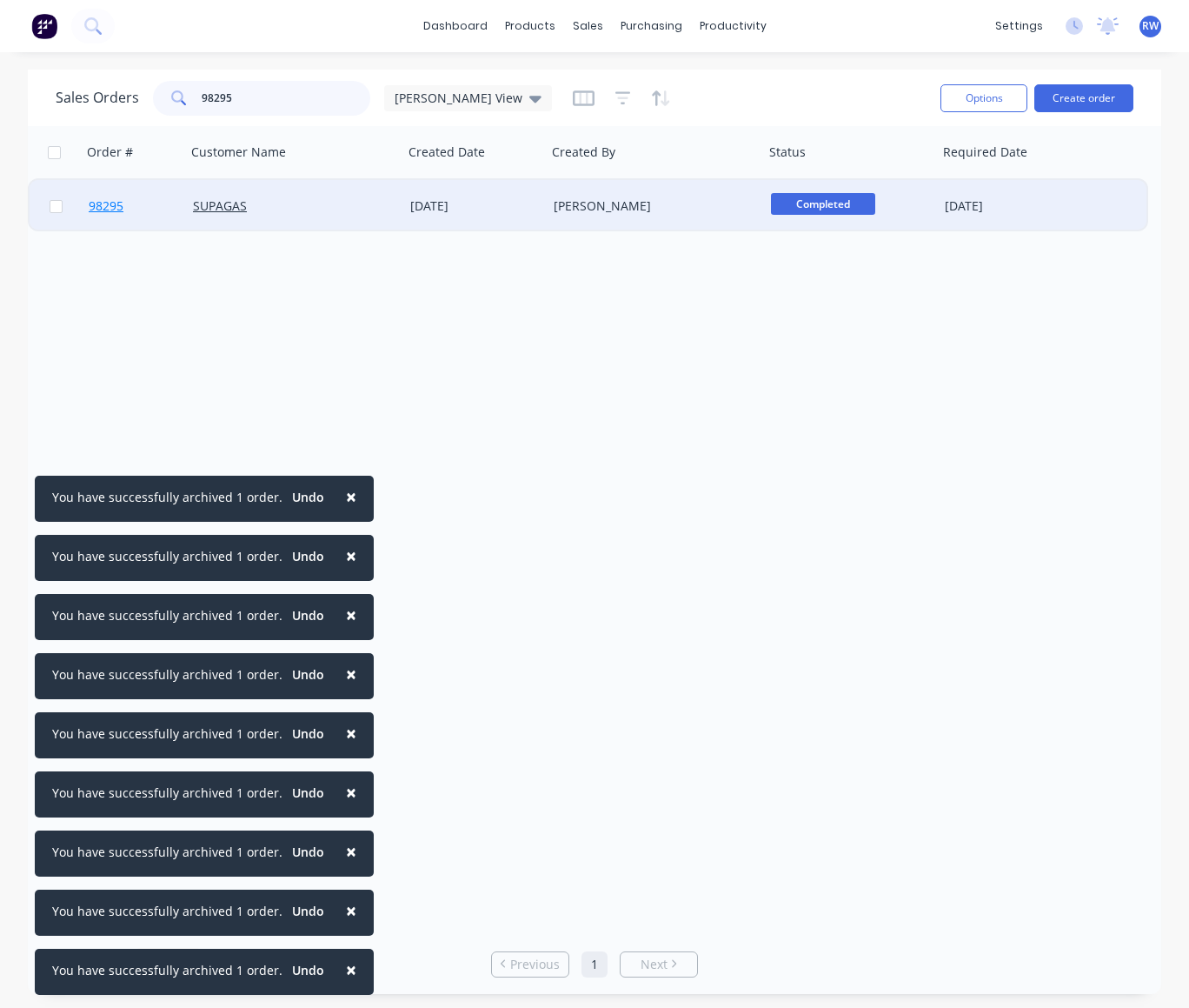
type input "98295"
click at [109, 206] on span "98295" at bounding box center [105, 205] width 34 height 18
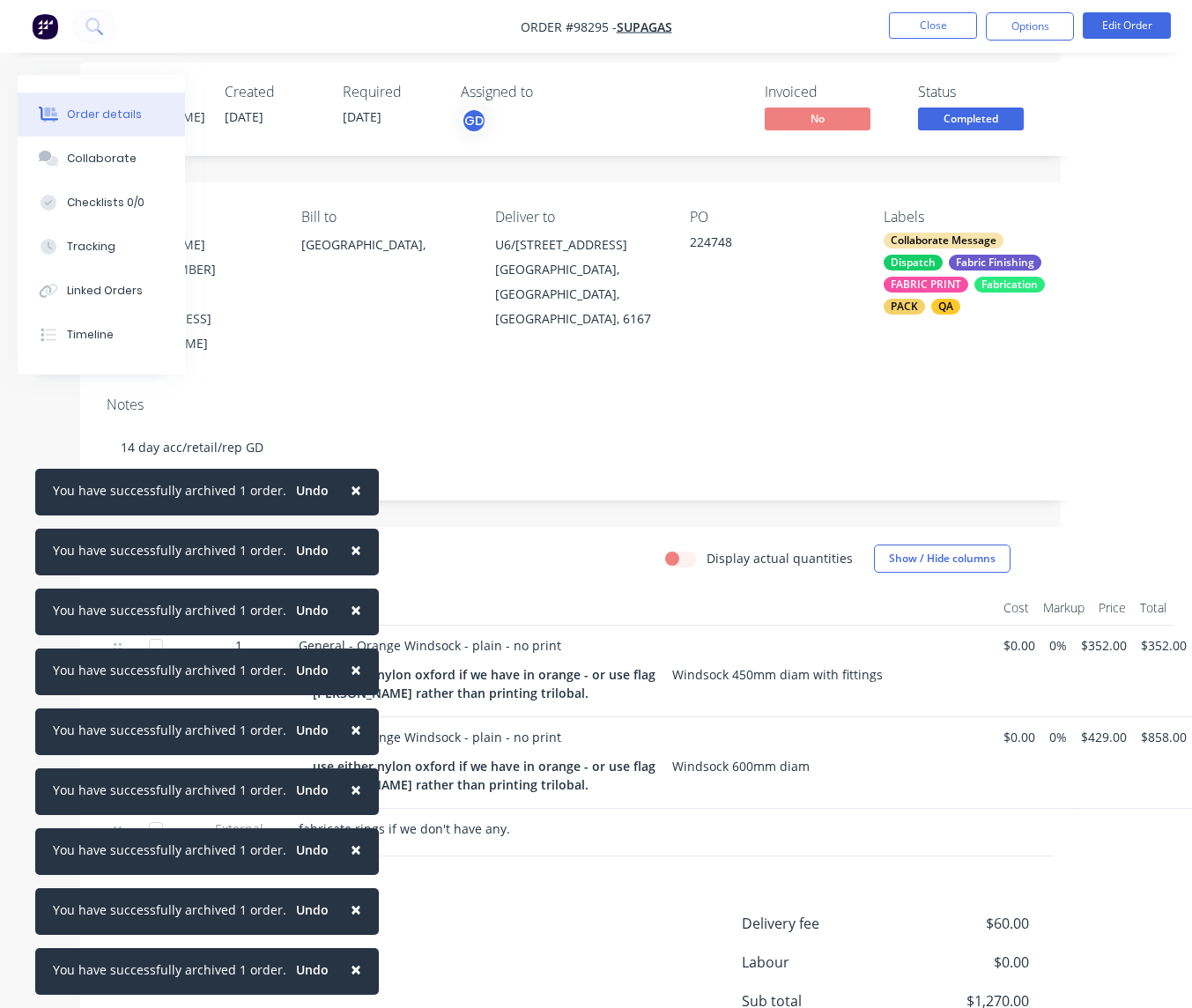
scroll to position [0, 131]
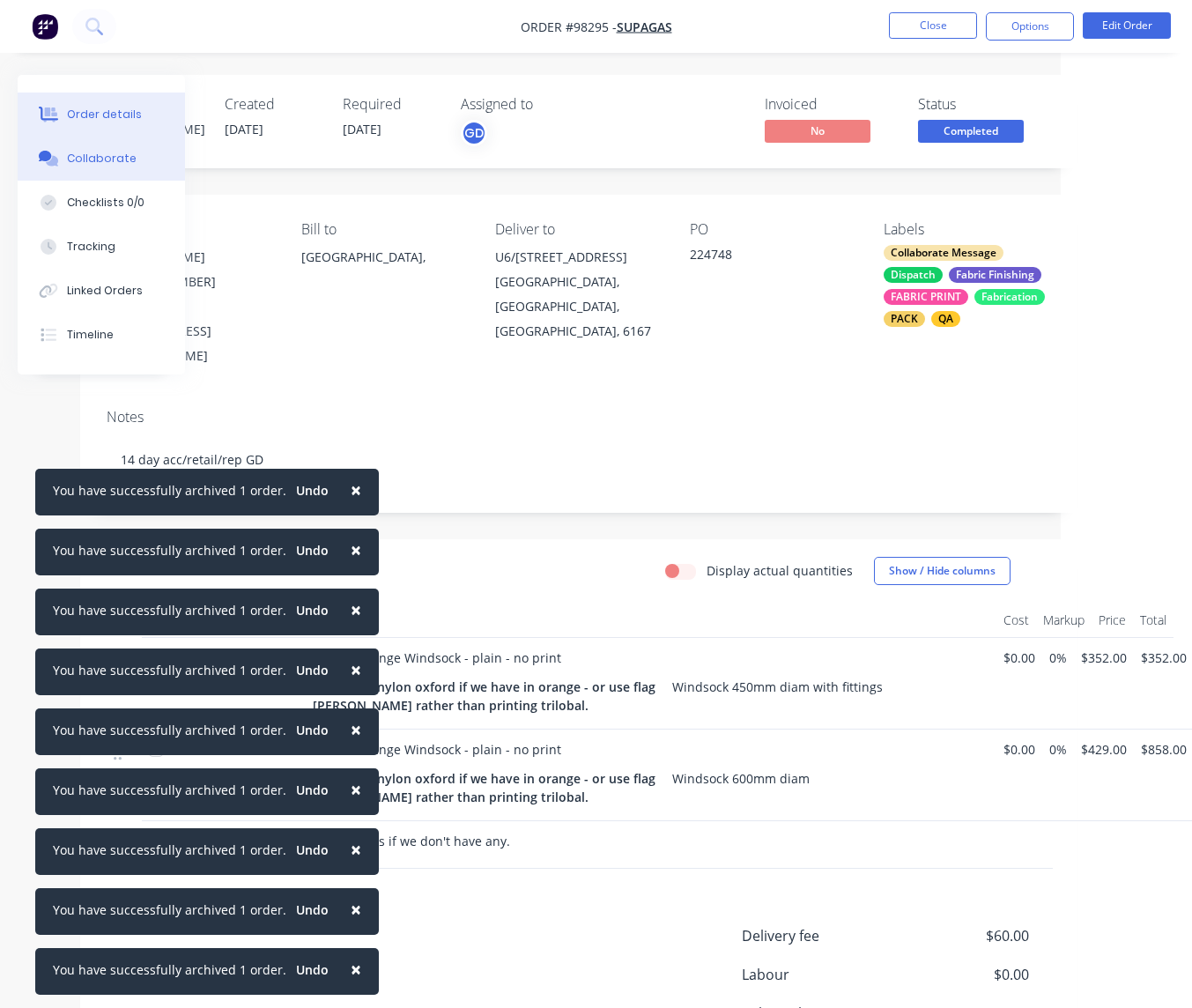
click at [95, 160] on div "Collaborate" at bounding box center [102, 158] width 70 height 16
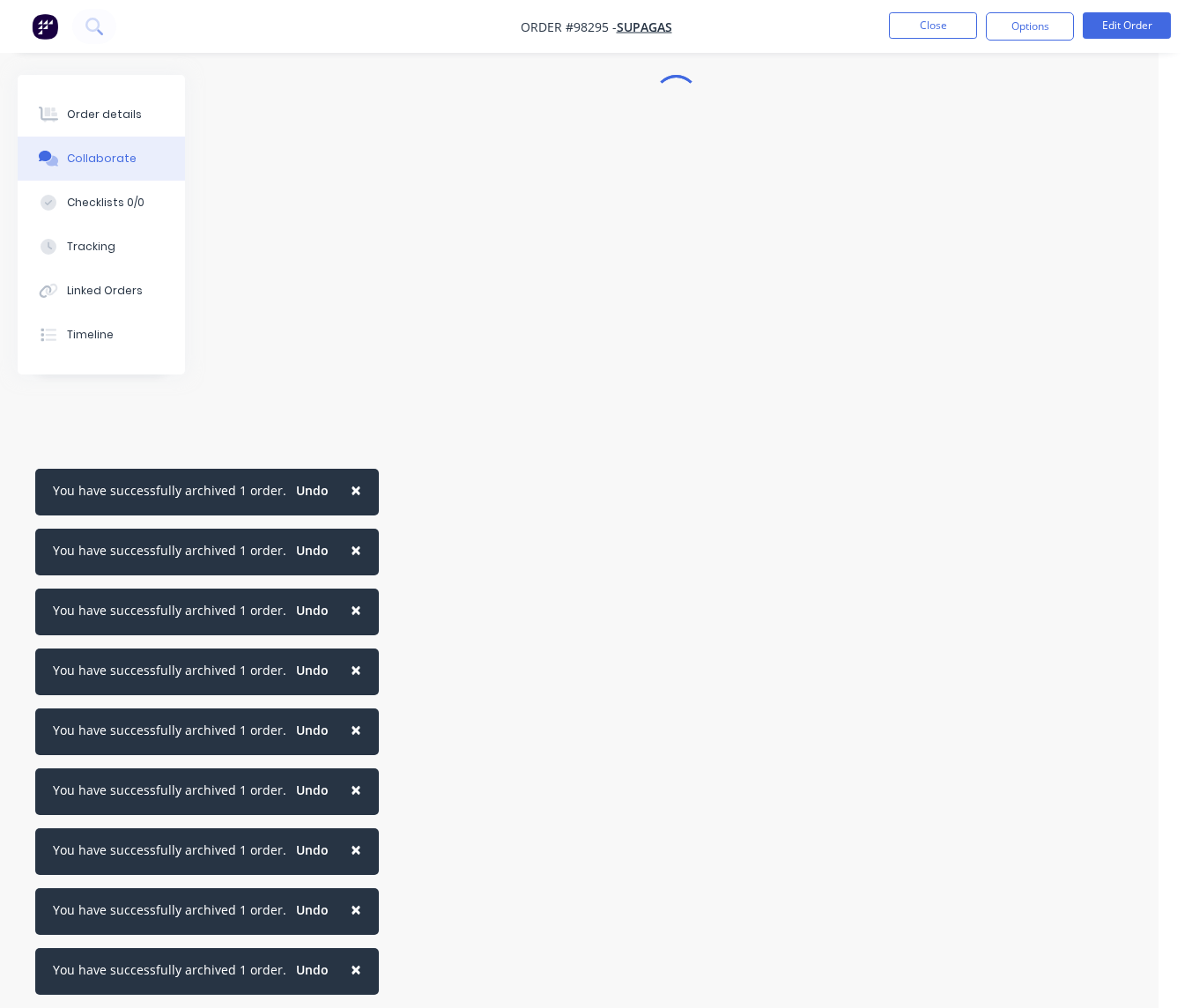
scroll to position [0, 34]
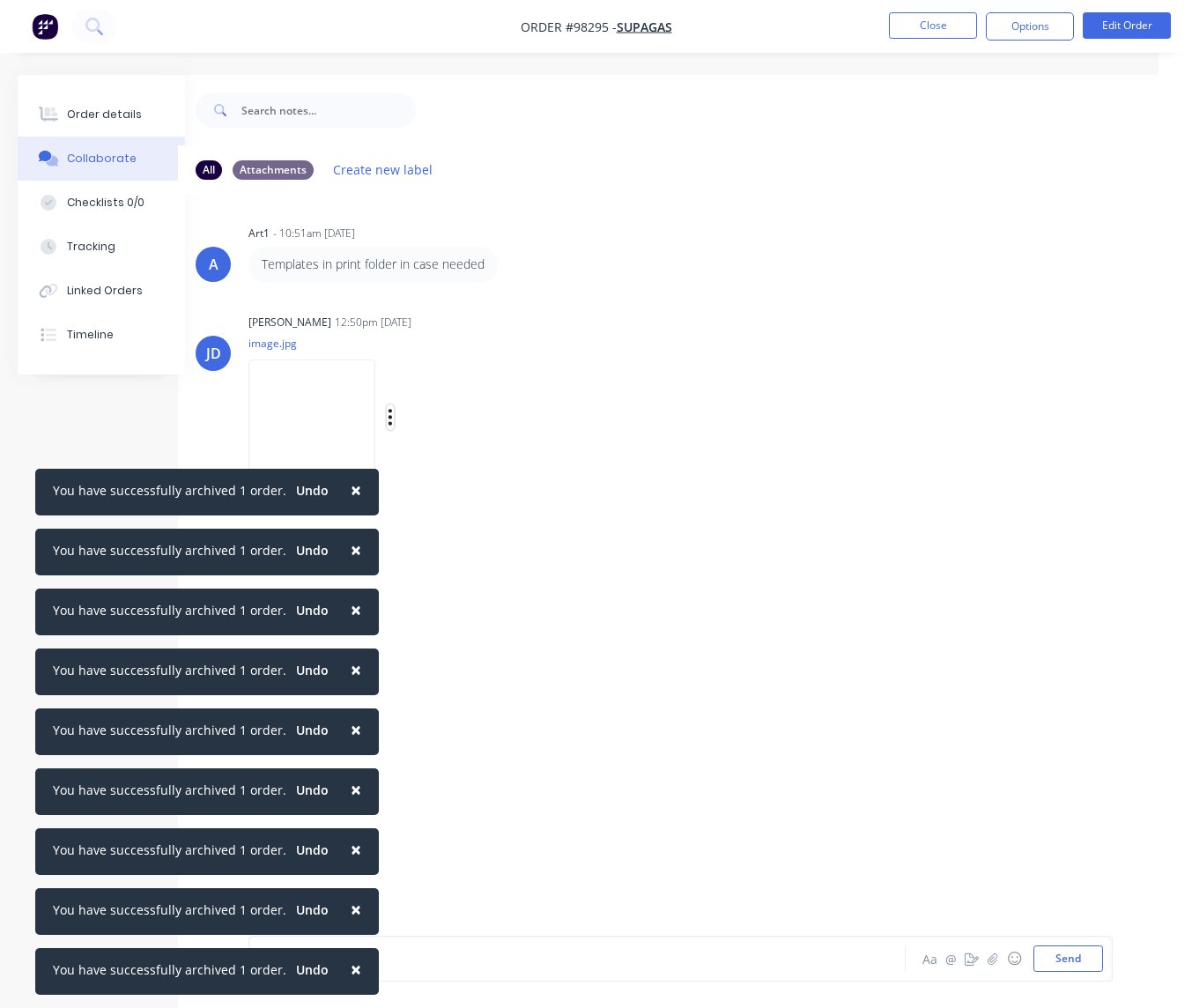
click at [393, 420] on icon "button" at bounding box center [391, 417] width 6 height 21
click at [467, 462] on button "Download" at bounding box center [505, 464] width 199 height 40
click at [926, 27] on button "Close" at bounding box center [933, 25] width 89 height 26
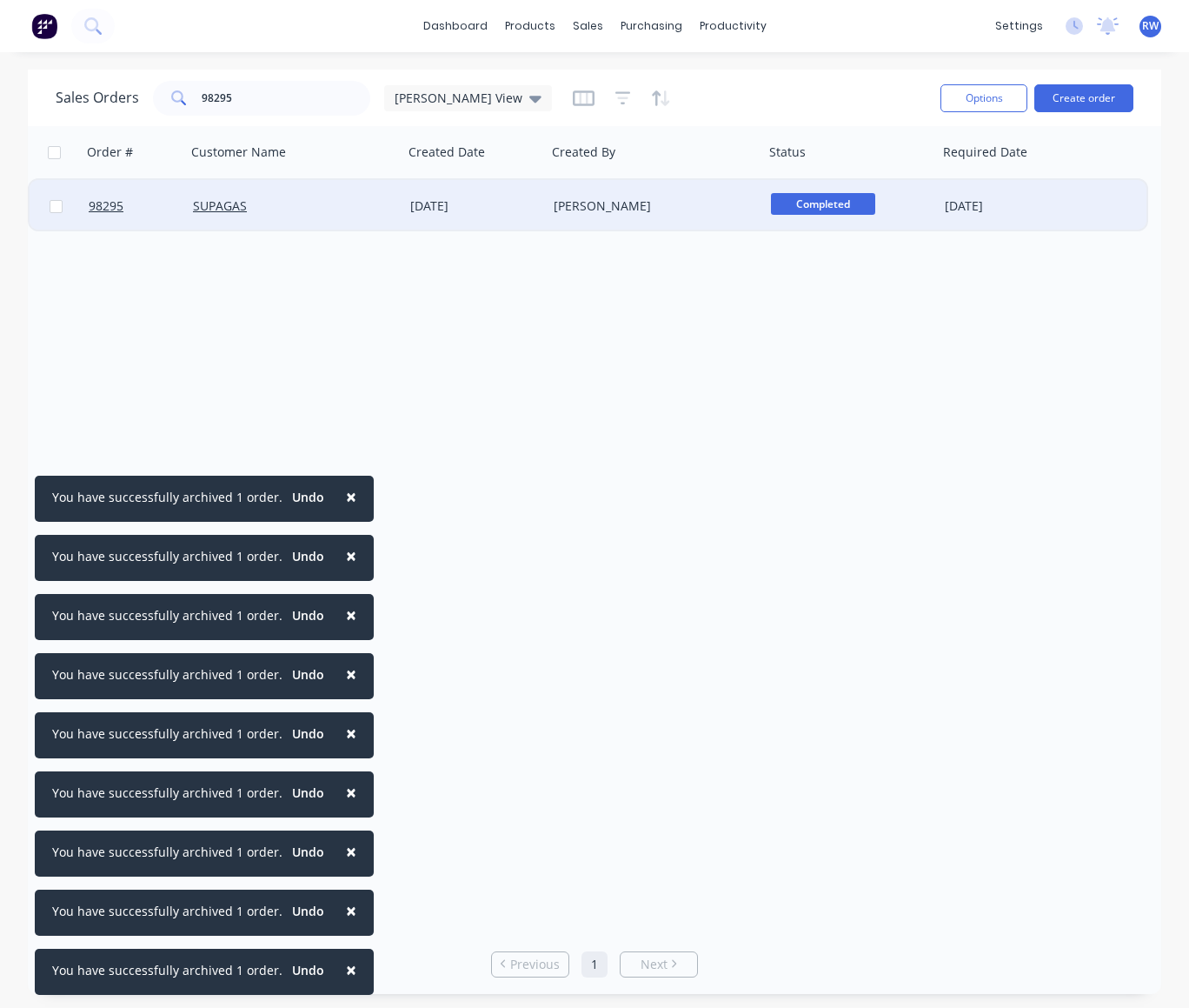
click at [56, 209] on input "checkbox" at bounding box center [56, 206] width 13 height 13
checkbox input "true"
click at [990, 99] on button "Options" at bounding box center [985, 98] width 87 height 28
click at [896, 182] on div "Archive" at bounding box center [932, 177] width 160 height 25
checkbox input "false"
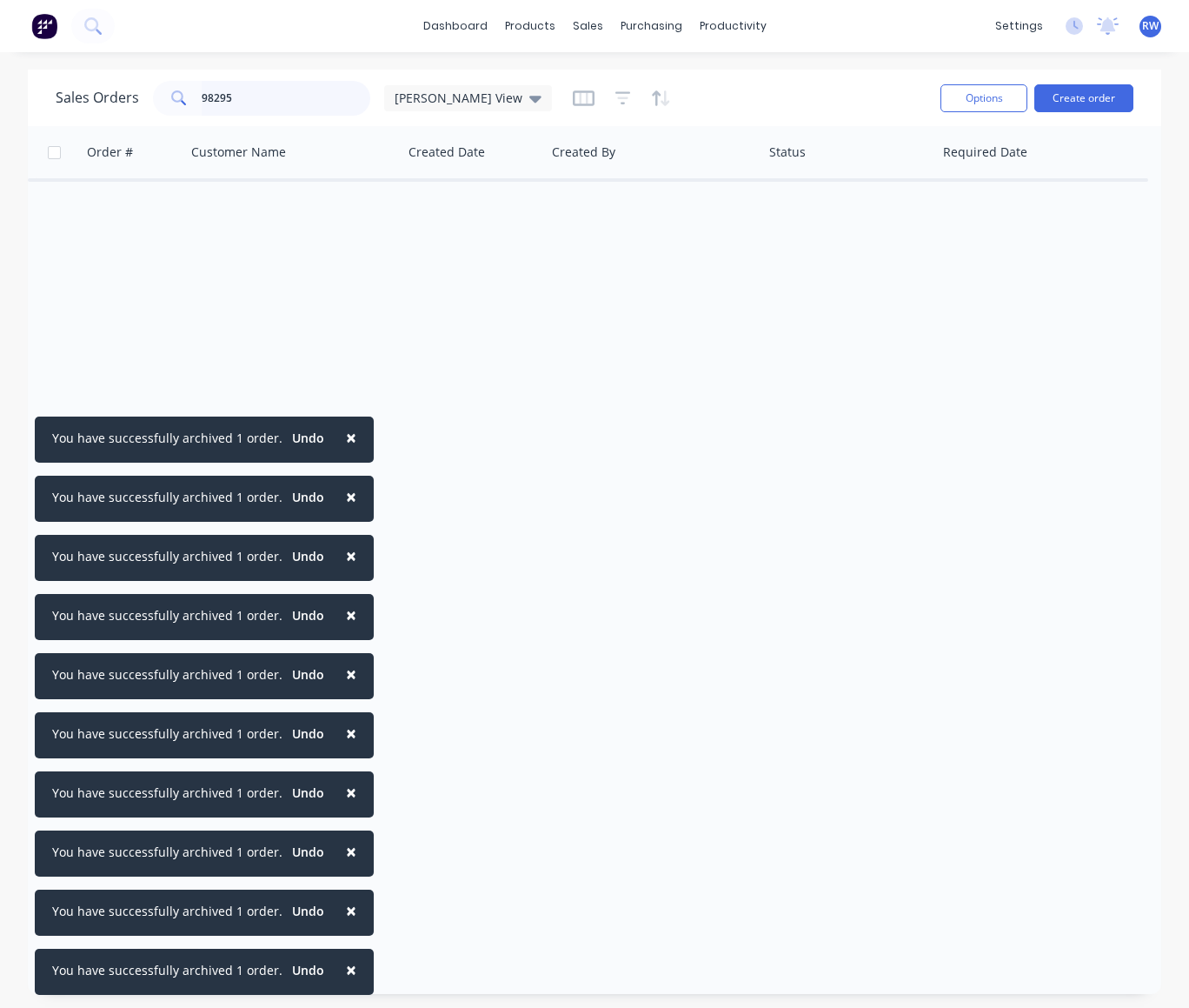
click at [232, 102] on input "98295" at bounding box center [286, 98] width 170 height 34
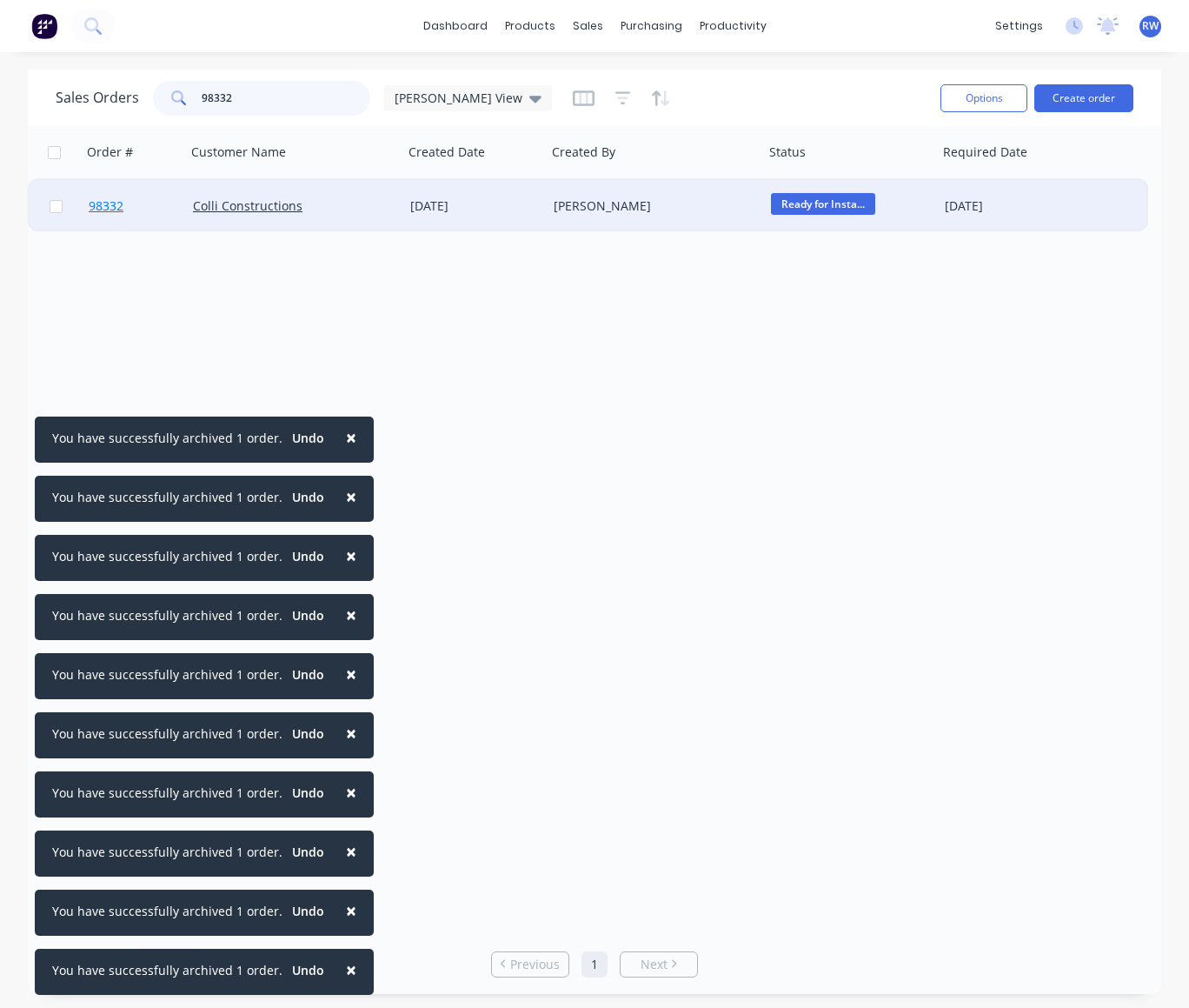
type input "98332"
click at [115, 208] on span "98332" at bounding box center [105, 205] width 34 height 18
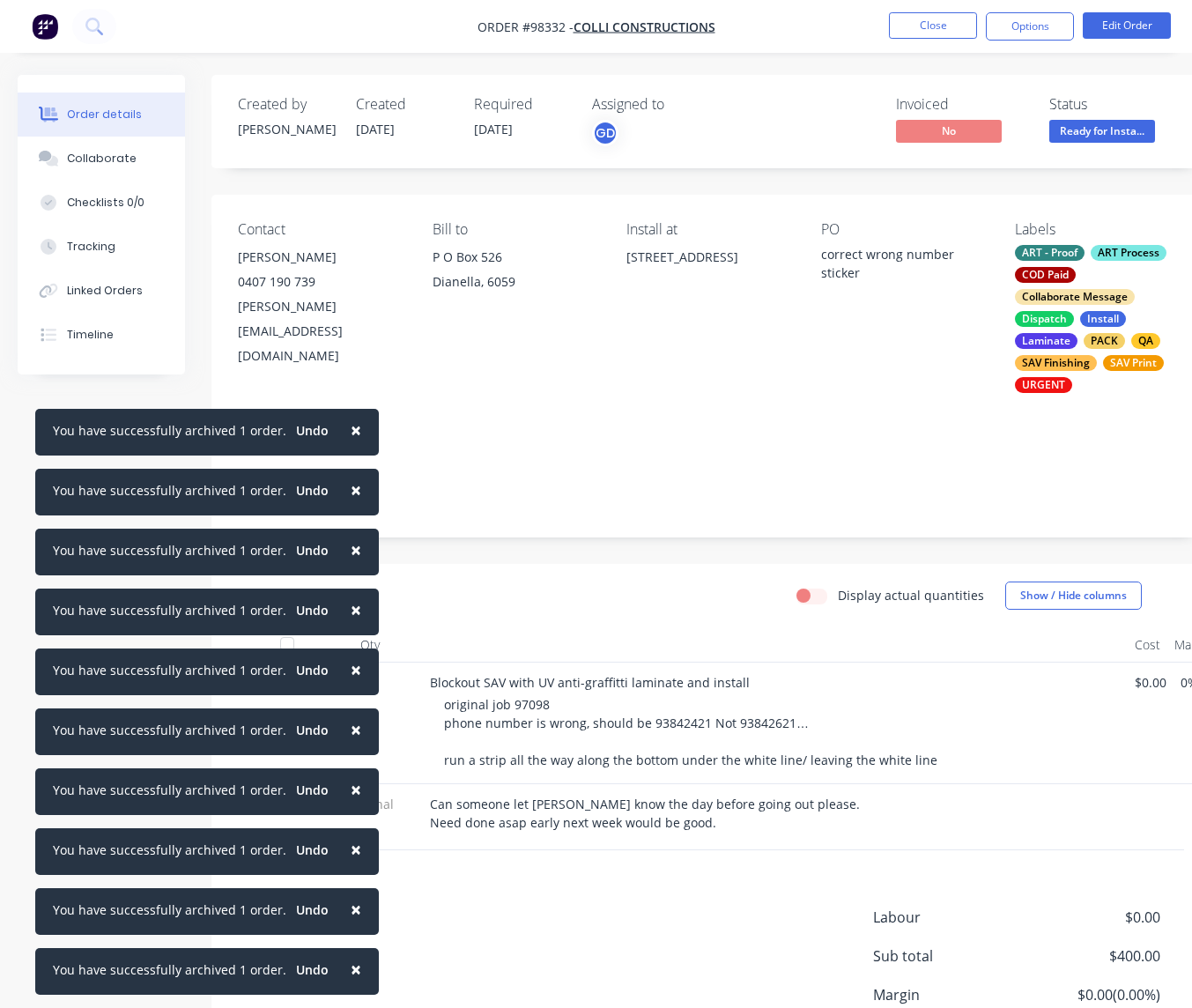
click at [89, 162] on div "Collaborate" at bounding box center [102, 158] width 70 height 16
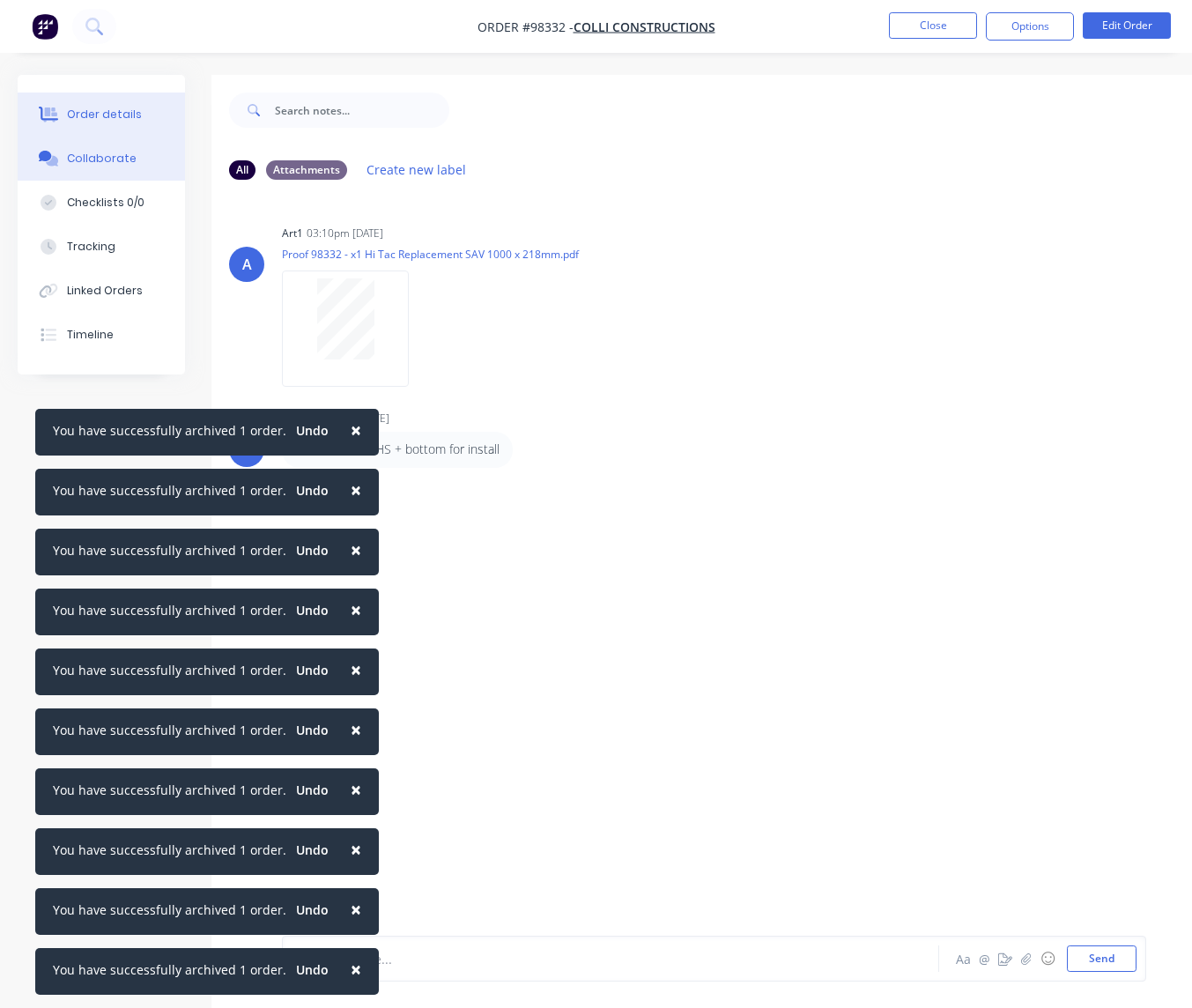
click at [112, 119] on div "Order details" at bounding box center [105, 114] width 75 height 16
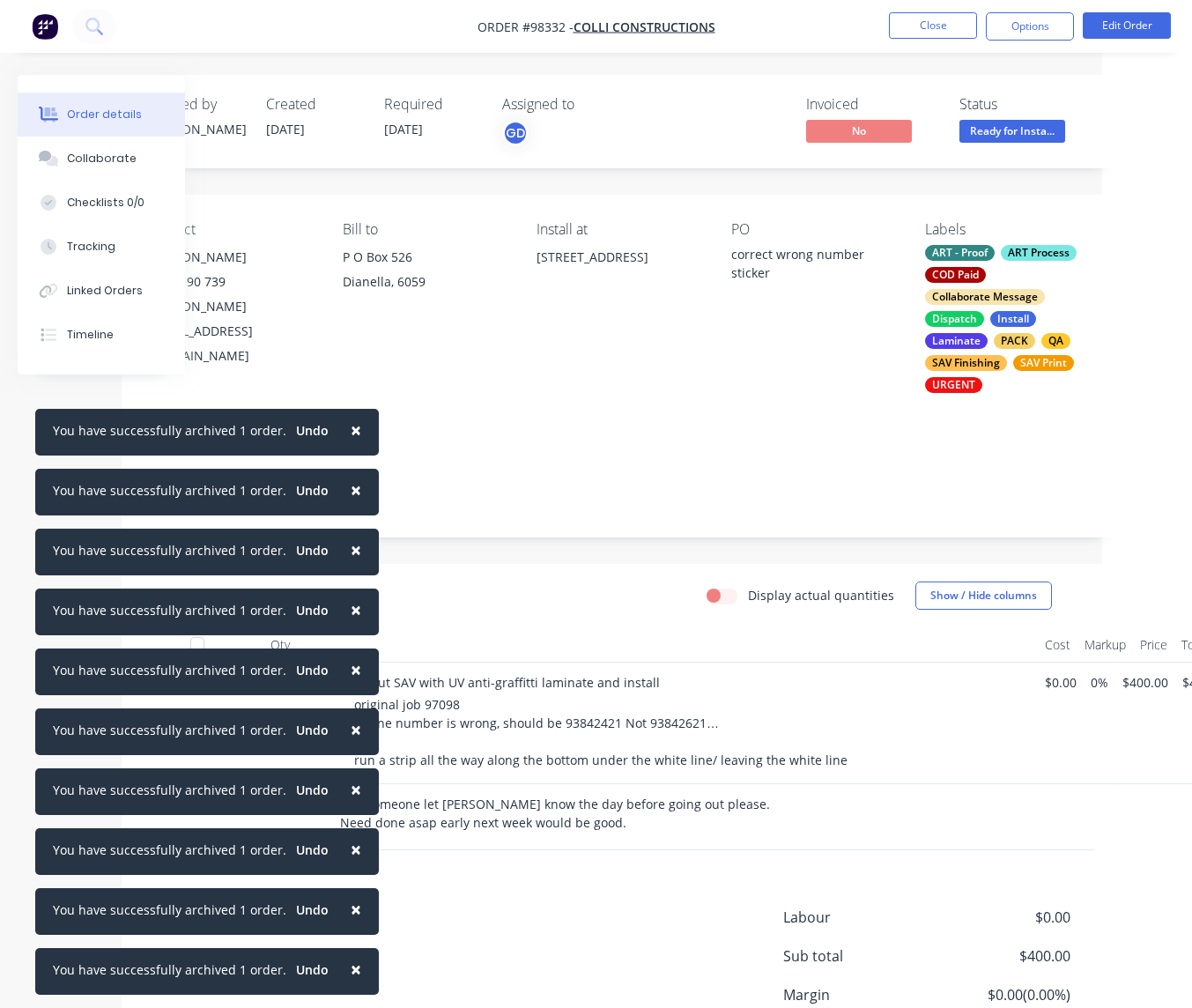
scroll to position [0, 131]
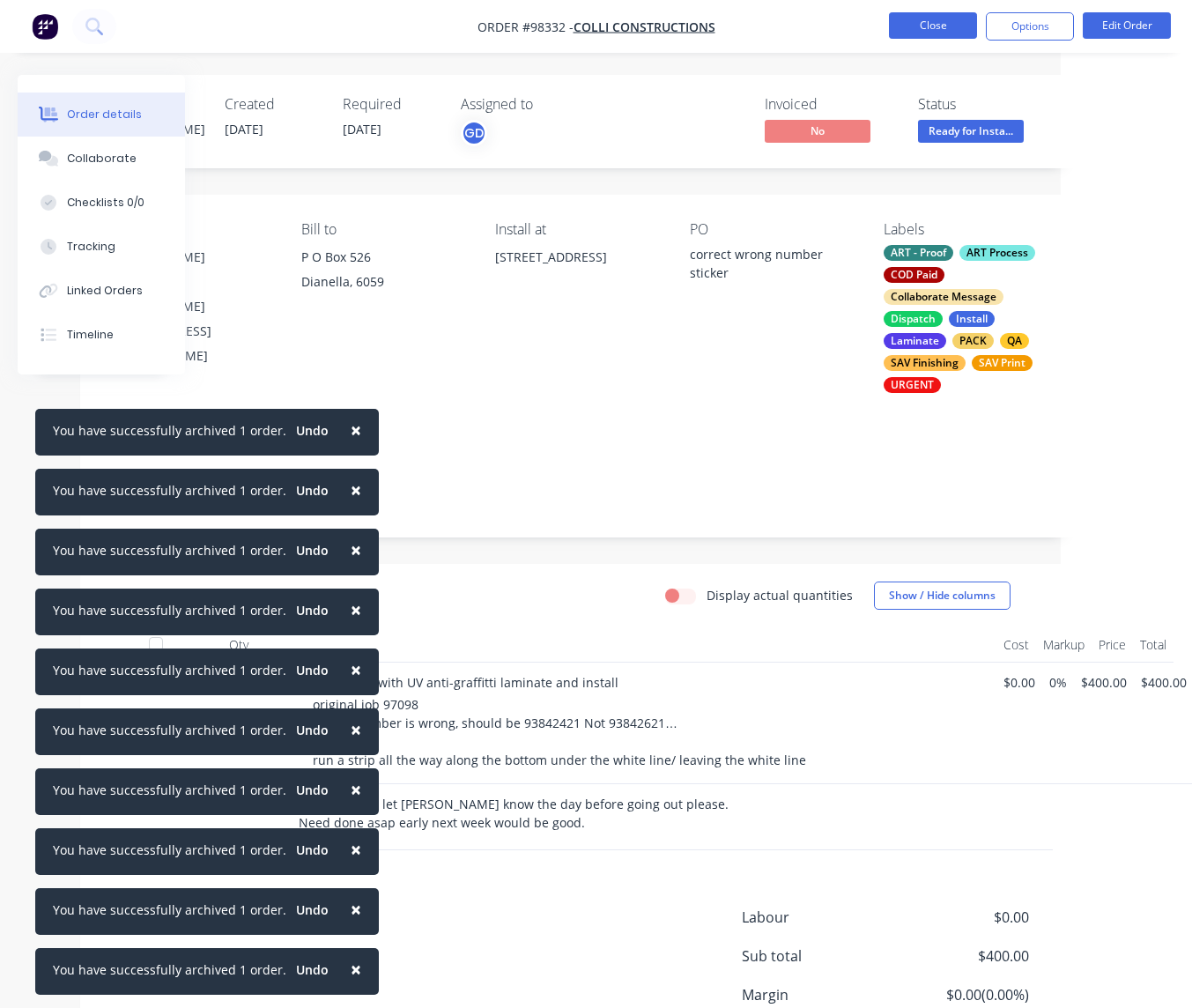
click at [963, 27] on button "Close" at bounding box center [933, 25] width 89 height 26
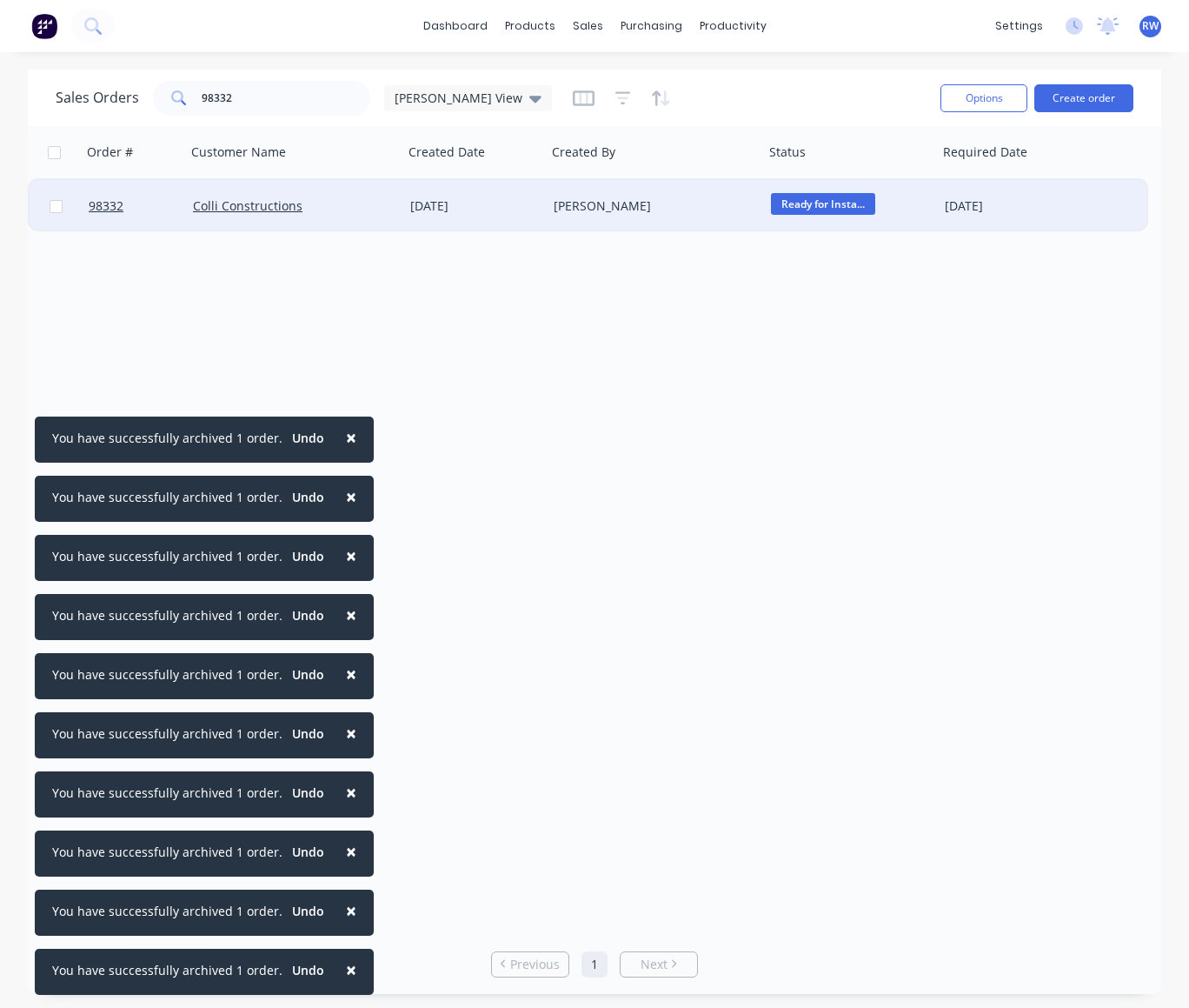
click at [60, 210] on input "checkbox" at bounding box center [56, 206] width 13 height 13
checkbox input "true"
click at [981, 98] on button "Options" at bounding box center [985, 98] width 87 height 28
click at [901, 178] on div "Archive" at bounding box center [932, 177] width 160 height 25
checkbox input "false"
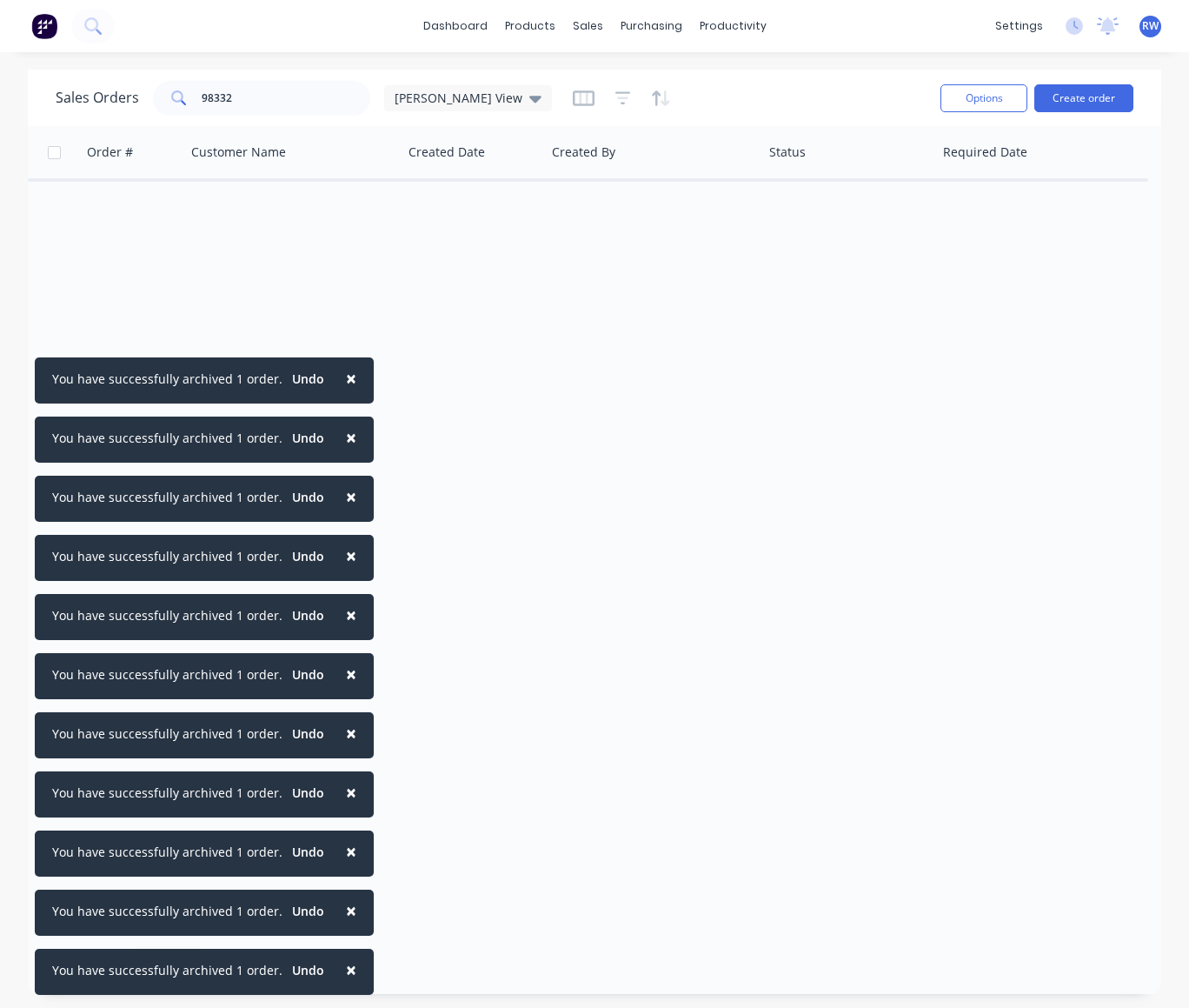
click at [346, 376] on span "×" at bounding box center [350, 378] width 10 height 24
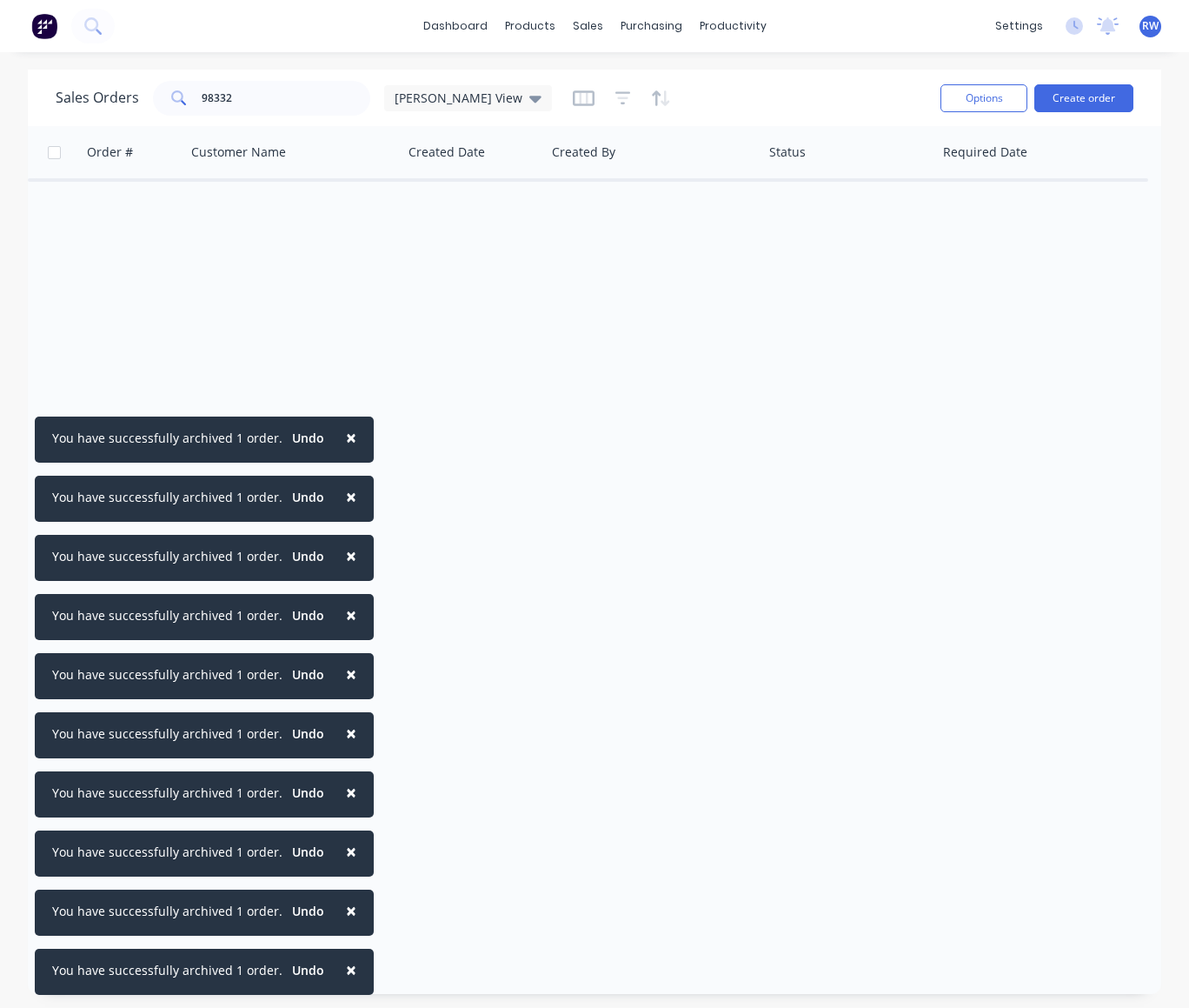
click at [346, 437] on span "×" at bounding box center [350, 438] width 10 height 24
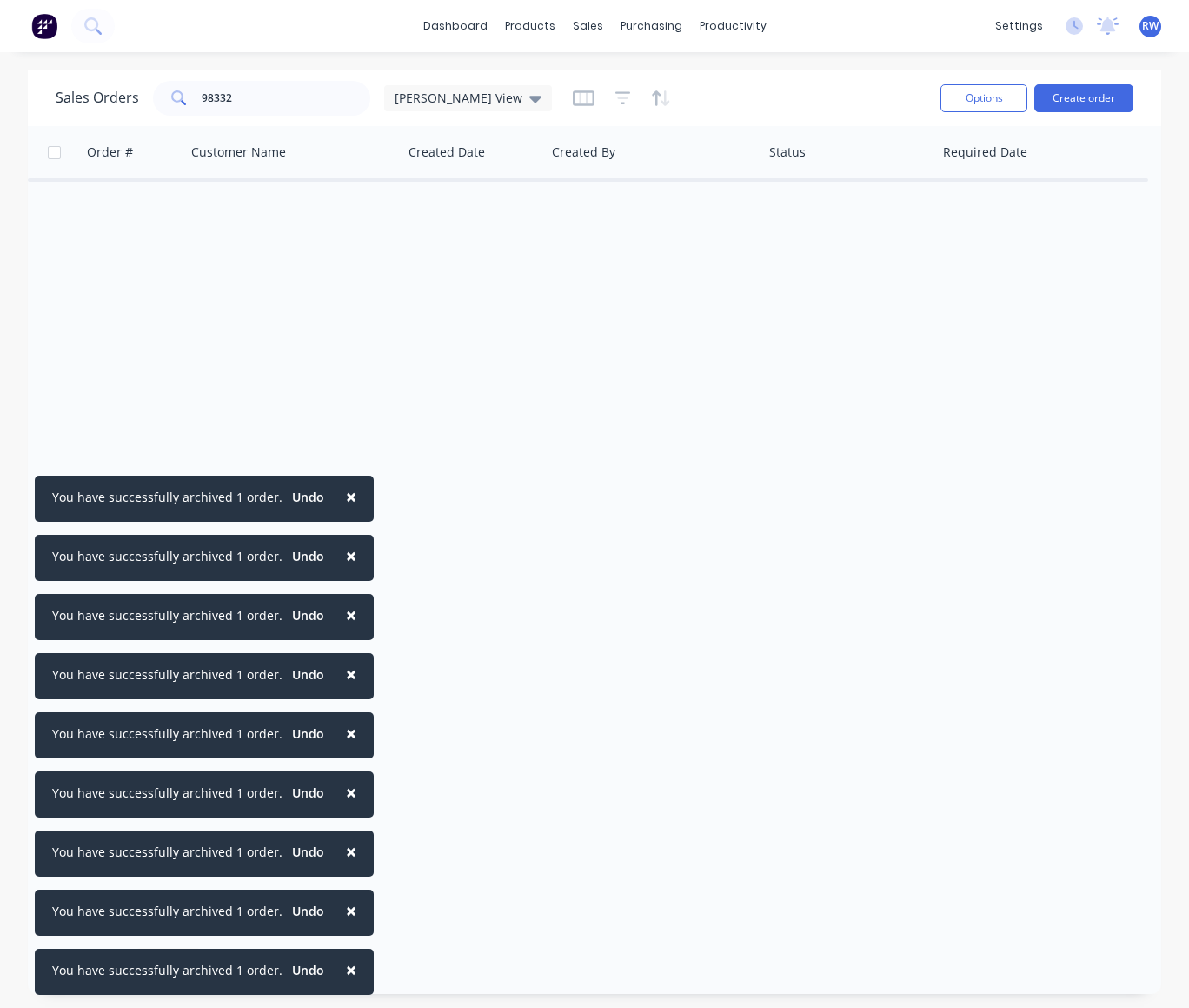
click at [346, 497] on span "×" at bounding box center [350, 496] width 10 height 24
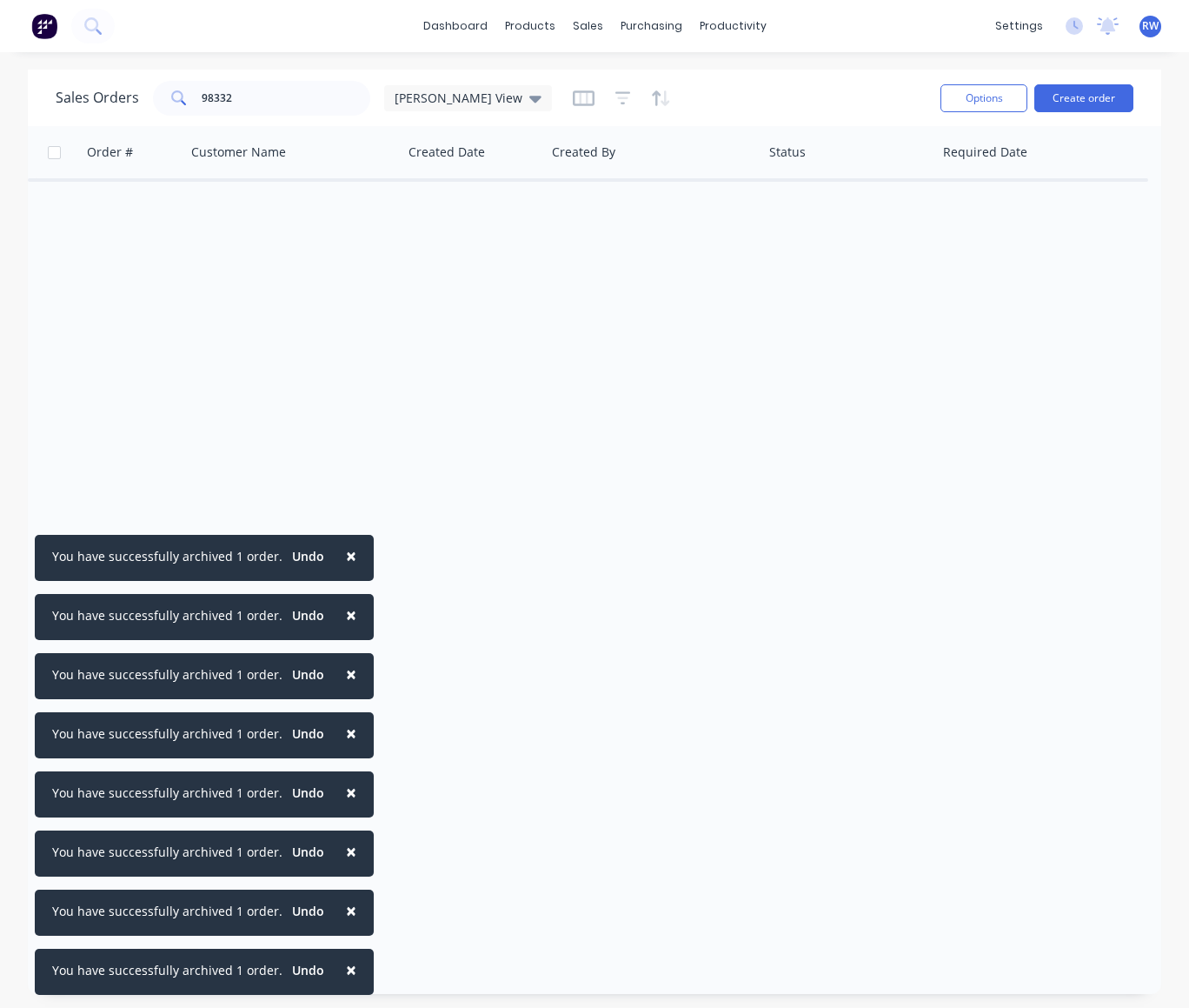
click at [346, 556] on span "×" at bounding box center [350, 556] width 10 height 24
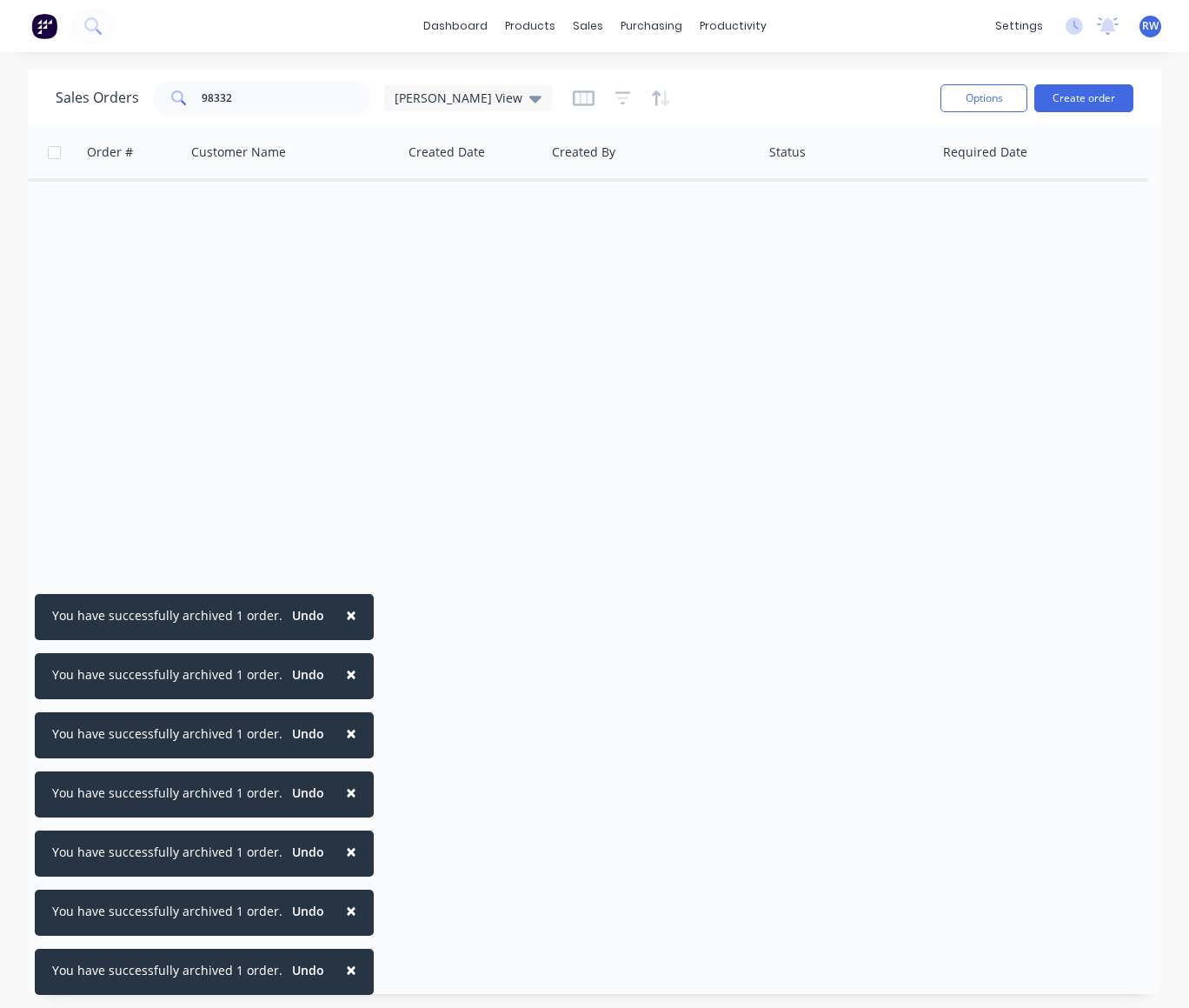
click at [346, 616] on span "×" at bounding box center [350, 615] width 10 height 24
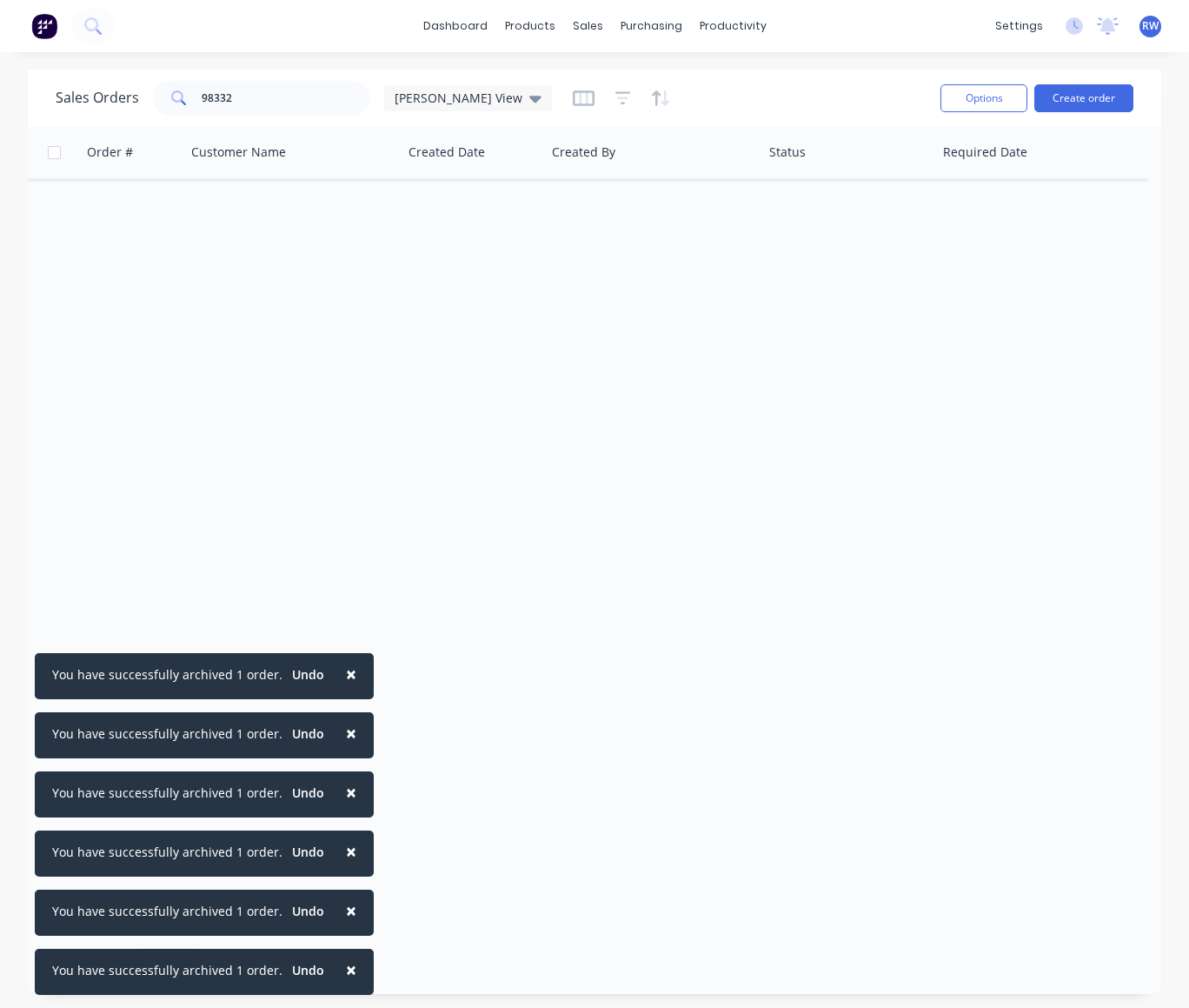
click at [349, 673] on button "×" at bounding box center [351, 674] width 46 height 42
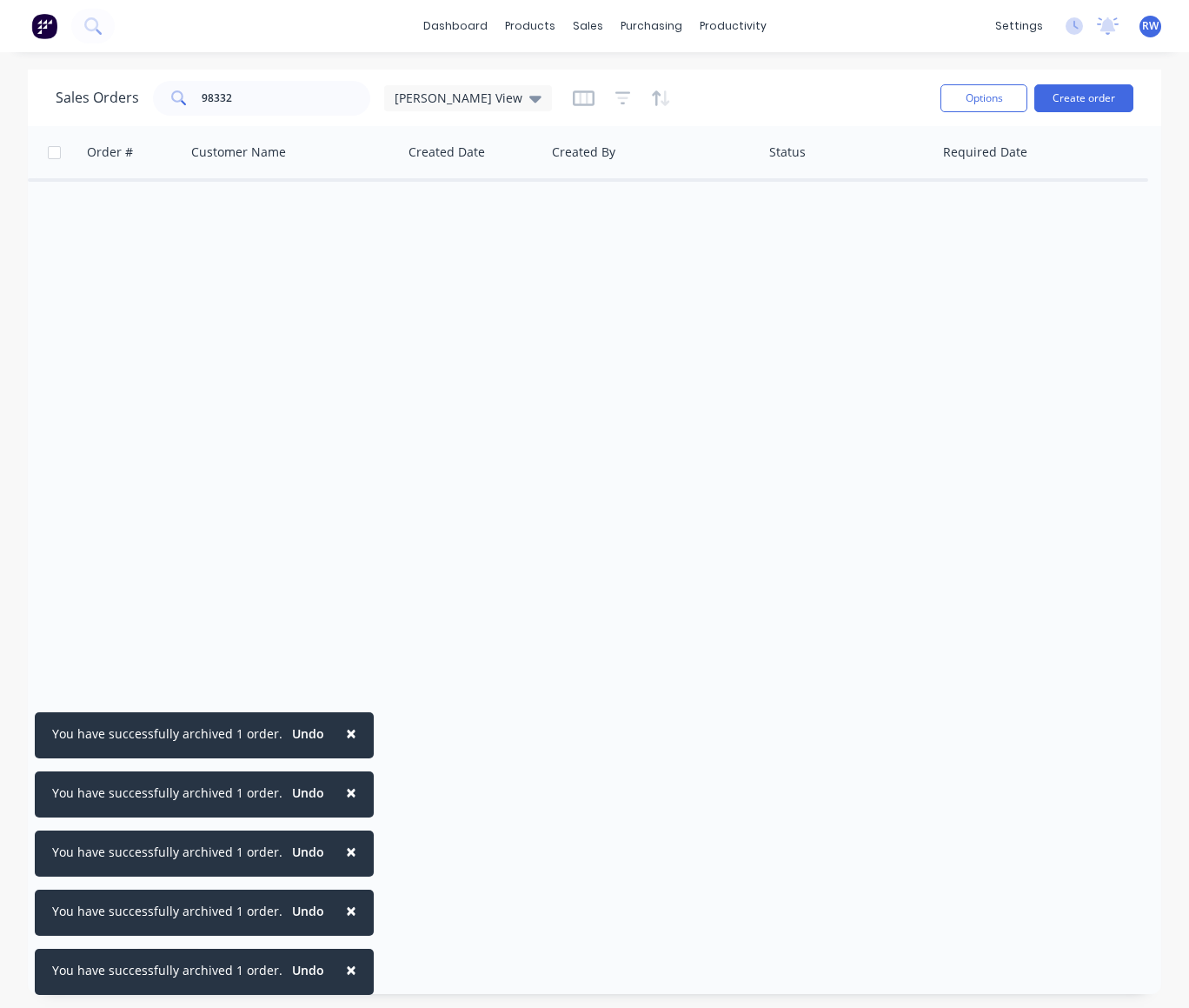
click at [346, 729] on span "×" at bounding box center [350, 733] width 10 height 24
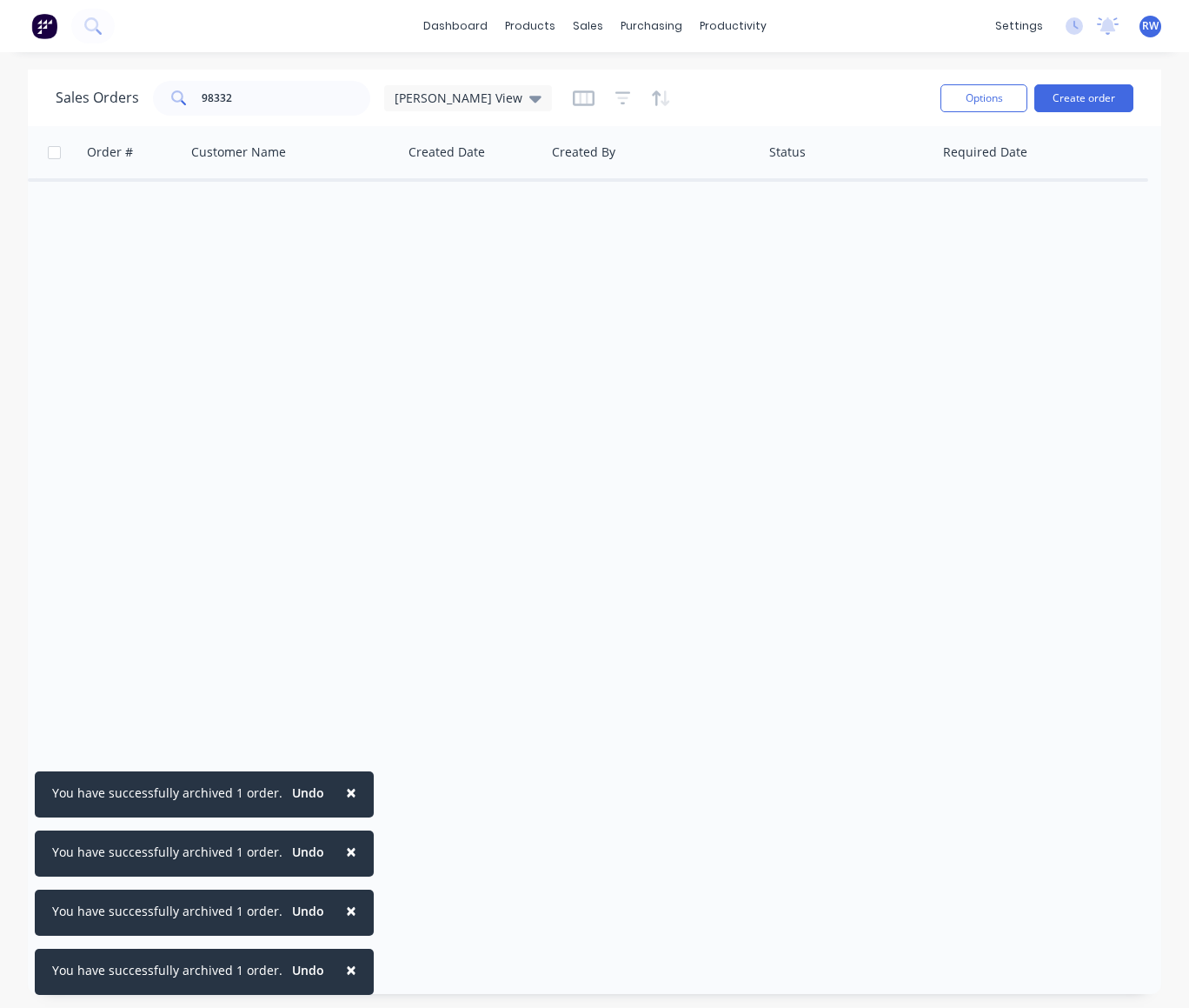
drag, startPoint x: 343, startPoint y: 787, endPoint x: 340, endPoint y: 801, distance: 14.3
click at [346, 788] on span "×" at bounding box center [350, 792] width 10 height 24
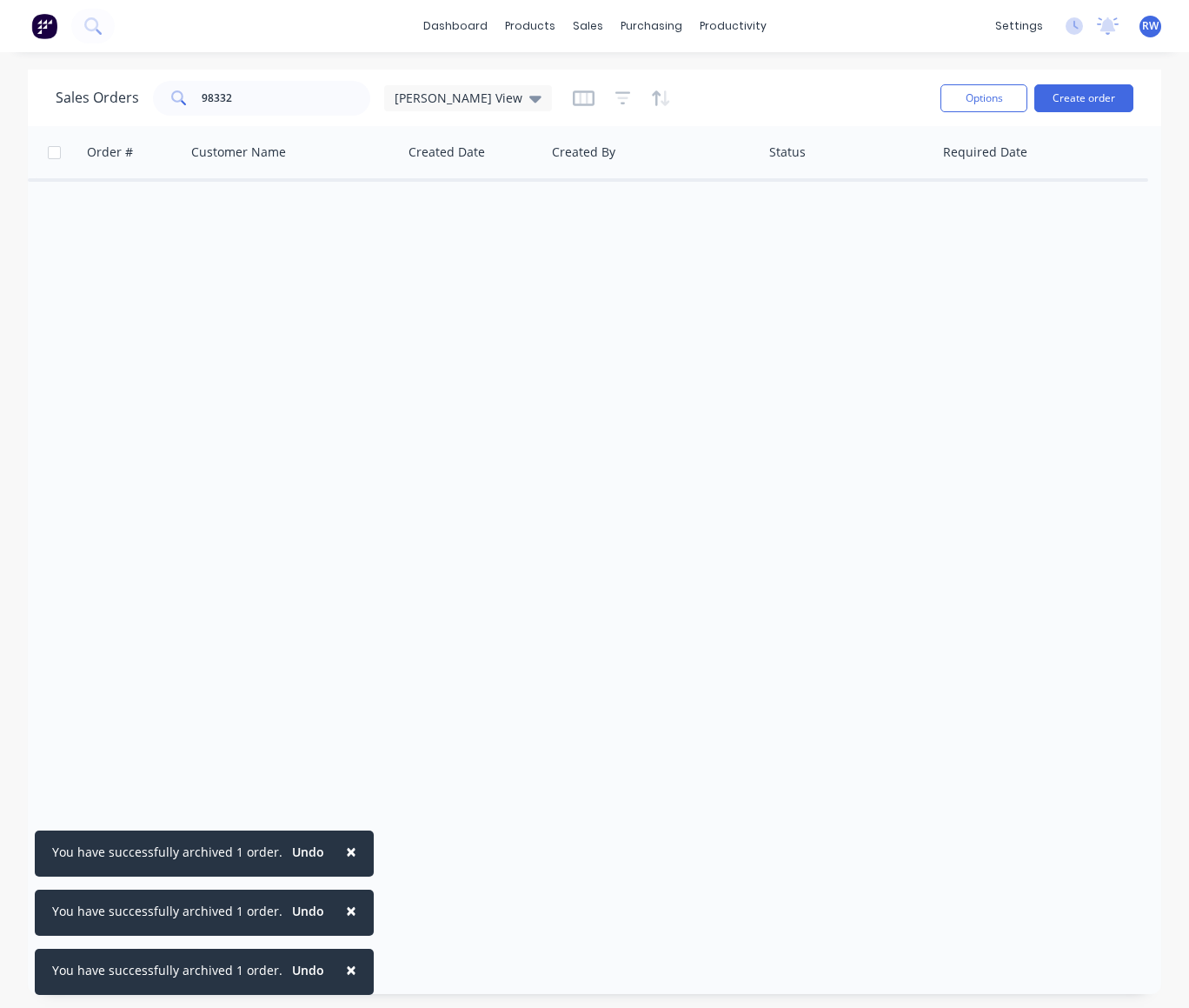
click at [346, 856] on span "×" at bounding box center [350, 851] width 10 height 24
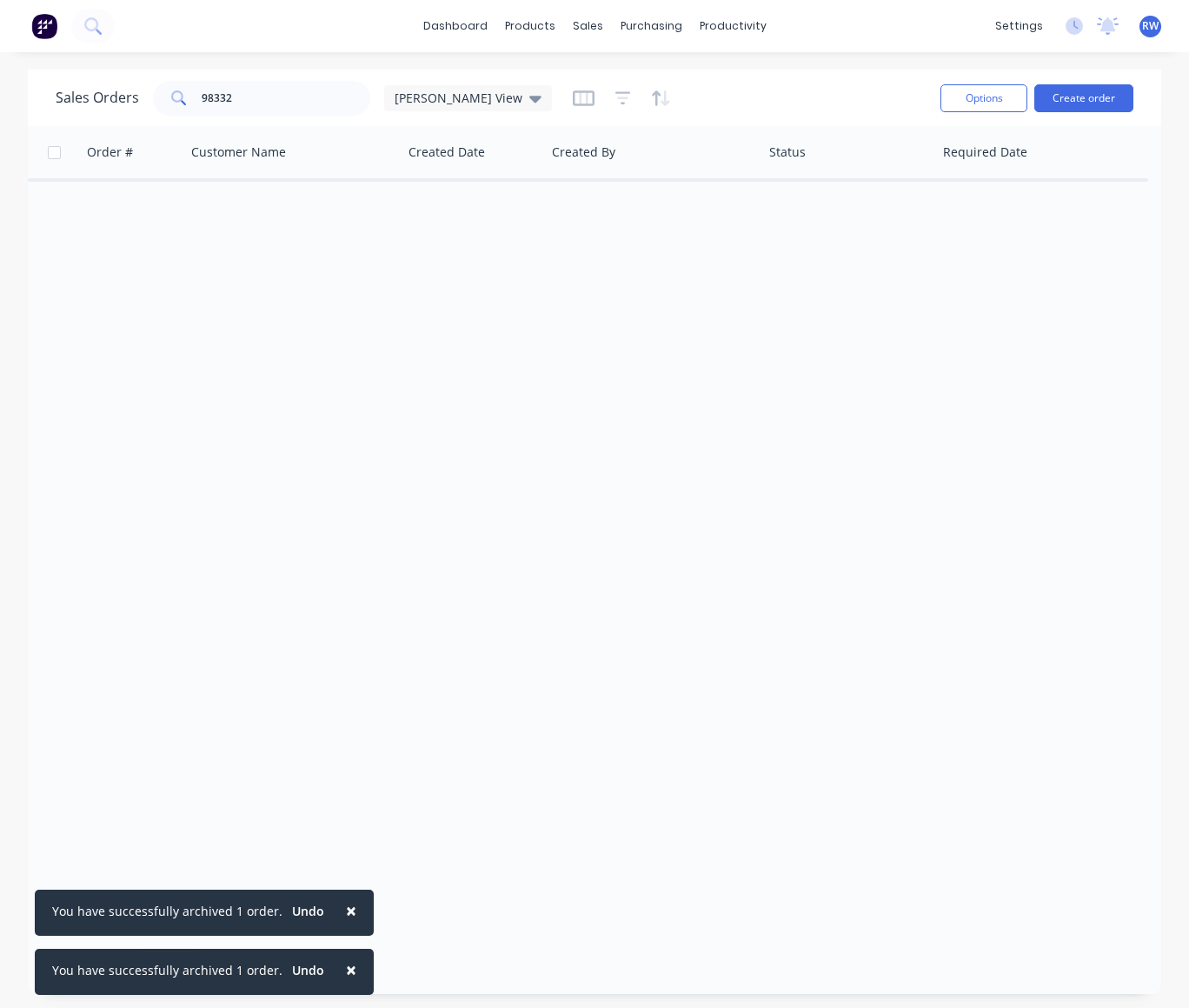
drag, startPoint x: 345, startPoint y: 902, endPoint x: 336, endPoint y: 943, distance: 42.0
click at [346, 902] on span "×" at bounding box center [350, 910] width 10 height 24
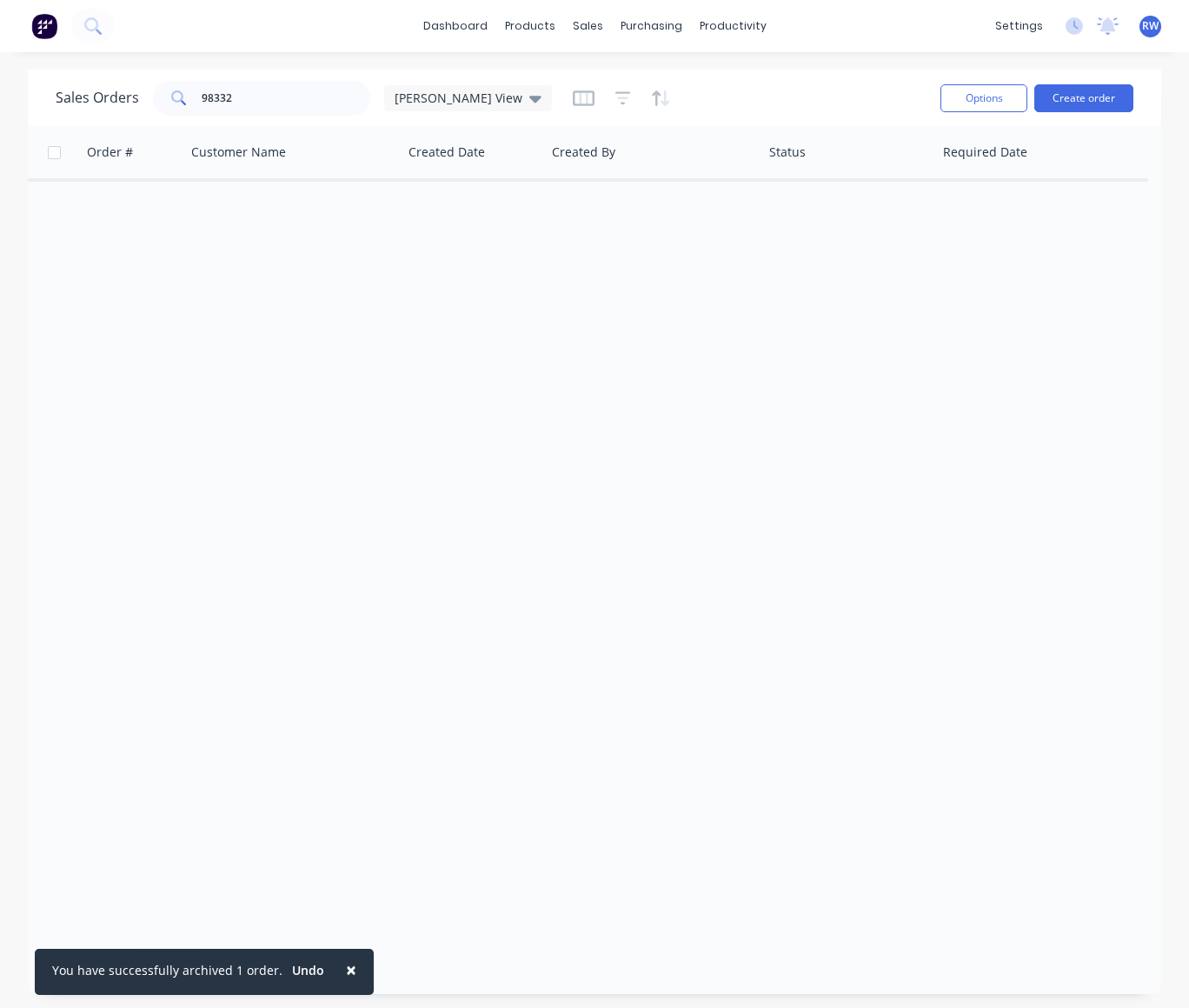
click at [346, 967] on span "×" at bounding box center [350, 969] width 10 height 24
